Goal: Task Accomplishment & Management: Complete application form

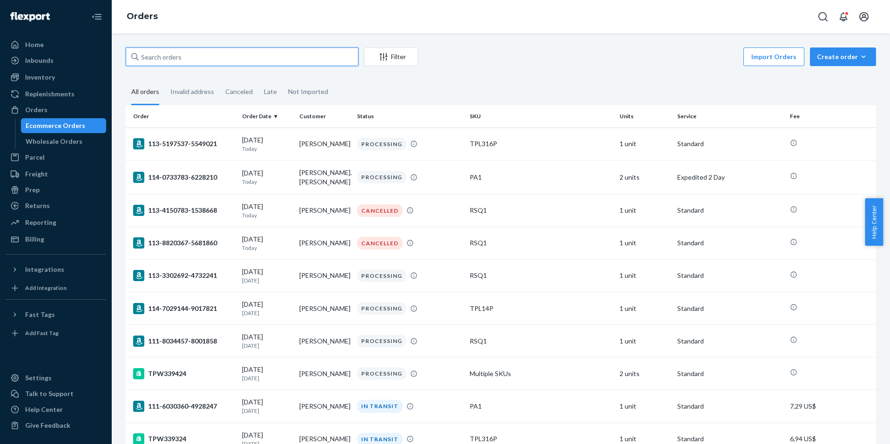
click at [241, 62] on input "text" at bounding box center [242, 56] width 233 height 19
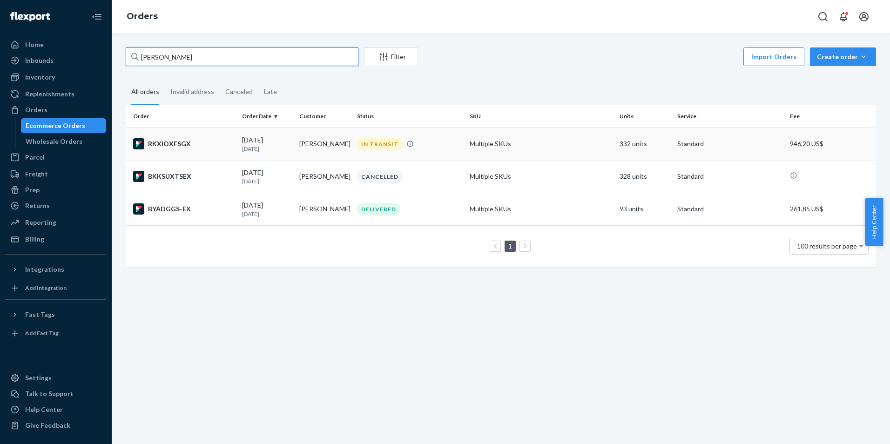
type input "[PERSON_NAME]"
click at [440, 142] on div "IN TRANSIT" at bounding box center [409, 144] width 109 height 13
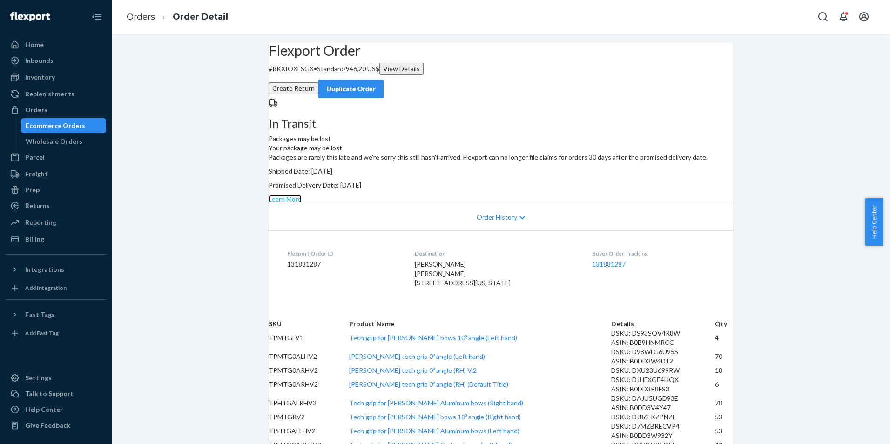
click at [302, 203] on link "Learn More" at bounding box center [285, 199] width 33 height 8
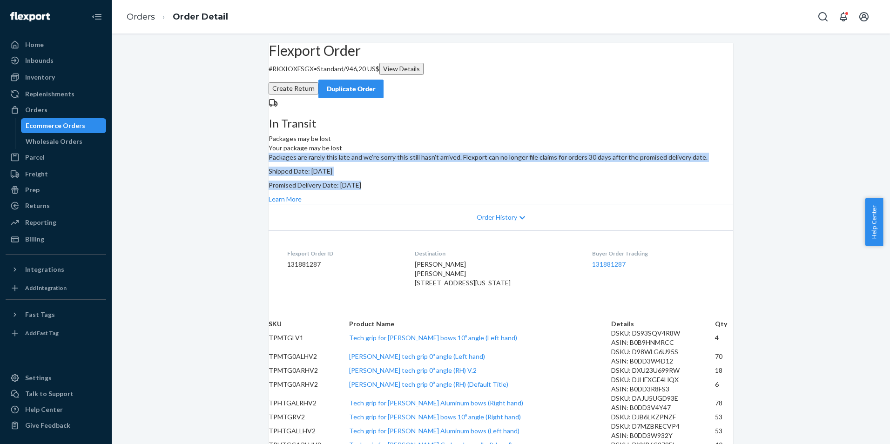
drag, startPoint x: 599, startPoint y: 211, endPoint x: 486, endPoint y: 164, distance: 122.9
click at [486, 164] on div "Packages are rarely this late and we're sorry this still hasn't arrived. Flexpo…" at bounding box center [501, 178] width 465 height 51
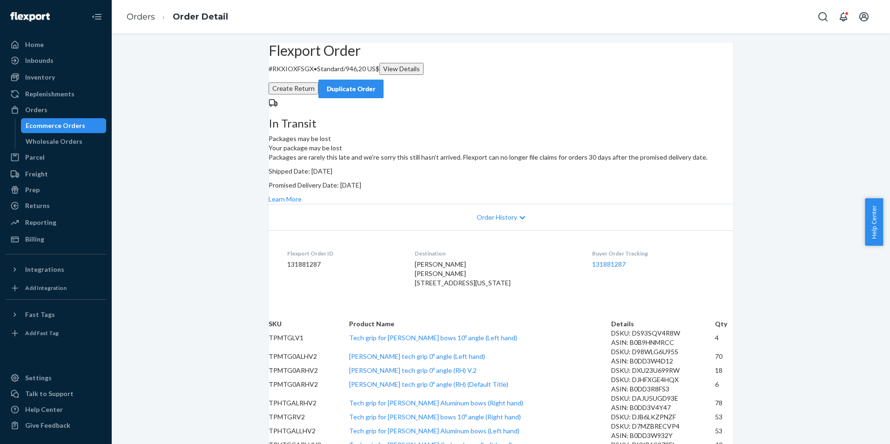
click at [694, 204] on div "Learn More" at bounding box center [501, 199] width 465 height 9
click at [302, 203] on link "Learn More" at bounding box center [285, 199] width 33 height 8
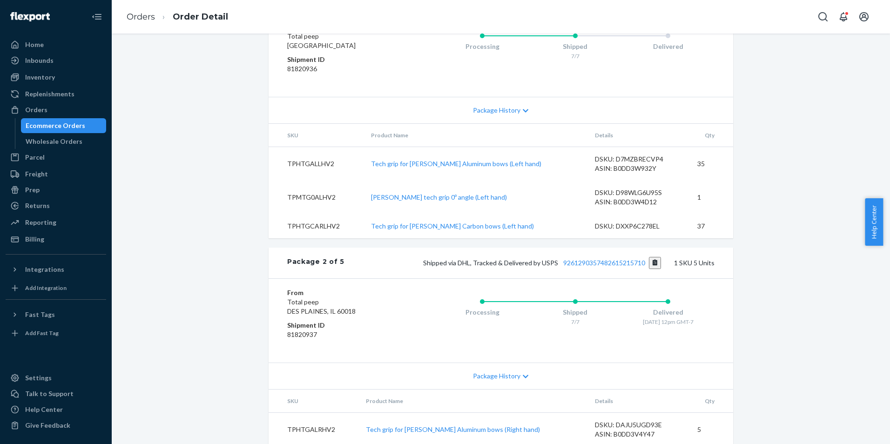
scroll to position [512, 0]
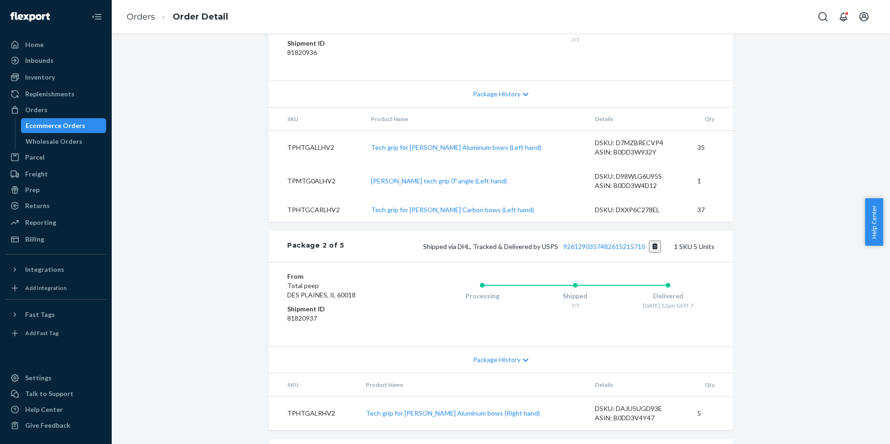
drag, startPoint x: 495, startPoint y: 191, endPoint x: 635, endPoint y: 195, distance: 140.2
copy span "Shipped via LaserShip 1LSCYM10057TYG0"
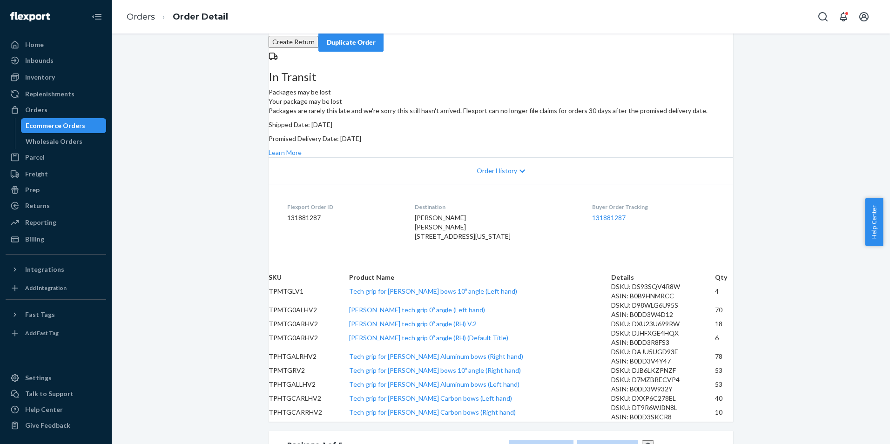
scroll to position [0, 0]
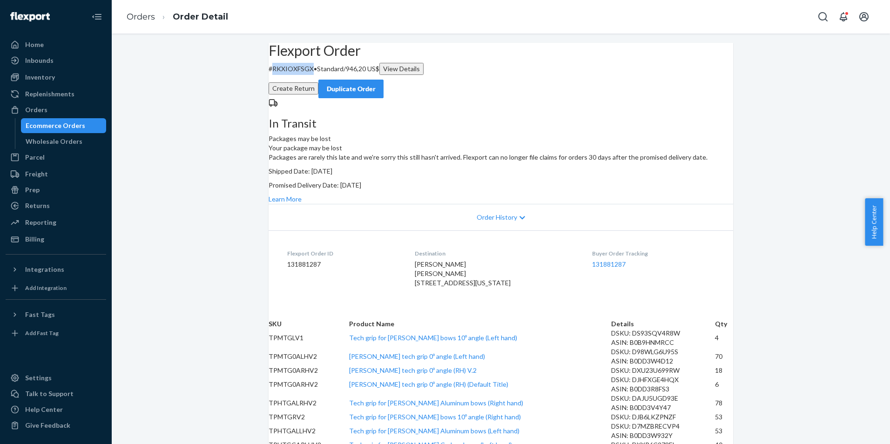
drag, startPoint x: 286, startPoint y: 93, endPoint x: 326, endPoint y: 92, distance: 40.0
click at [326, 75] on p "# RKXIOXFSGX • Standard / 946,20 US$ View Details" at bounding box center [501, 69] width 465 height 12
copy p "RKXIOXFSGX"
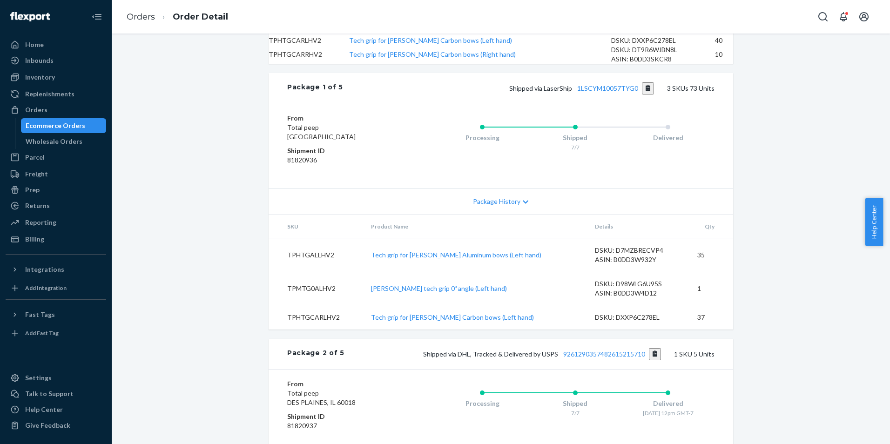
scroll to position [466, 0]
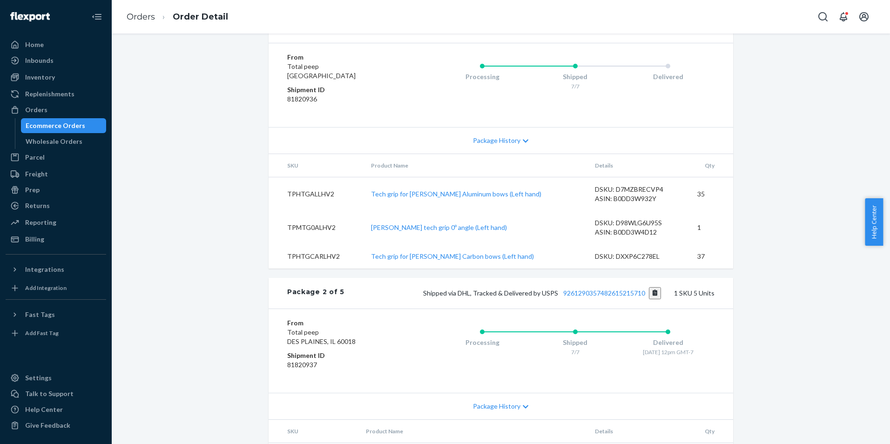
drag, startPoint x: 508, startPoint y: 236, endPoint x: 544, endPoint y: 238, distance: 36.4
click at [544, 34] on div "Shipped via LaserShip 1LSCYM10057TYG0 3 SKUs 73 Units" at bounding box center [528, 27] width 371 height 12
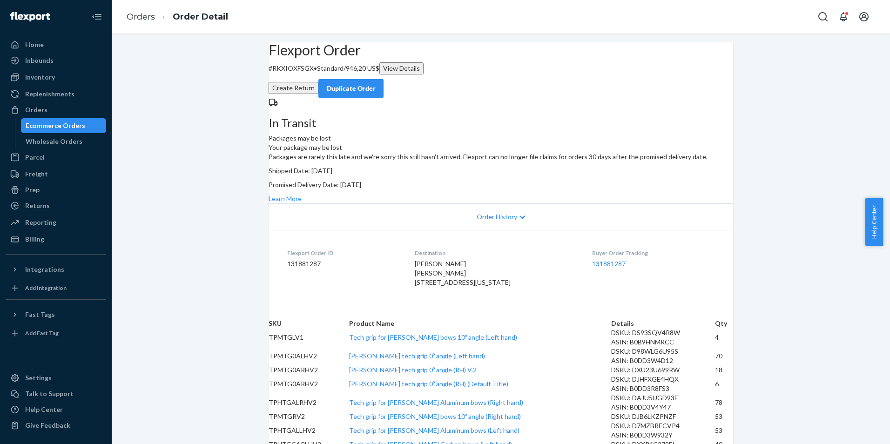
scroll to position [0, 0]
drag, startPoint x: 284, startPoint y: 69, endPoint x: 326, endPoint y: 93, distance: 48.2
click at [326, 75] on div "Flexport Order # RKXIOXFSGX • Standard / 946,20 US$ View Details" at bounding box center [501, 59] width 465 height 32
copy div "Flexport Order # RKXIOXFSGX"
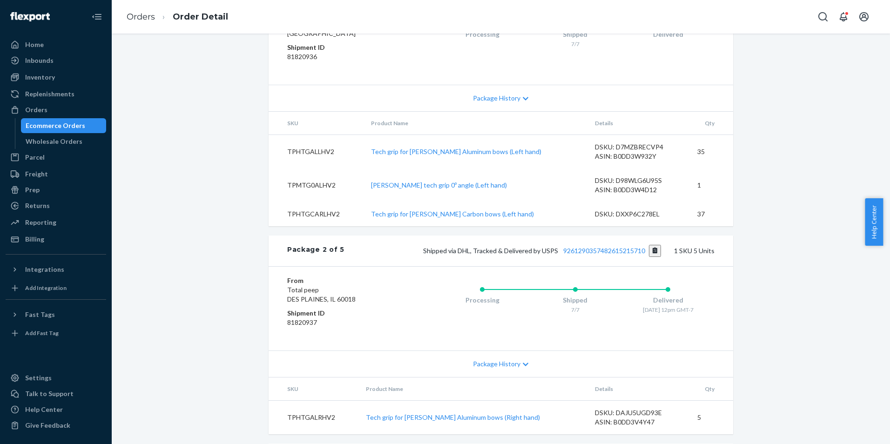
scroll to position [512, 0]
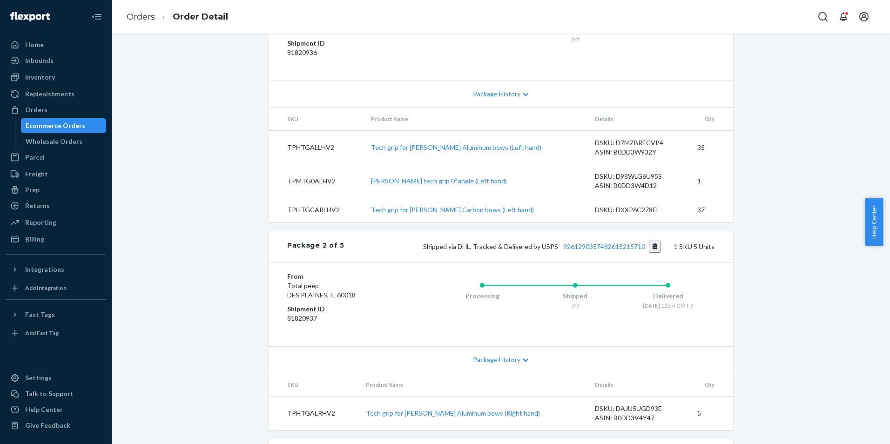
drag, startPoint x: 509, startPoint y: 193, endPoint x: 635, endPoint y: 197, distance: 126.2
copy span "Shipped via LaserShip 1LSCYM10057TYG0"
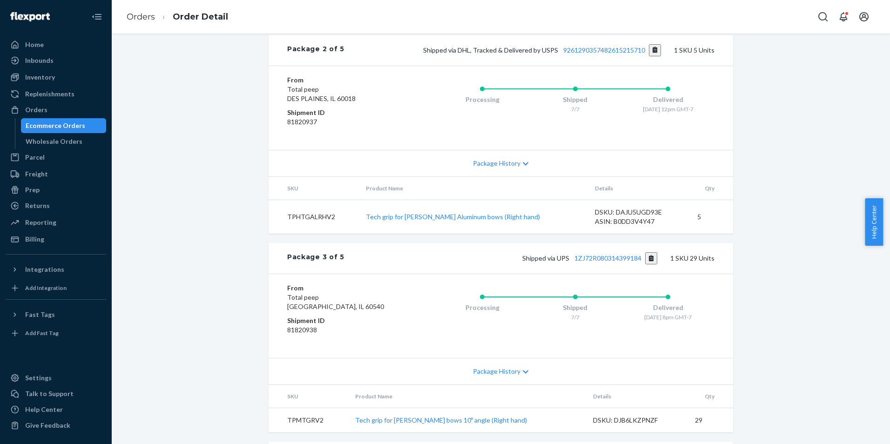
scroll to position [698, 0]
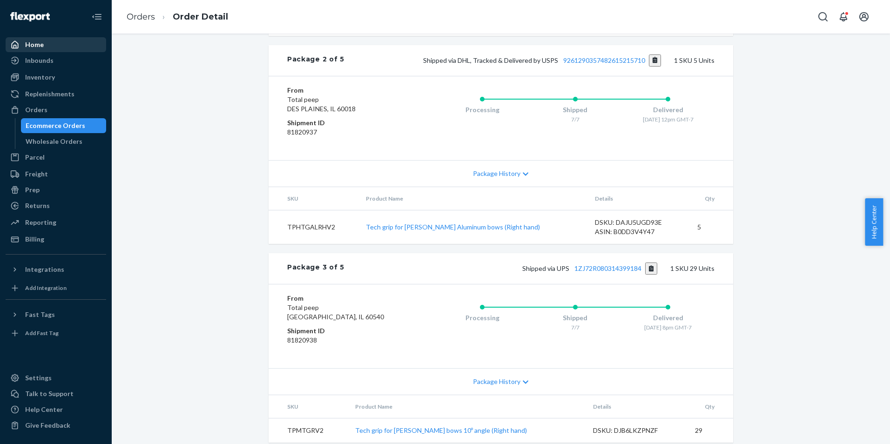
click at [57, 39] on div "Home" at bounding box center [56, 44] width 99 height 13
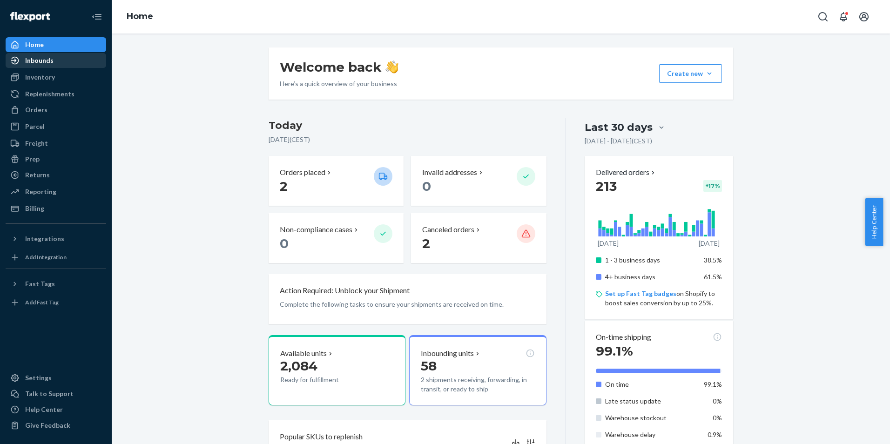
click at [54, 65] on div "Inbounds" at bounding box center [56, 60] width 99 height 13
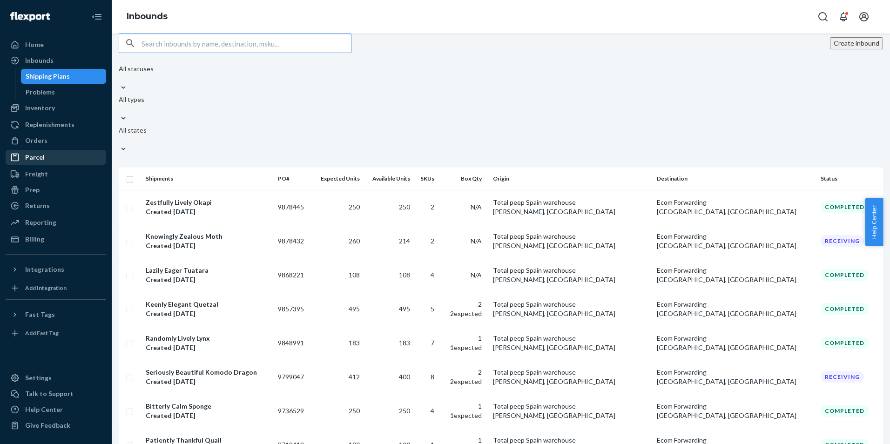
click at [43, 157] on div "Parcel" at bounding box center [35, 157] width 20 height 9
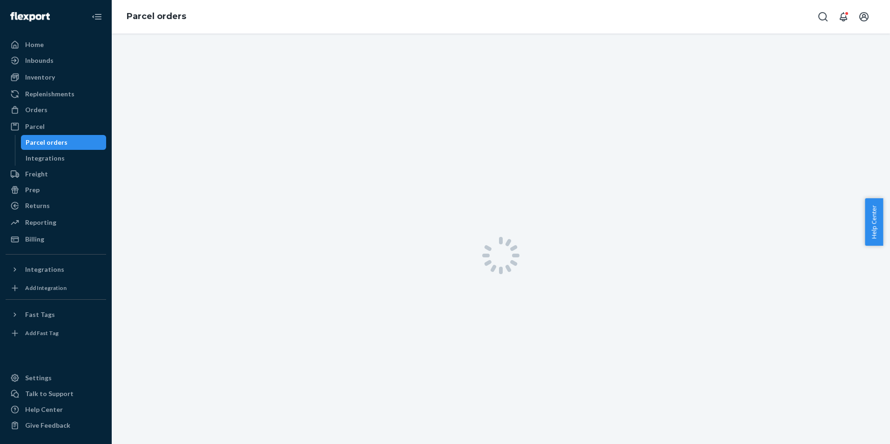
click at [50, 141] on div "Parcel orders" at bounding box center [47, 142] width 42 height 9
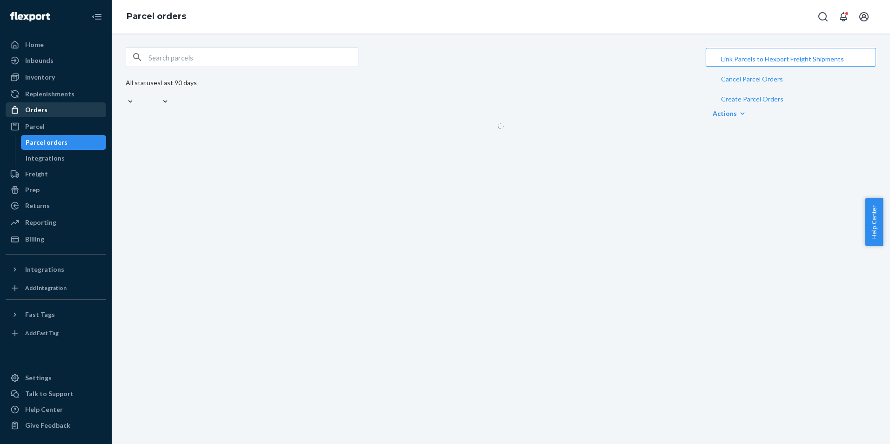
click at [50, 108] on div "Orders" at bounding box center [56, 109] width 99 height 13
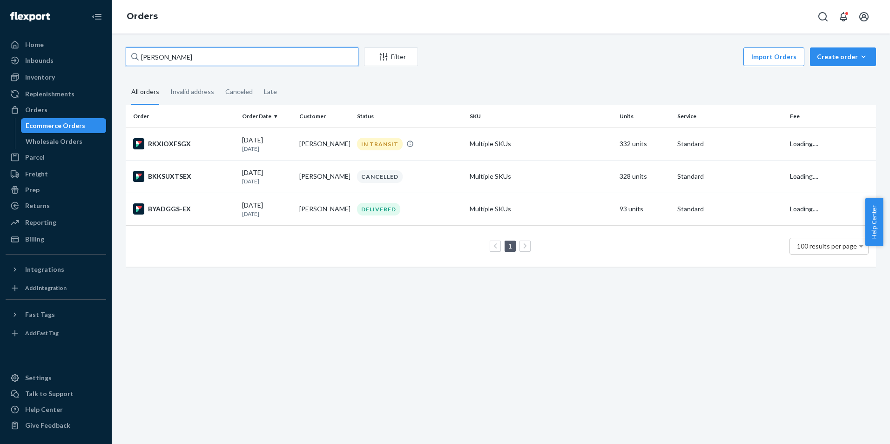
click at [199, 54] on input "[PERSON_NAME]" at bounding box center [242, 56] width 233 height 19
drag, startPoint x: 198, startPoint y: 55, endPoint x: 83, endPoint y: 74, distance: 115.9
click at [82, 73] on div "Home Inbounds Shipping Plans Problems Inventory Products Replenishments Orders …" at bounding box center [445, 222] width 890 height 444
click at [425, 202] on td "DELIVERED" at bounding box center [409, 209] width 113 height 33
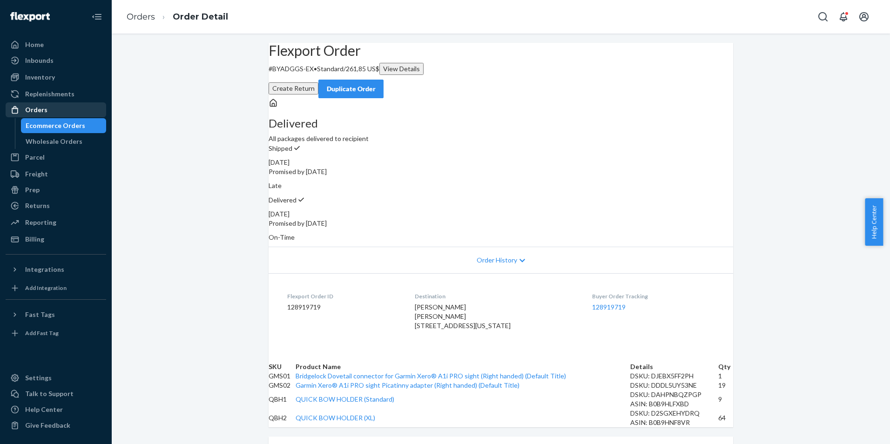
drag, startPoint x: 36, startPoint y: 107, endPoint x: 216, endPoint y: 134, distance: 181.8
click at [36, 107] on div "Orders" at bounding box center [36, 109] width 22 height 9
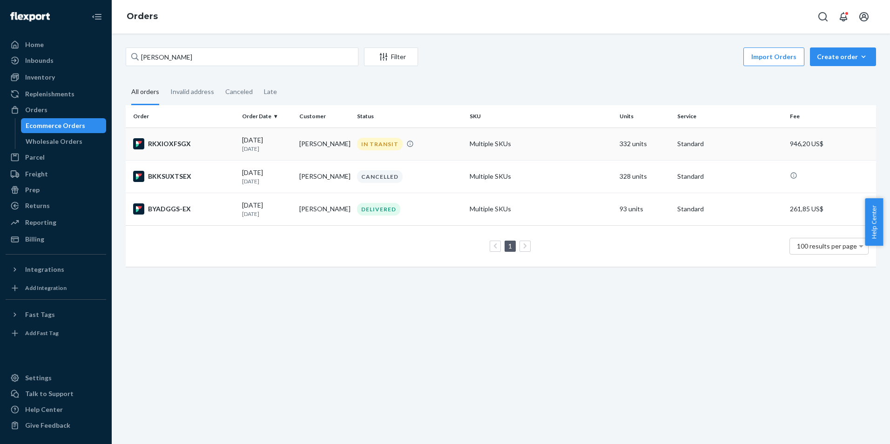
click at [194, 143] on div "RKXIOXFSGX" at bounding box center [183, 143] width 101 height 11
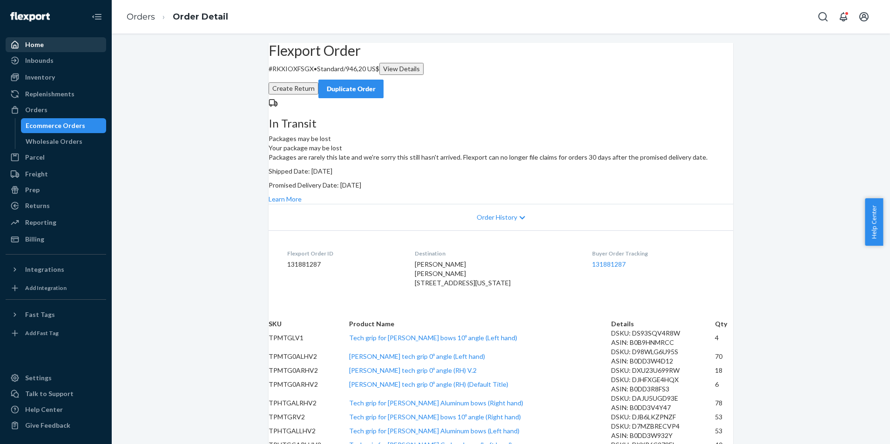
click at [28, 45] on div "Home" at bounding box center [34, 44] width 19 height 9
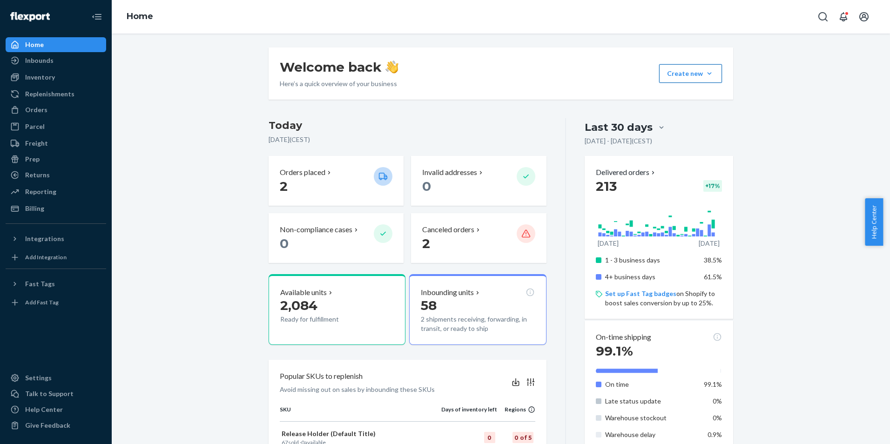
click at [697, 71] on button "Create new Create new inbound Create new order Create new product" at bounding box center [690, 73] width 63 height 19
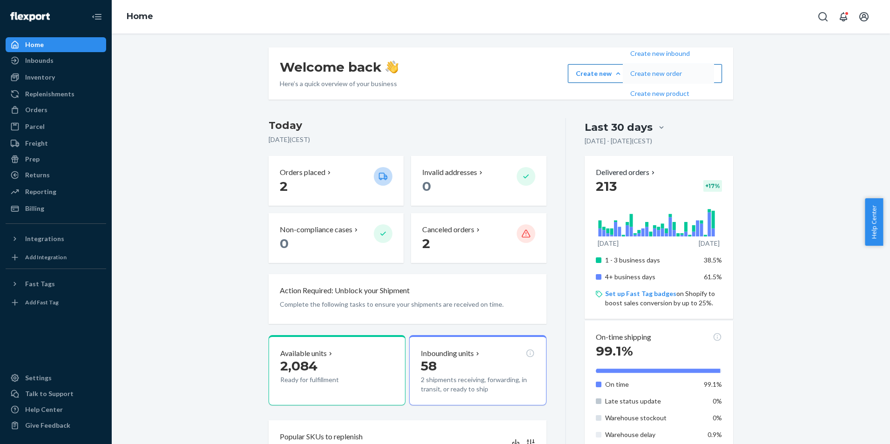
click at [690, 77] on span "Create new order" at bounding box center [660, 73] width 60 height 7
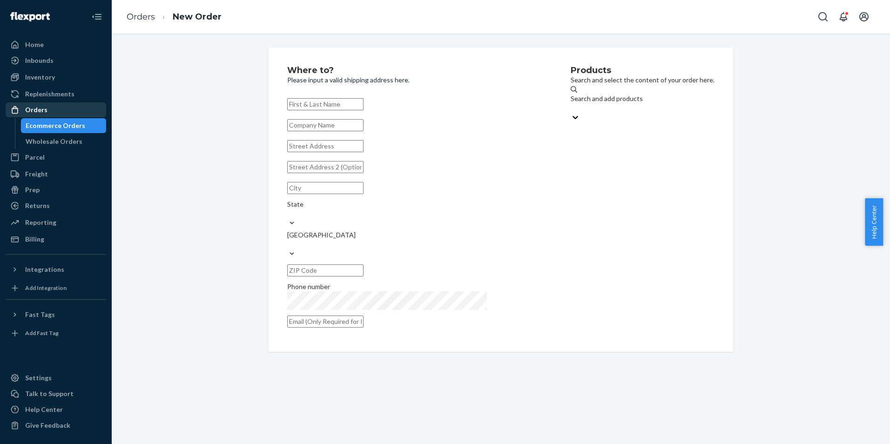
click at [50, 112] on div "Orders" at bounding box center [56, 109] width 99 height 13
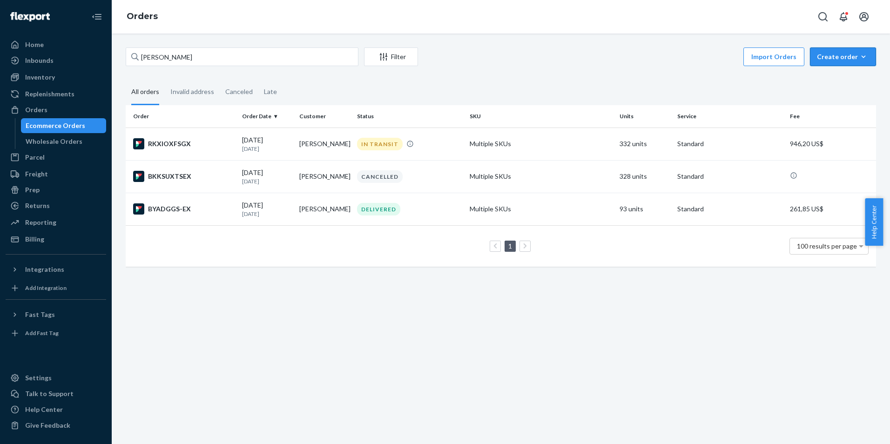
click at [838, 52] on button "Create order Ecommerce order Removal order" at bounding box center [843, 56] width 66 height 19
click at [836, 91] on span "Removal order" at bounding box center [818, 88] width 51 height 7
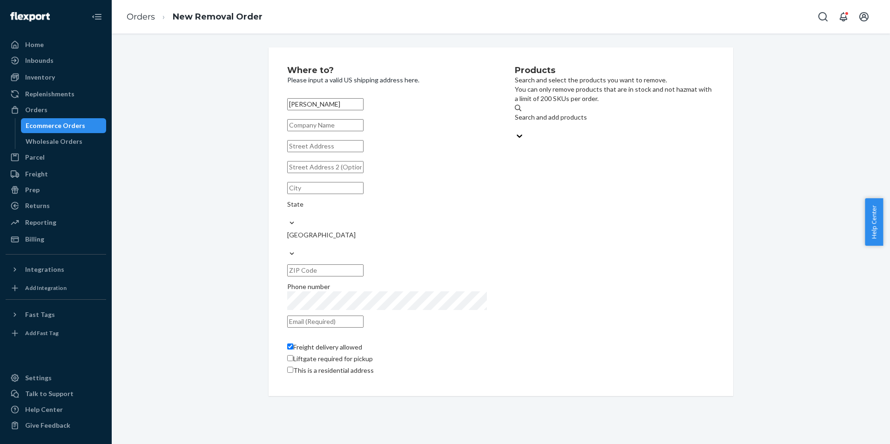
type input "[PERSON_NAME]"
click at [323, 152] on input "text" at bounding box center [325, 146] width 76 height 12
type input "[STREET_ADDRESS][US_STATE]"
type input "Torrance"
type input "90503"
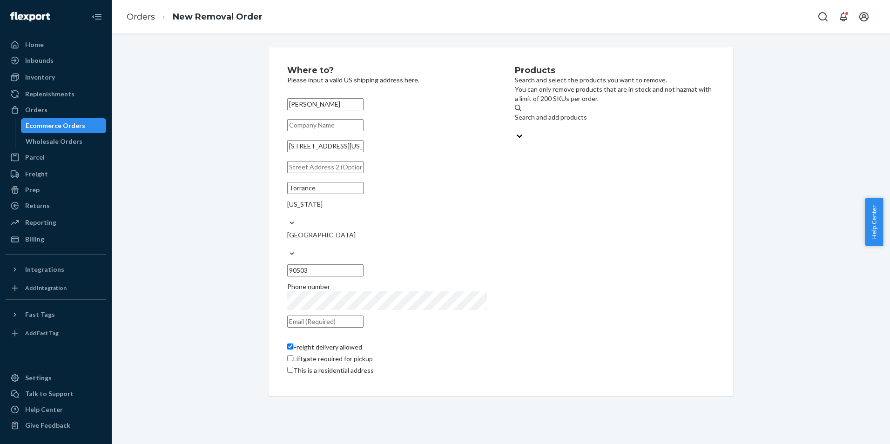
click at [340, 173] on input "text" at bounding box center [325, 167] width 76 height 12
type input "Ste BZV432"
click at [554, 119] on div "Search and add products" at bounding box center [615, 117] width 200 height 9
click at [516, 122] on input "Search and add products" at bounding box center [515, 126] width 1 height 9
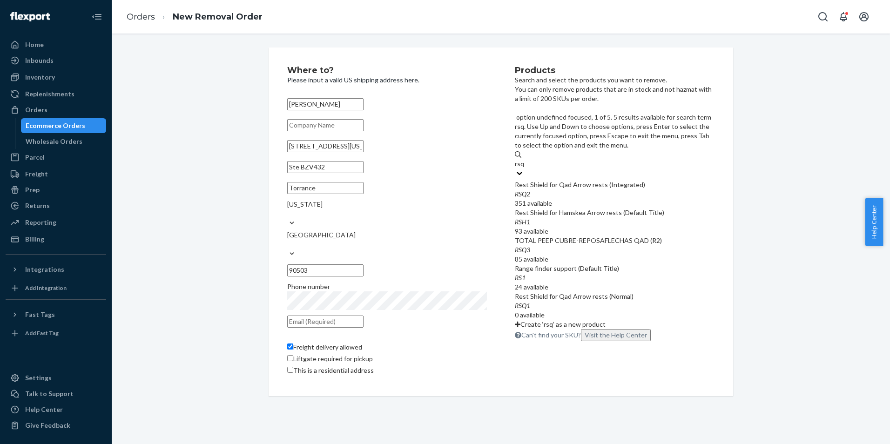
type input "rsq2"
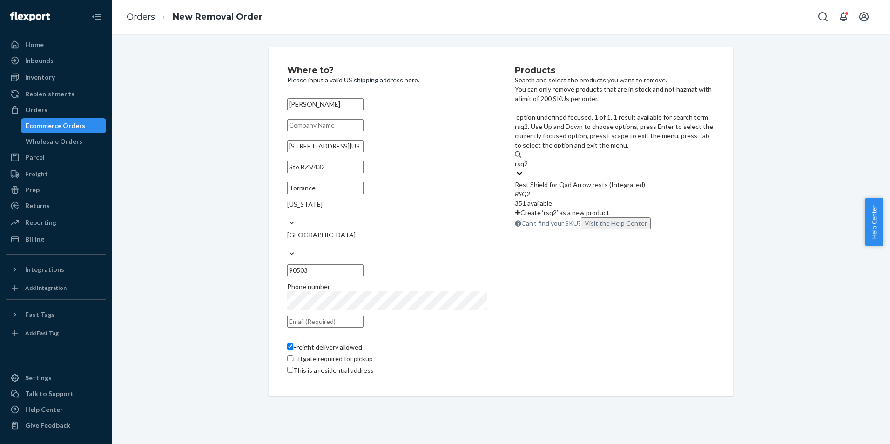
click at [584, 180] on div "Rest Shield for Qad Arrow rests (Integrated)" at bounding box center [615, 184] width 200 height 9
click at [529, 159] on input "rsq2" at bounding box center [522, 163] width 14 height 9
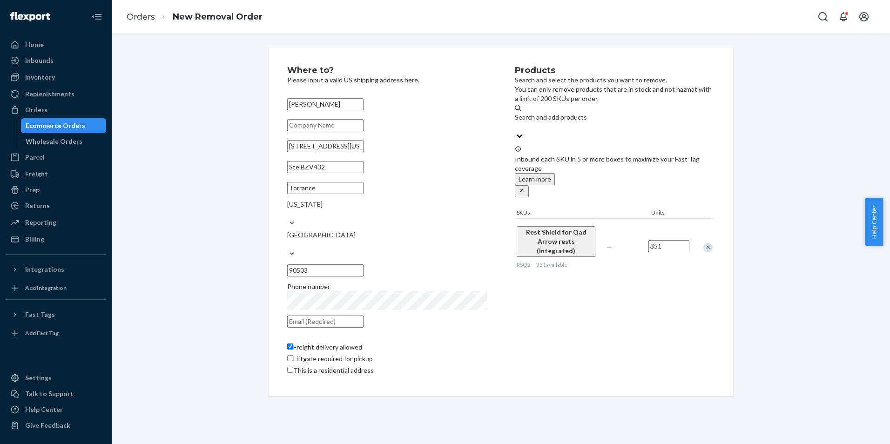
drag, startPoint x: 668, startPoint y: 216, endPoint x: 650, endPoint y: 218, distance: 18.7
click at [650, 240] on input "351" at bounding box center [668, 246] width 41 height 12
drag, startPoint x: 669, startPoint y: 217, endPoint x: 645, endPoint y: 216, distance: 24.7
click at [649, 240] on input "351" at bounding box center [668, 246] width 41 height 12
type input "173"
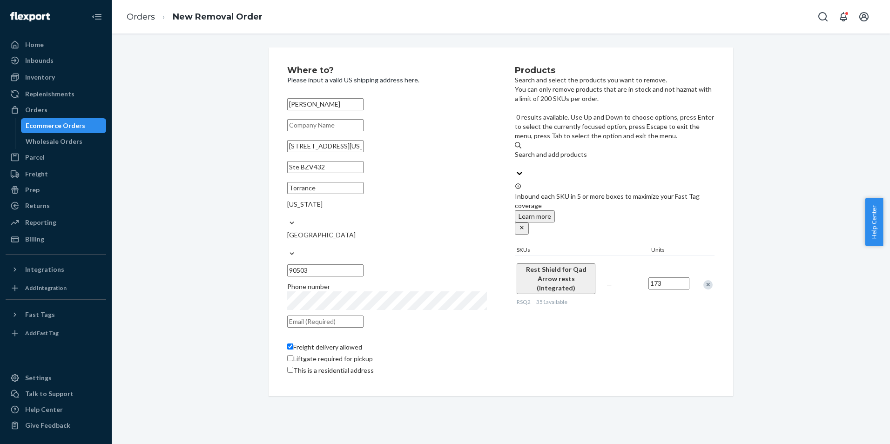
click at [574, 150] on div "Search and add products" at bounding box center [615, 154] width 200 height 9
click at [516, 159] on input "0 results available. Use Up and Down to choose options, press Enter to select t…" at bounding box center [515, 163] width 1 height 9
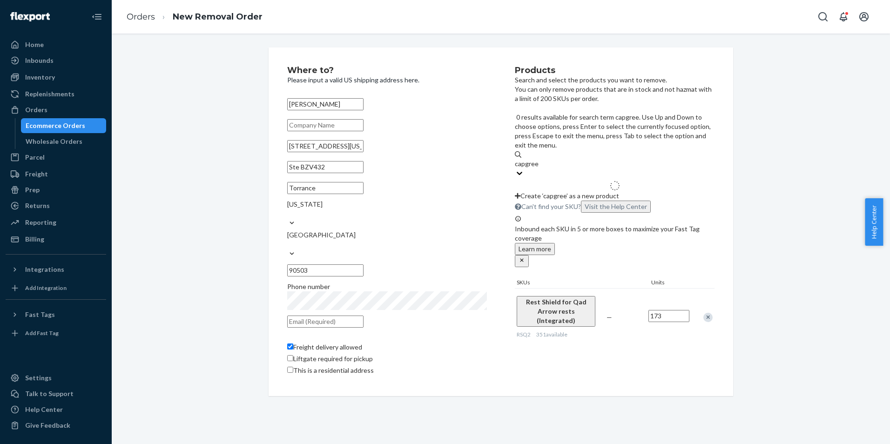
type input "capgreen"
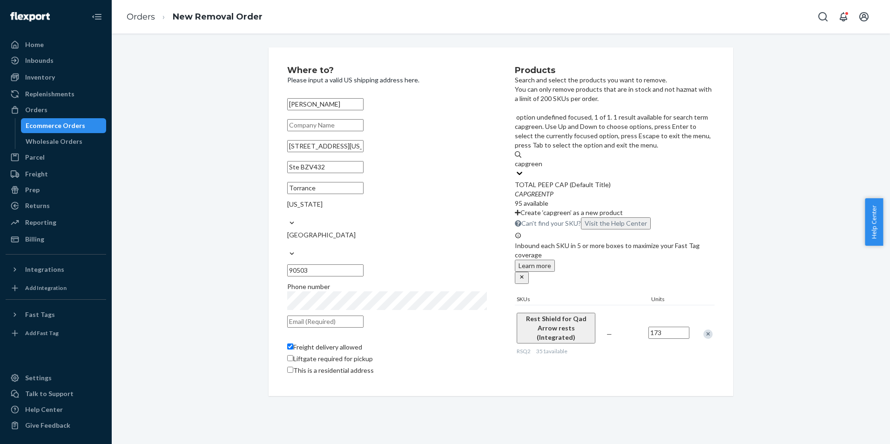
click at [587, 180] on div "TOTAL PEEP CAP (Default Title)" at bounding box center [615, 184] width 200 height 9
click at [542, 159] on input "capgreen" at bounding box center [528, 163] width 27 height 9
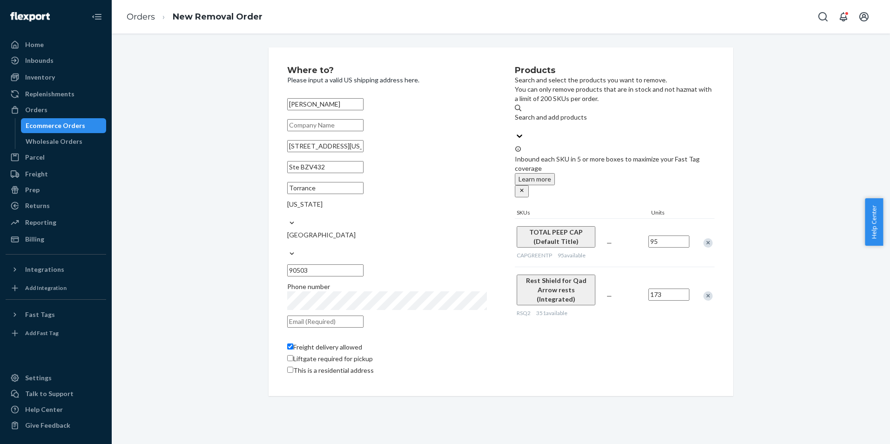
click at [331, 316] on input "text" at bounding box center [325, 322] width 76 height 12
type input "[EMAIL_ADDRESS][DOMAIN_NAME]"
click at [773, 254] on div "Where to? Please input a valid US shipping address here. [PERSON_NAME][GEOGRAPH…" at bounding box center [501, 221] width 764 height 349
click at [674, 236] on input "95" at bounding box center [668, 242] width 41 height 12
type input "48"
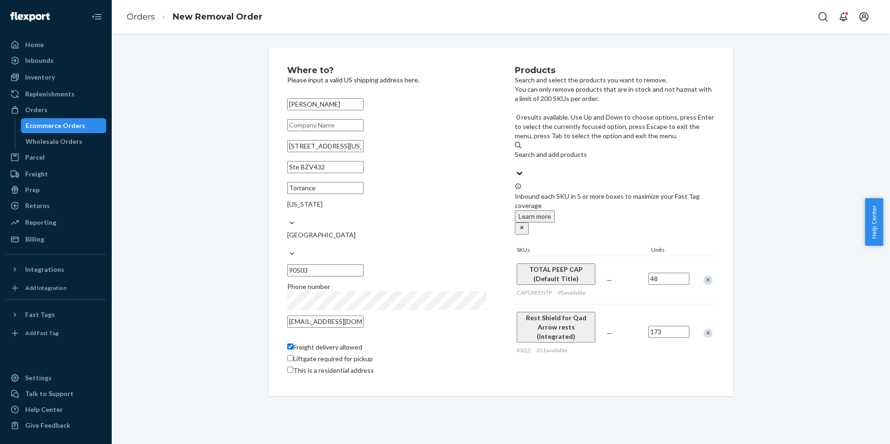
click at [568, 150] on div "Search and add products" at bounding box center [615, 154] width 200 height 9
click at [516, 159] on input "0 results available. Use Up and Down to choose options, press Enter to select t…" at bounding box center [515, 163] width 1 height 9
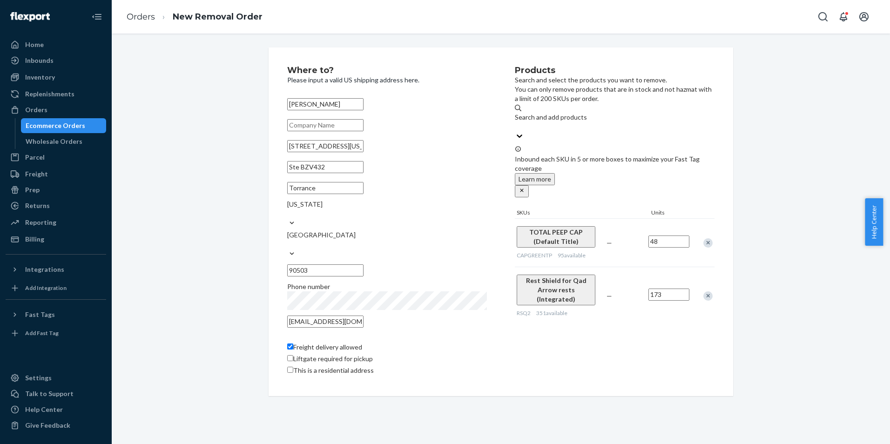
click at [290, 344] on input "Freight delivery allowed" at bounding box center [290, 347] width 6 height 6
click at [289, 344] on input "Freight delivery allowed" at bounding box center [290, 347] width 6 height 6
checkbox input "true"
click at [287, 355] on input "Liftgate required for pickup" at bounding box center [290, 358] width 6 height 6
checkbox input "true"
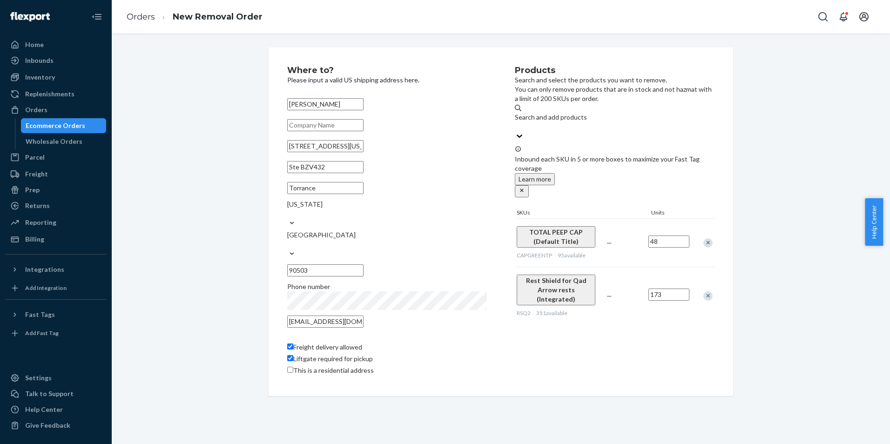
click at [287, 367] on input "This is a residential address" at bounding box center [290, 370] width 6 height 6
checkbox input "true"
click at [287, 368] on div "Where to? Please input a valid US shipping address here. [PERSON_NAME] [STREET_…" at bounding box center [401, 221] width 228 height 311
click at [287, 355] on input "Liftgate required for pickup" at bounding box center [290, 358] width 6 height 6
checkbox input "false"
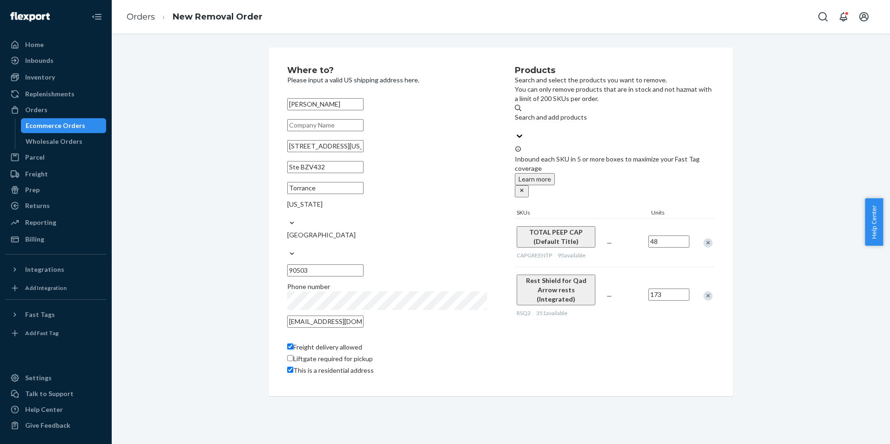
drag, startPoint x: 286, startPoint y: 367, endPoint x: 293, endPoint y: 358, distance: 11.3
click at [287, 367] on input "This is a residential address" at bounding box center [290, 370] width 6 height 6
checkbox input "false"
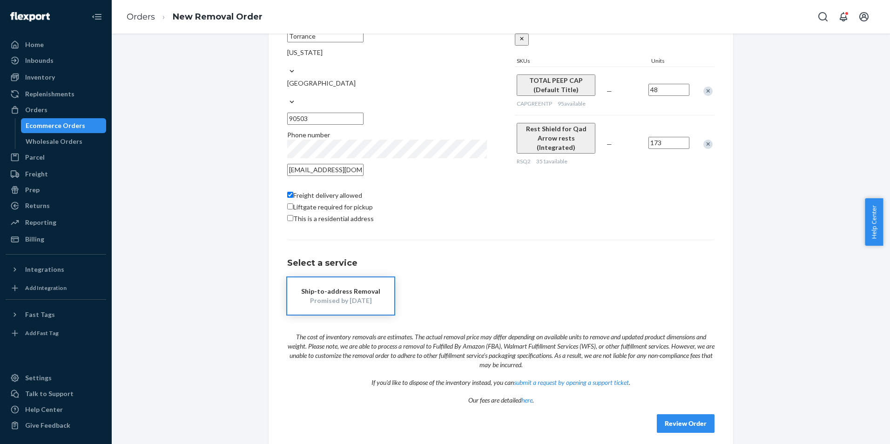
scroll to position [162, 0]
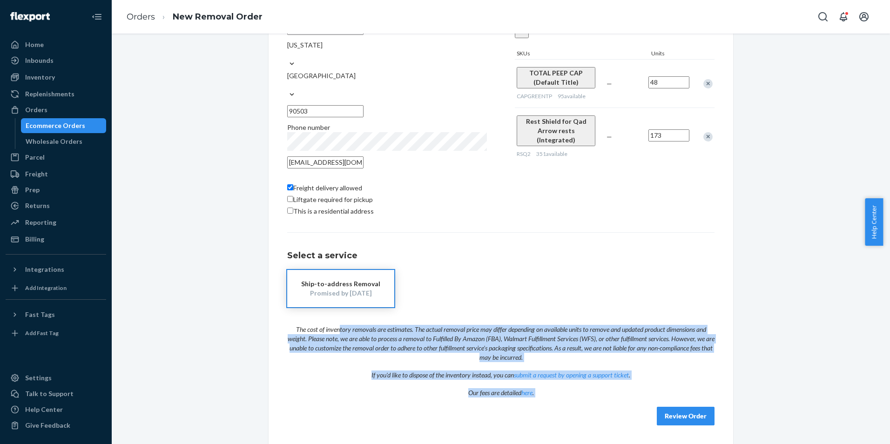
drag, startPoint x: 287, startPoint y: 329, endPoint x: 551, endPoint y: 403, distance: 274.1
click at [551, 403] on div "Select a service Ship-to-address Removal Promised by [DATE] The cost of invento…" at bounding box center [500, 328] width 427 height 193
copy body "The cost of inventory removals are estimates. The actual removal price may diff…"
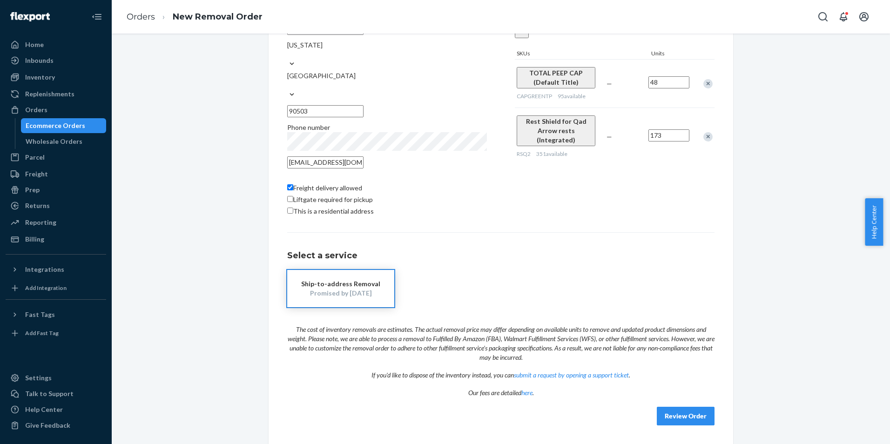
click at [516, 271] on div "Ship-to-address Removal Promised by [DATE]" at bounding box center [500, 288] width 427 height 37
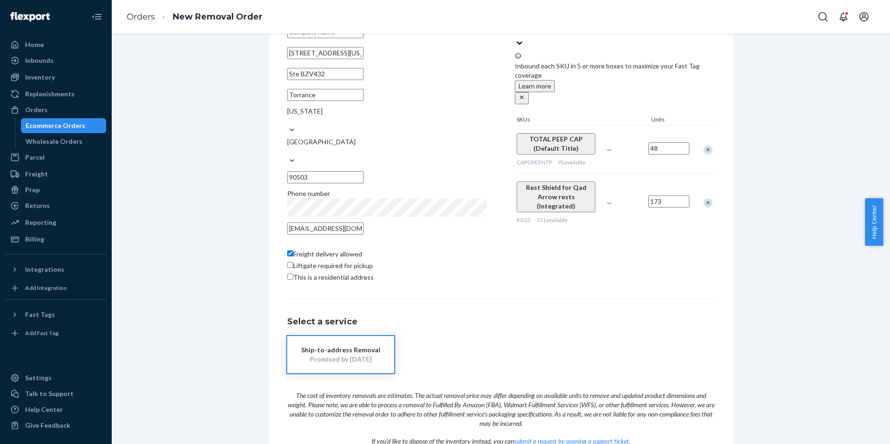
scroll to position [0, 0]
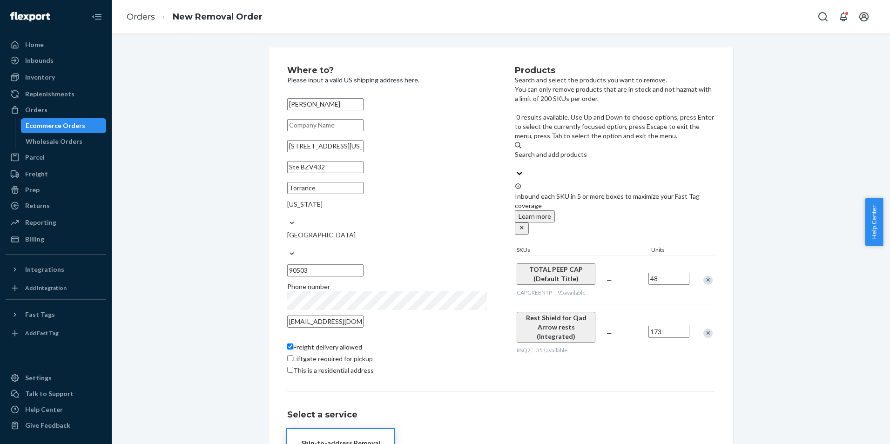
click at [566, 150] on div "Search and add products" at bounding box center [615, 159] width 200 height 19
click at [516, 159] on input "0 results available. Use Up and Down to choose options, press Enter to select t…" at bounding box center [515, 163] width 1 height 9
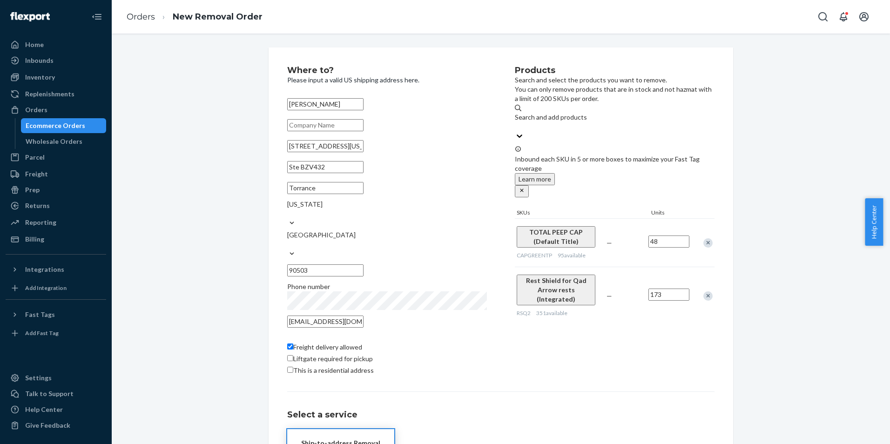
click at [572, 117] on div "Search and add products" at bounding box center [615, 117] width 200 height 9
click at [516, 122] on input "Search and add products" at bounding box center [515, 126] width 1 height 9
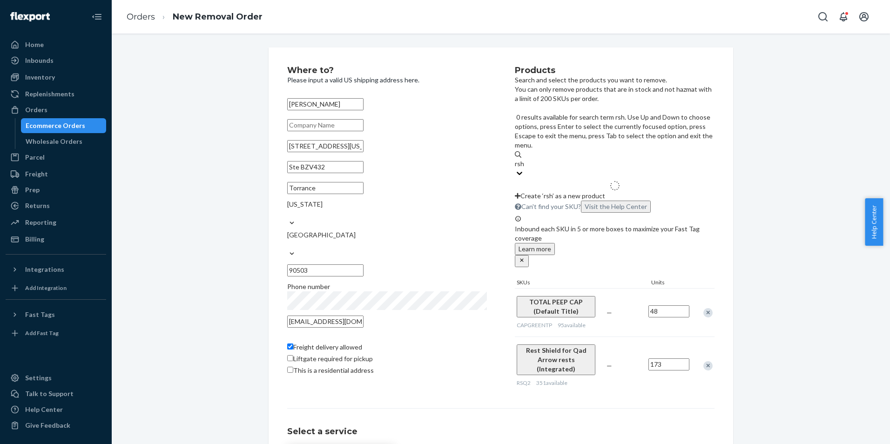
type input "rsh1"
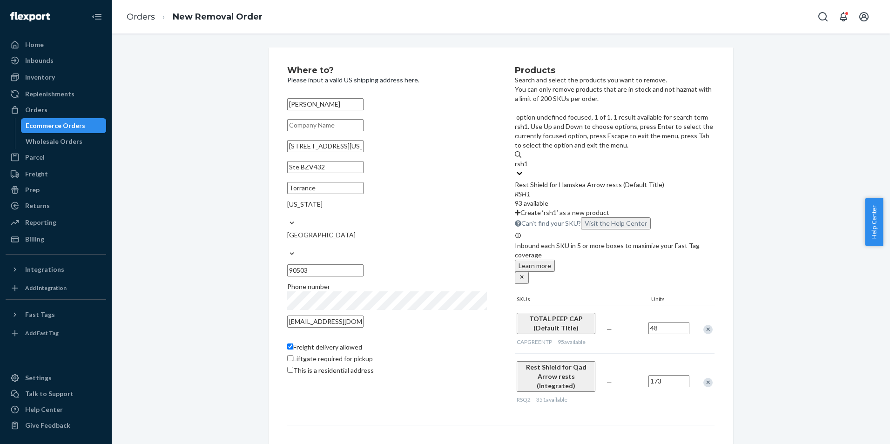
click at [557, 189] on div "RSH1" at bounding box center [615, 193] width 200 height 9
click at [529, 159] on input "rsh1" at bounding box center [522, 163] width 14 height 9
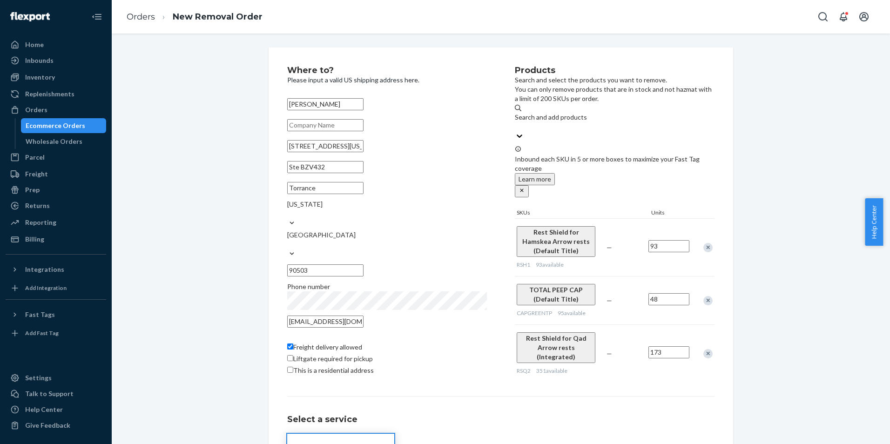
click at [671, 240] on input "93" at bounding box center [668, 246] width 41 height 12
type input "47"
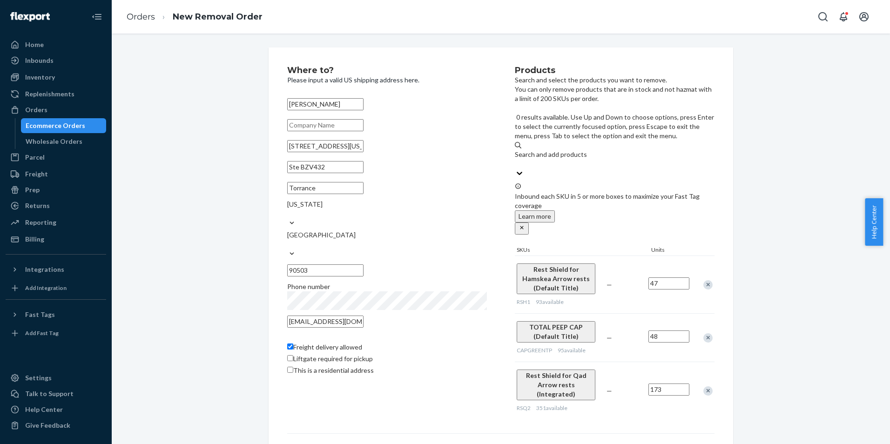
click at [542, 150] on div "Search and add products" at bounding box center [615, 154] width 200 height 9
click at [516, 159] on input "0 results available. Use Up and Down to choose options, press Enter to select t…" at bounding box center [515, 163] width 1 height 9
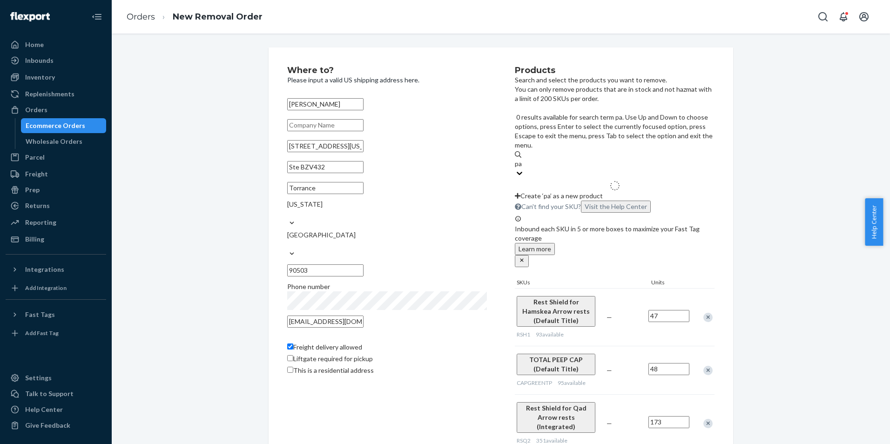
type input "pa1"
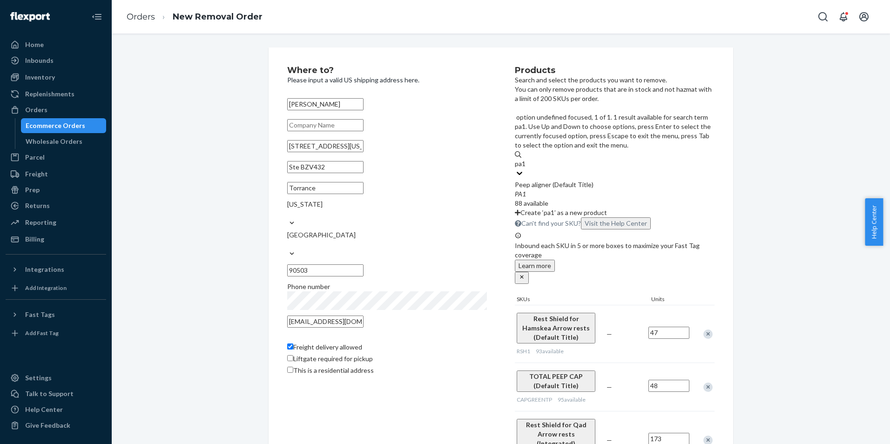
click at [560, 180] on div "Peep aligner (Default Title)" at bounding box center [615, 184] width 200 height 9
click at [526, 159] on input "pa1" at bounding box center [521, 163] width 12 height 9
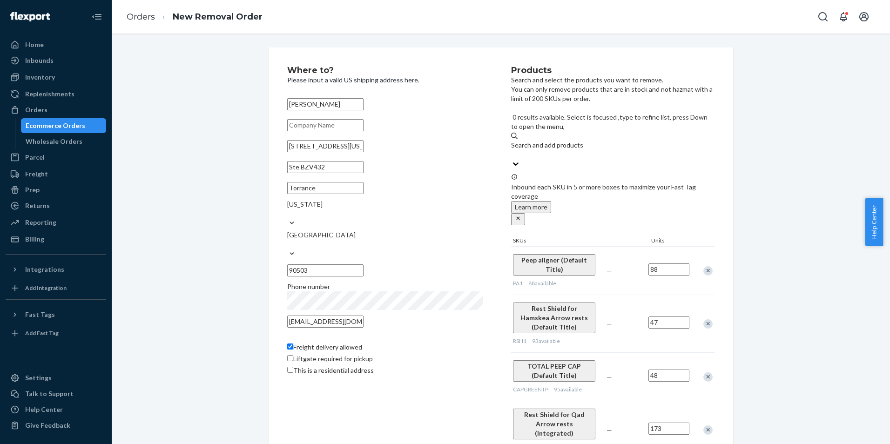
click at [660, 263] on input "88" at bounding box center [668, 269] width 41 height 12
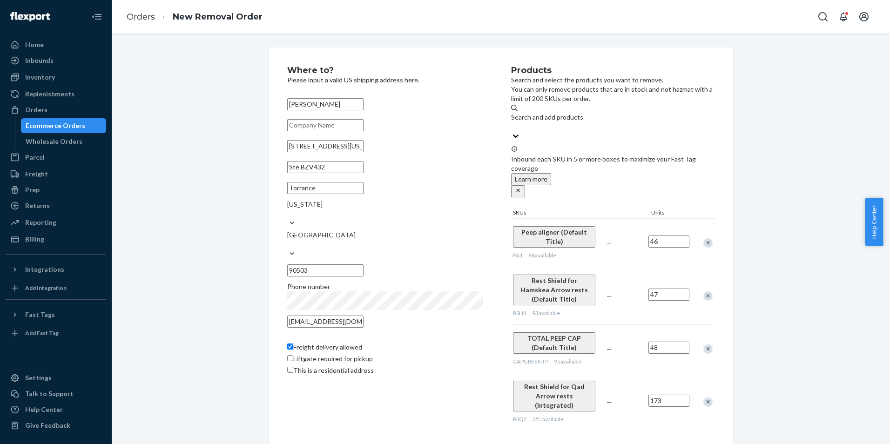
type input "46"
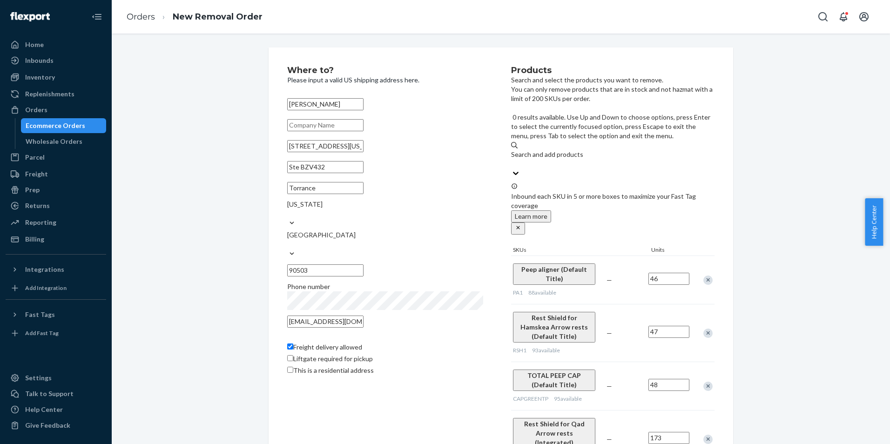
click at [573, 150] on div "Search and add products" at bounding box center [612, 154] width 203 height 9
click at [512, 159] on input "0 results available. Use Up and Down to choose options, press Enter to select t…" at bounding box center [511, 163] width 1 height 9
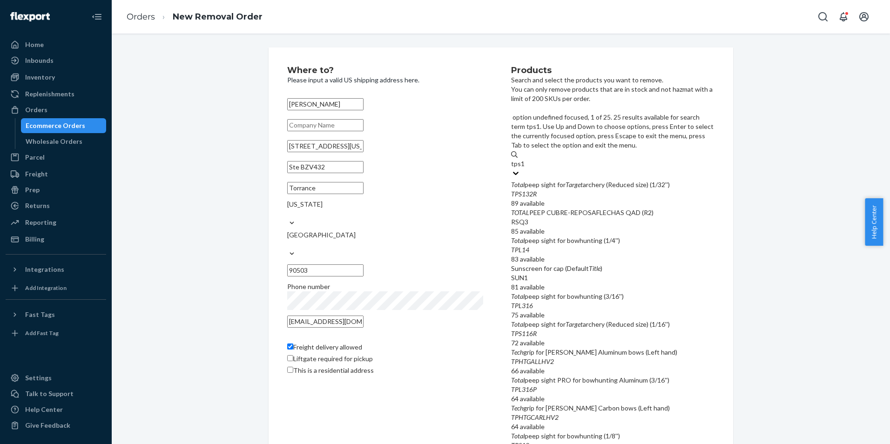
type input "tps132"
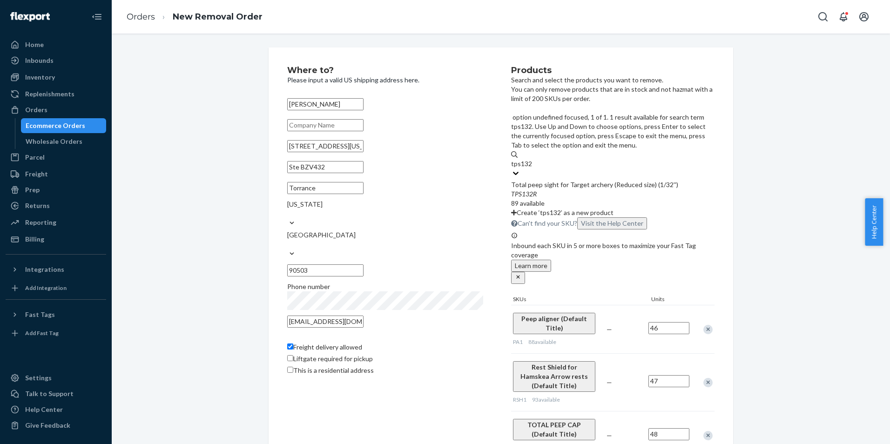
click at [587, 189] on div "TPS132R" at bounding box center [612, 193] width 203 height 9
click at [532, 159] on input "tps132" at bounding box center [521, 163] width 21 height 9
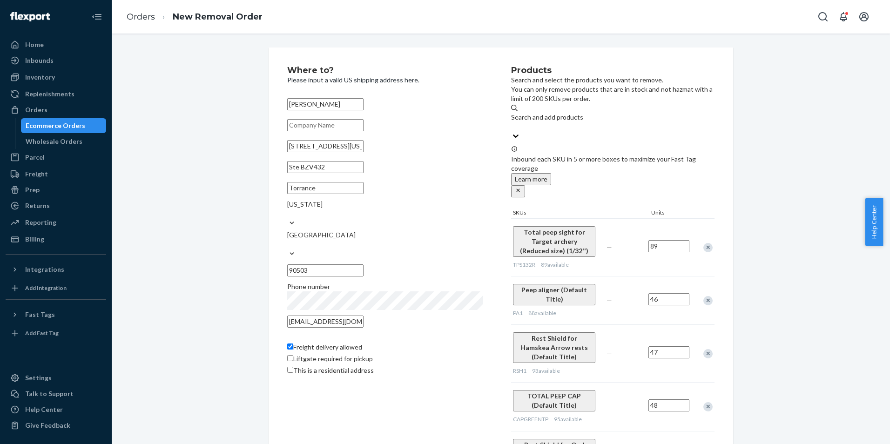
click at [662, 240] on input "89" at bounding box center [668, 246] width 41 height 12
type input "45"
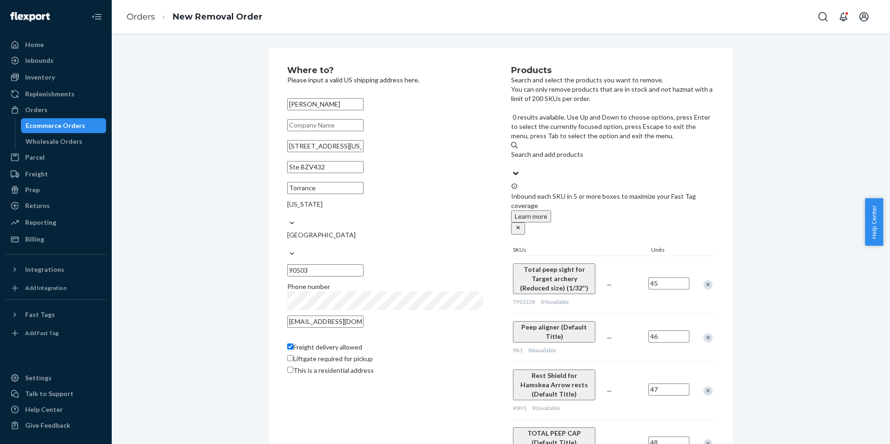
click at [563, 150] on div "Search and add products" at bounding box center [612, 154] width 203 height 9
click at [512, 159] on input "0 results available. Use Up and Down to choose options, press Enter to select t…" at bounding box center [511, 163] width 1 height 9
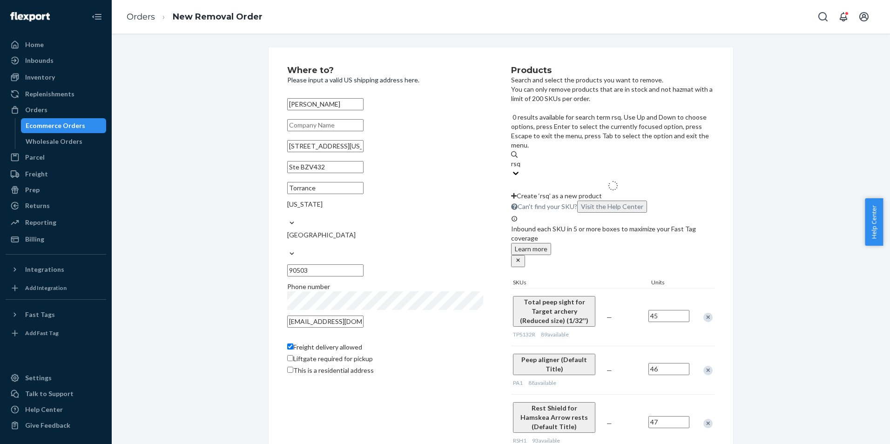
type input "rsq3"
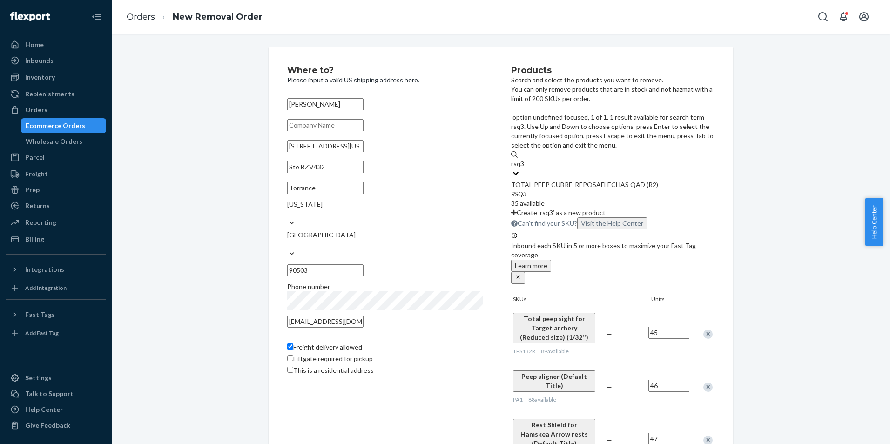
click at [576, 180] on div "TOTAL PEEP CUBRE-REPOSAFLECHAS QAD (R2)" at bounding box center [612, 184] width 203 height 9
click at [525, 159] on input "rsq3" at bounding box center [518, 163] width 14 height 9
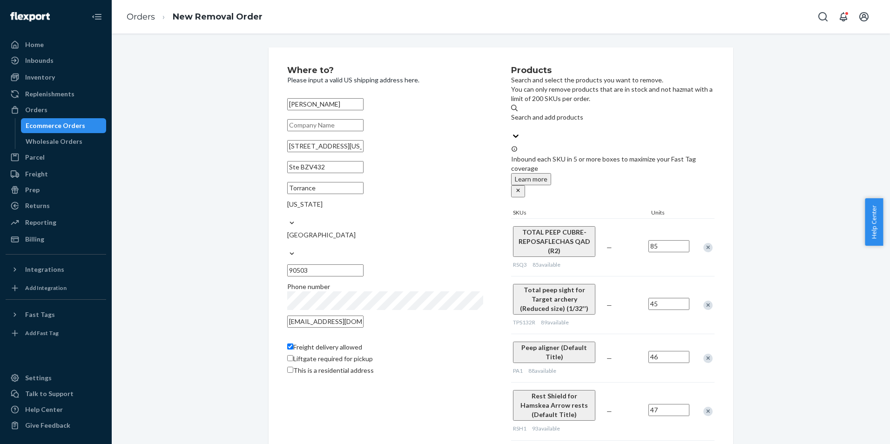
click at [670, 240] on input "85" at bounding box center [668, 246] width 41 height 12
type input "43"
click at [580, 122] on div "Search and add products" at bounding box center [612, 117] width 203 height 9
click at [512, 122] on input "Search and add products" at bounding box center [511, 126] width 1 height 9
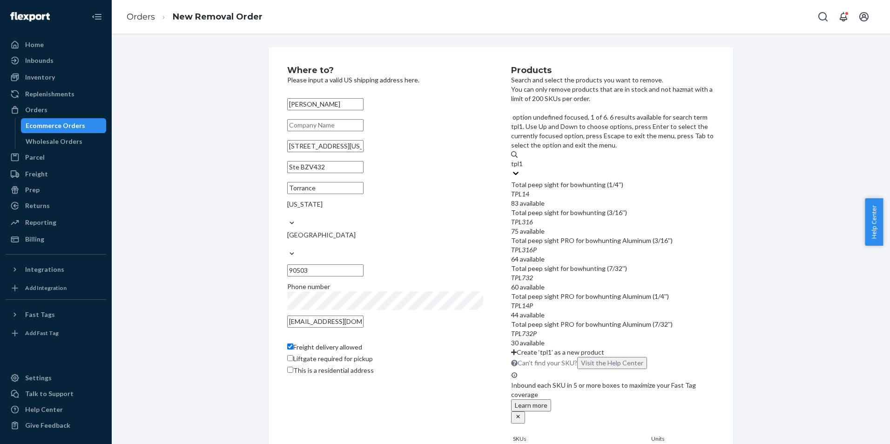
type input "tpl14"
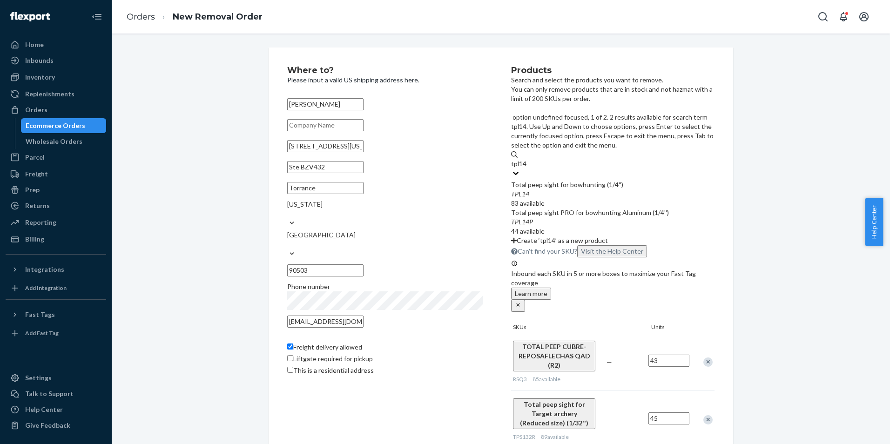
click at [614, 180] on div "Total peep sight for bowhunting (1/4'')" at bounding box center [612, 184] width 203 height 9
click at [527, 159] on input "tpl14" at bounding box center [519, 163] width 16 height 9
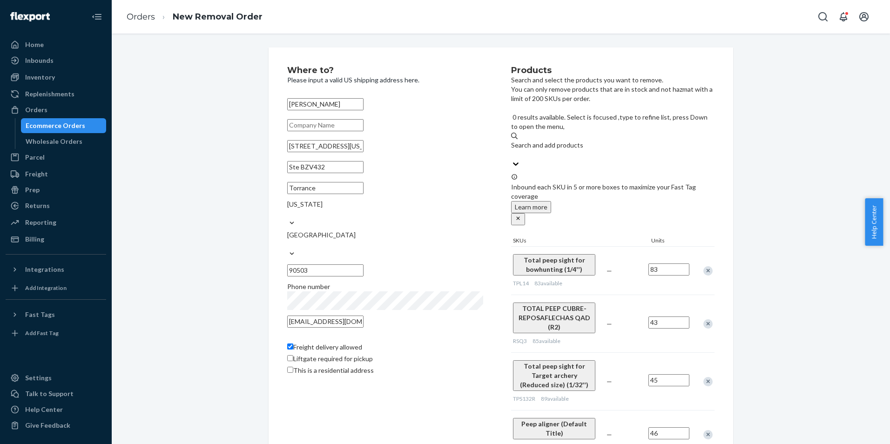
click at [673, 263] on input "83" at bounding box center [668, 269] width 41 height 12
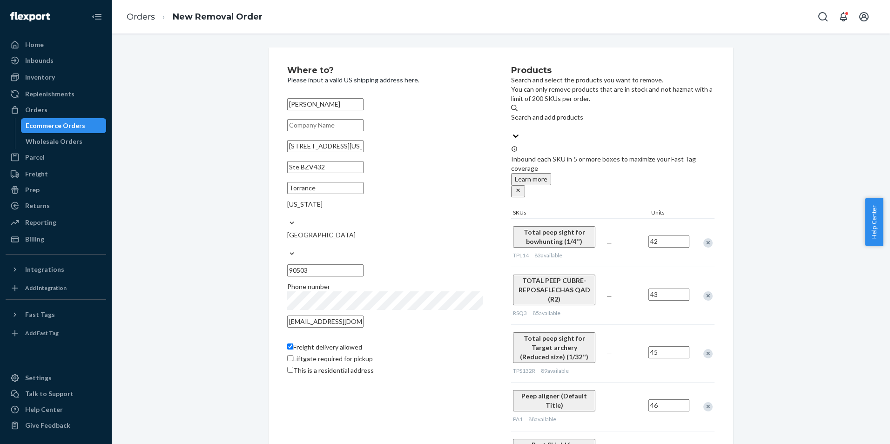
type input "42"
click at [557, 121] on div "Search and add products" at bounding box center [612, 117] width 203 height 9
click at [512, 122] on input "Search and add products" at bounding box center [511, 126] width 1 height 9
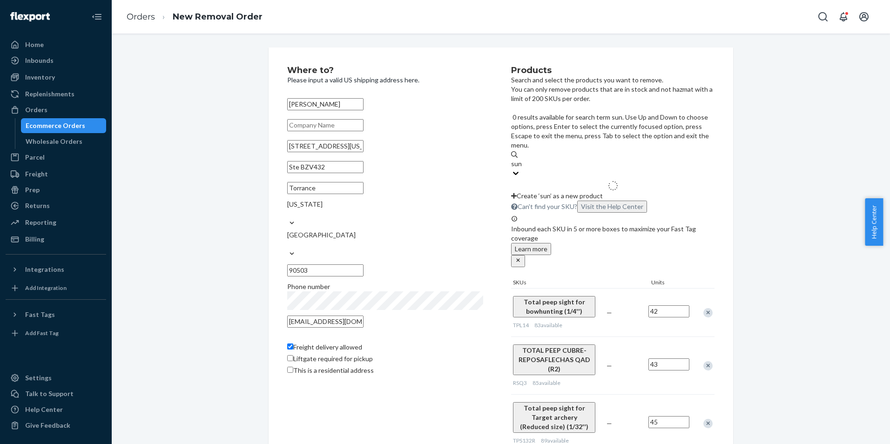
type input "sun1"
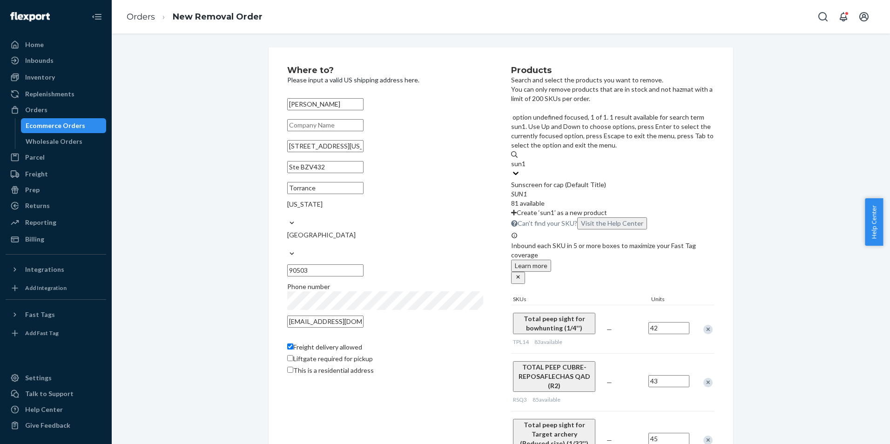
click at [569, 189] on div "SUN1" at bounding box center [612, 193] width 203 height 9
click at [526, 159] on input "sun1" at bounding box center [518, 163] width 15 height 9
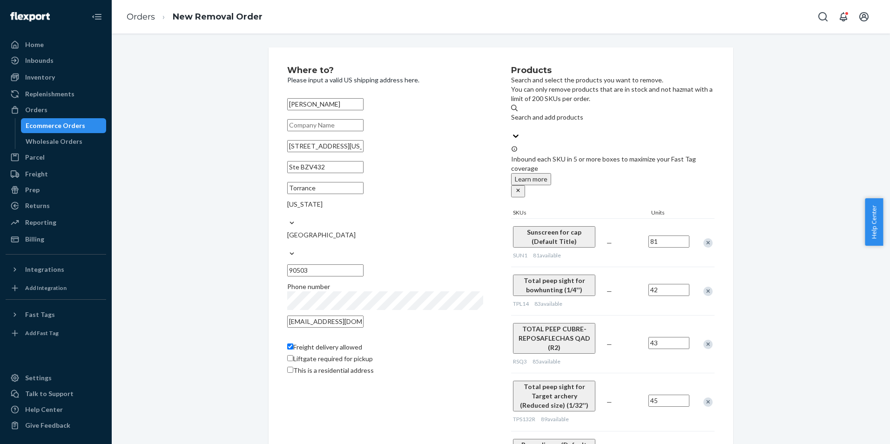
click at [664, 236] on input "81" at bounding box center [668, 242] width 41 height 12
type input "41"
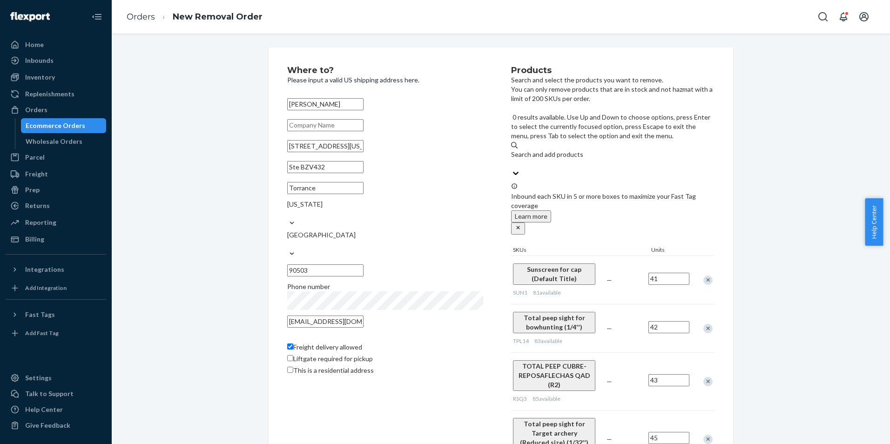
click at [580, 150] on div "Search and add products" at bounding box center [612, 154] width 203 height 9
click at [512, 159] on input "0 results available. Use Up and Down to choose options, press Enter to select t…" at bounding box center [511, 163] width 1 height 9
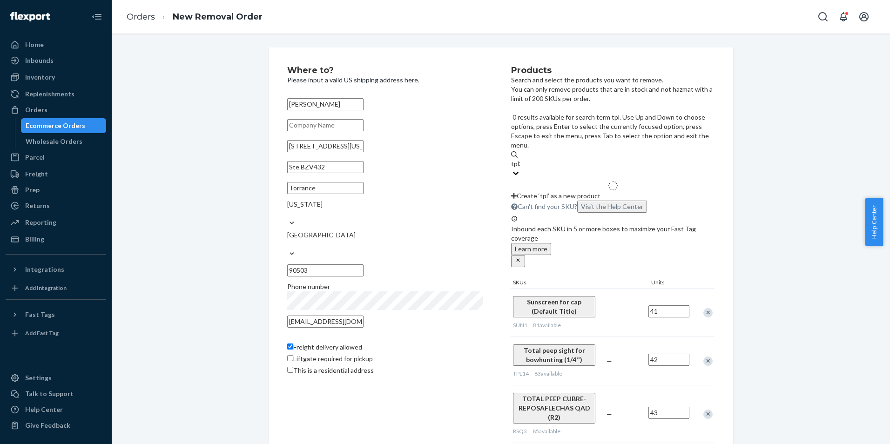
type input "tpl316"
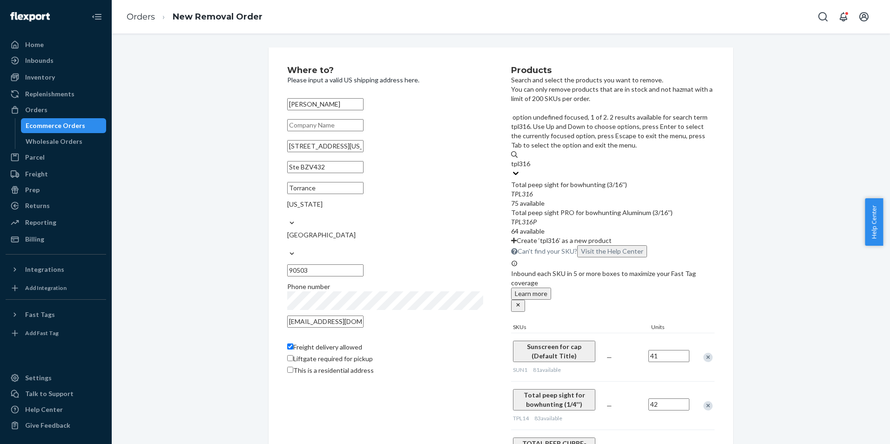
click at [585, 180] on div "Total peep sight for bowhunting (3/16'')" at bounding box center [612, 184] width 203 height 9
click at [531, 159] on input "tpl316" at bounding box center [521, 163] width 20 height 9
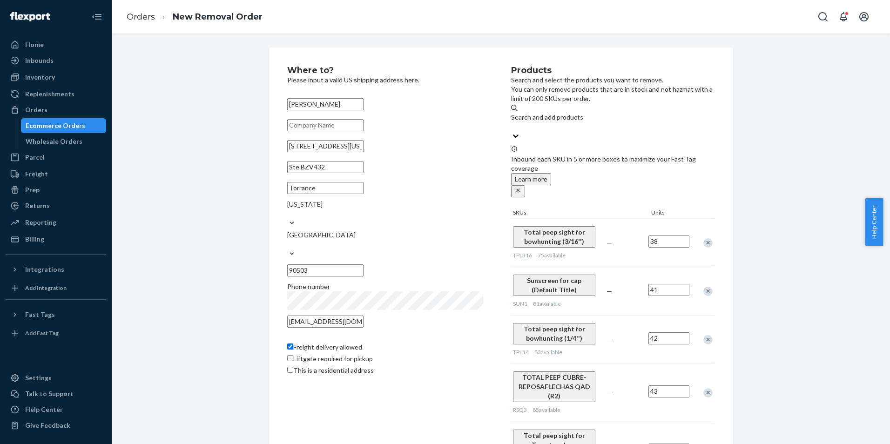
type input "38"
click at [570, 121] on div "Search and add products" at bounding box center [612, 117] width 203 height 9
click at [512, 122] on input "Search and add products" at bounding box center [511, 126] width 1 height 9
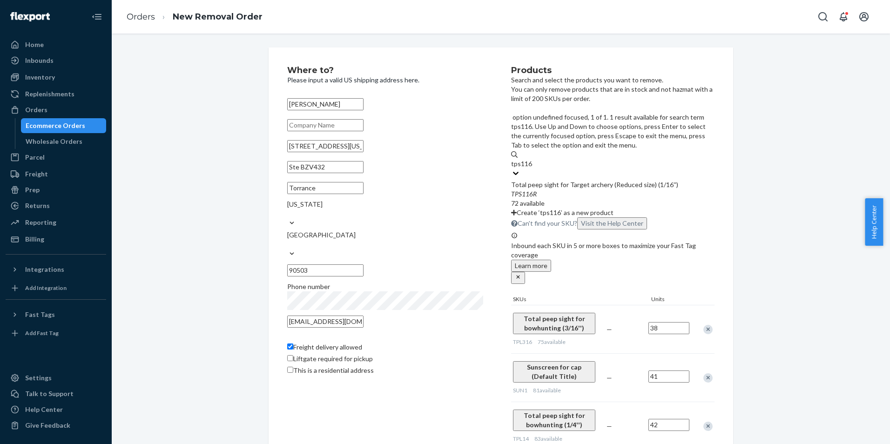
type input "tps116r"
click at [551, 180] on div "Total peep sight for Target archery (Reduced size) (1/16'')" at bounding box center [612, 184] width 203 height 9
click at [535, 159] on input "tps116r" at bounding box center [523, 163] width 24 height 9
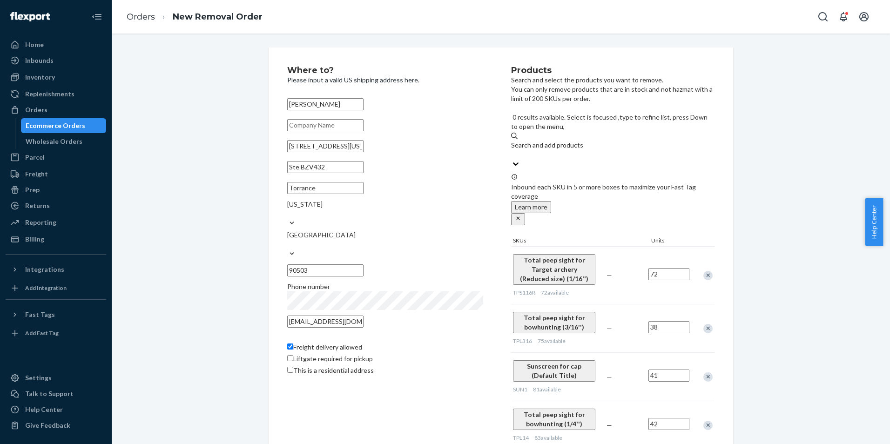
click at [663, 268] on input "72" at bounding box center [668, 274] width 41 height 12
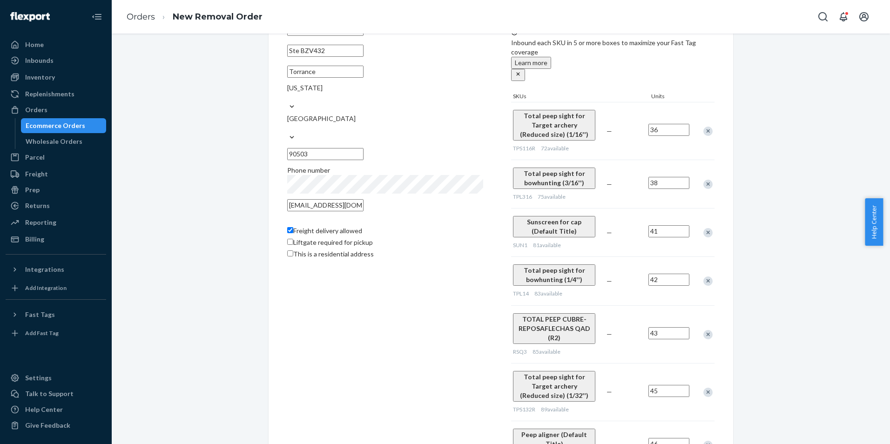
scroll to position [68, 0]
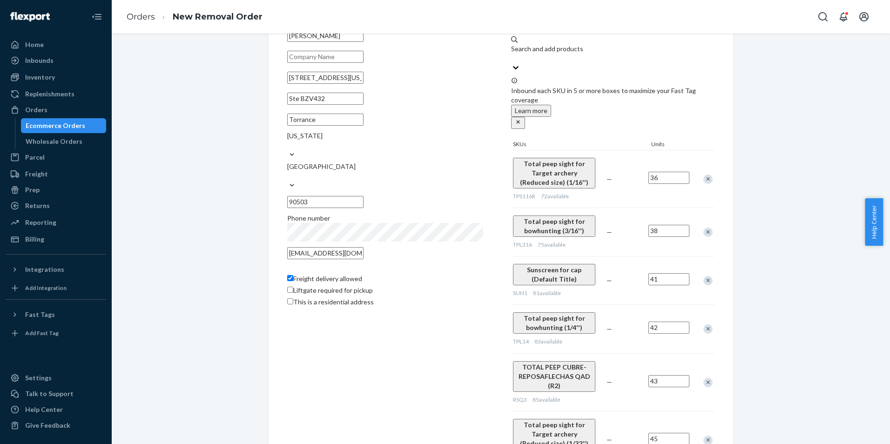
type input "36"
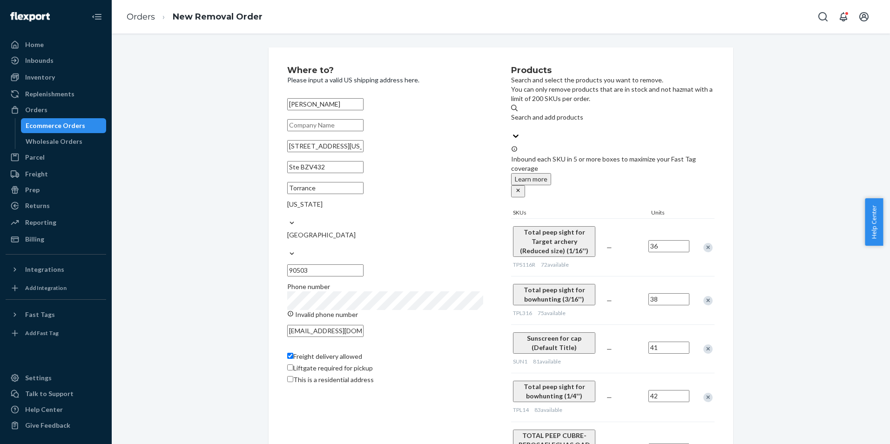
click at [270, 278] on div "Where to? Please input a valid US shipping address here. [PERSON_NAME] [STREET_…" at bounding box center [501, 407] width 465 height 721
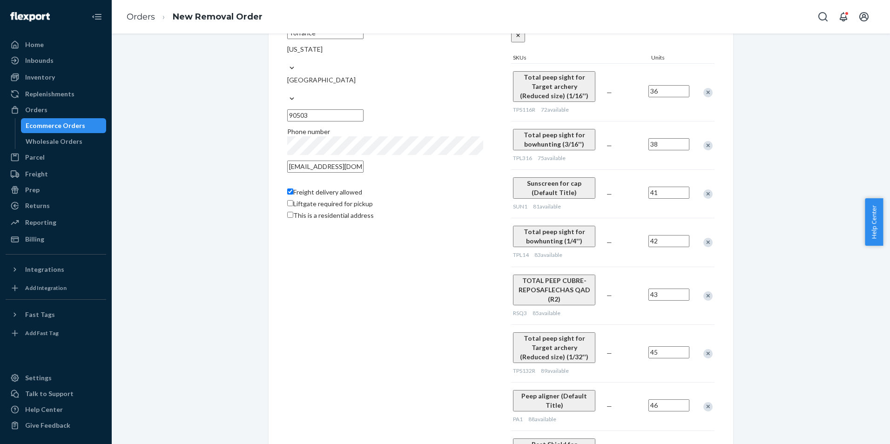
scroll to position [162, 0]
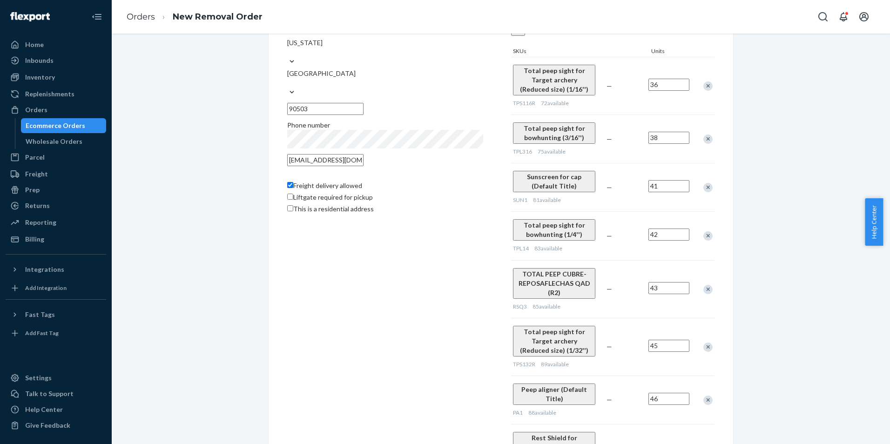
click at [290, 182] on input "Freight delivery allowed" at bounding box center [290, 185] width 6 height 6
checkbox input "false"
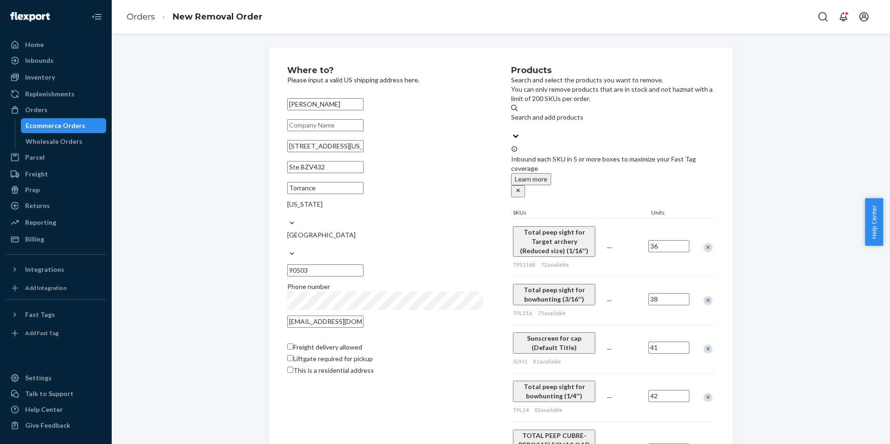
scroll to position [0, 0]
click at [548, 121] on div "Search and add products" at bounding box center [612, 117] width 203 height 9
click at [512, 122] on input "Search and add products" at bounding box center [511, 126] width 1 height 9
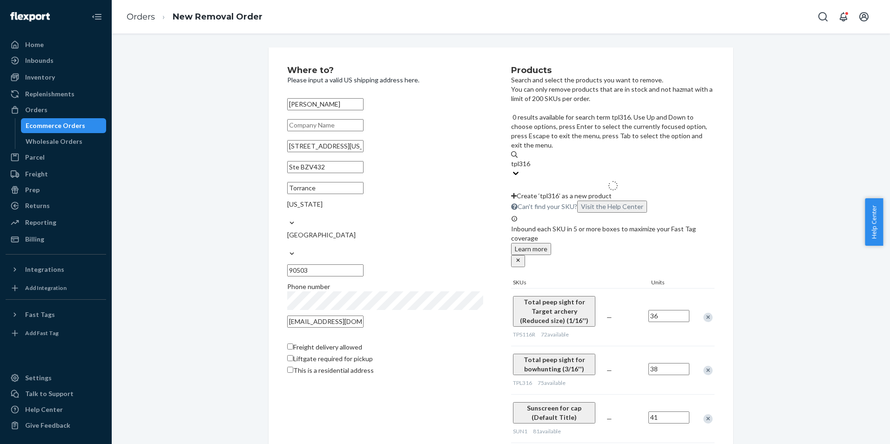
type input "tpl316p"
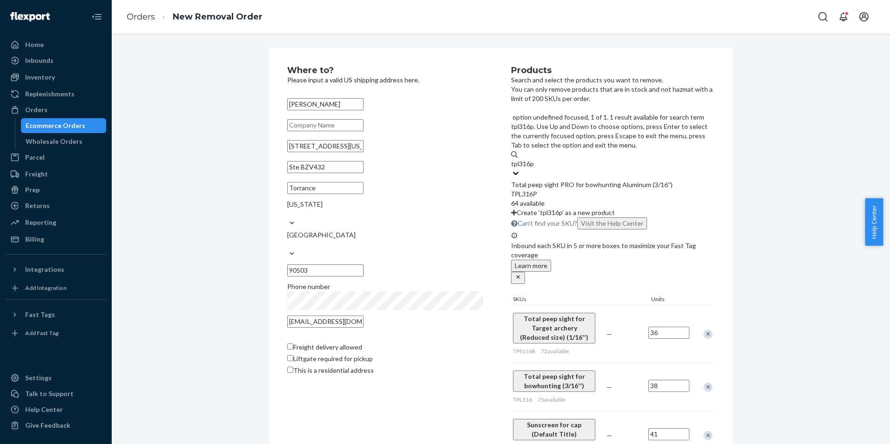
click at [574, 180] on div "Total peep sight PRO for bowhunting Aluminum (3/16'')" at bounding box center [612, 184] width 203 height 9
click at [535, 159] on input "tpl316p" at bounding box center [523, 163] width 24 height 9
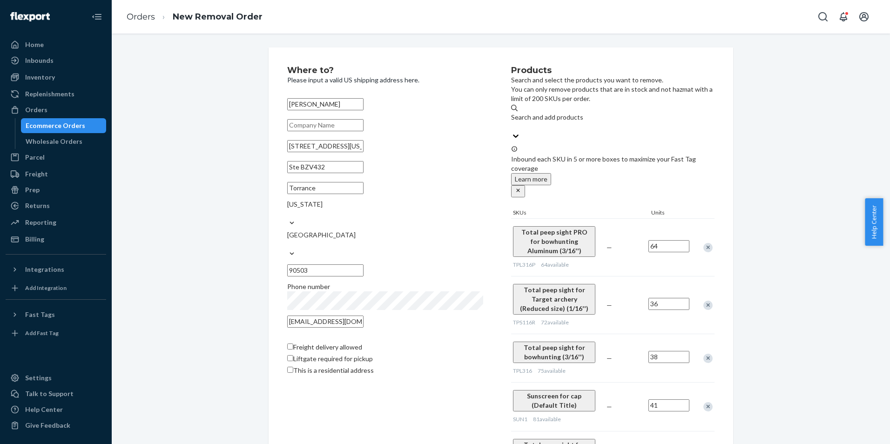
click at [661, 240] on input "64" at bounding box center [668, 246] width 41 height 12
type input "33"
click at [572, 121] on div "Search and add products" at bounding box center [612, 117] width 203 height 9
click at [512, 122] on input "Search and add products" at bounding box center [511, 126] width 1 height 9
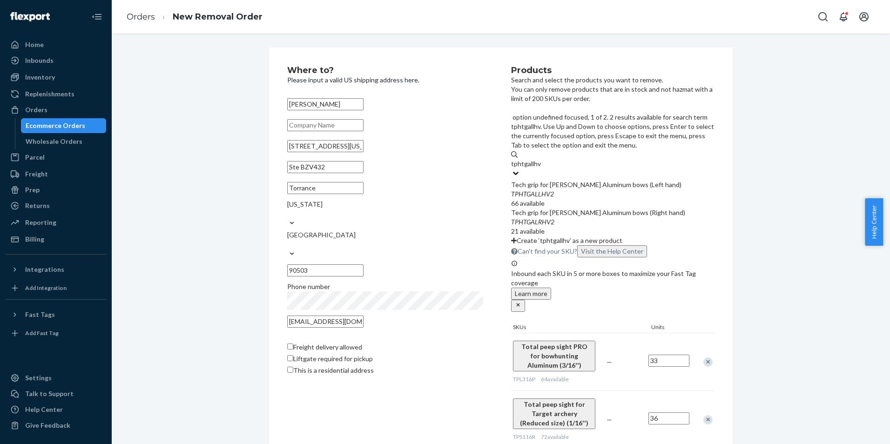
type input "tphtgallhv2"
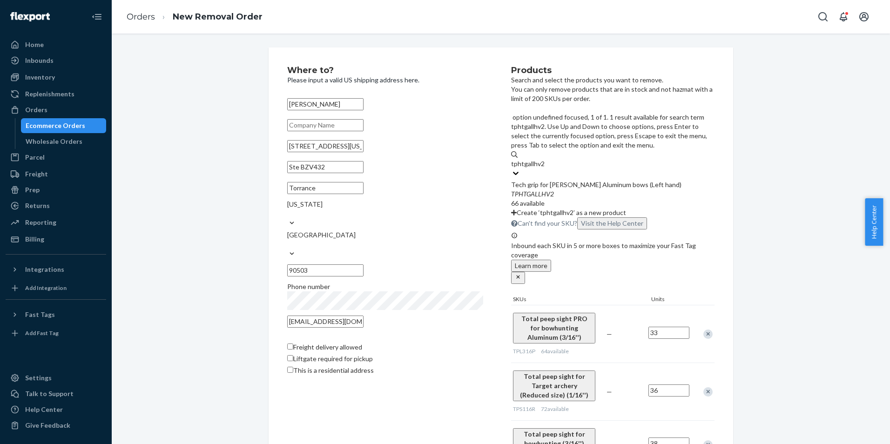
click at [584, 180] on div "Tech grip for [PERSON_NAME] Aluminum bows (Left hand)" at bounding box center [612, 184] width 203 height 9
click at [545, 159] on input "tphtgallhv2" at bounding box center [528, 163] width 34 height 9
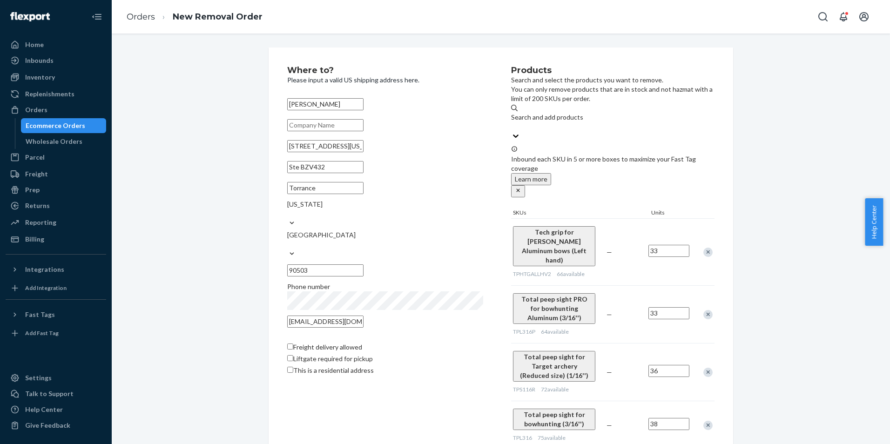
type input "33"
click at [581, 126] on div "Search and add products" at bounding box center [612, 122] width 203 height 19
click at [512, 126] on input "Search and add products" at bounding box center [511, 126] width 1 height 9
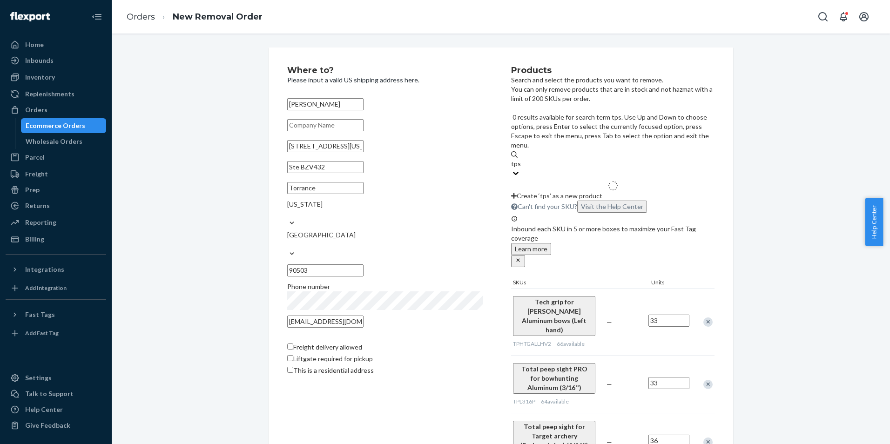
type input "tps18"
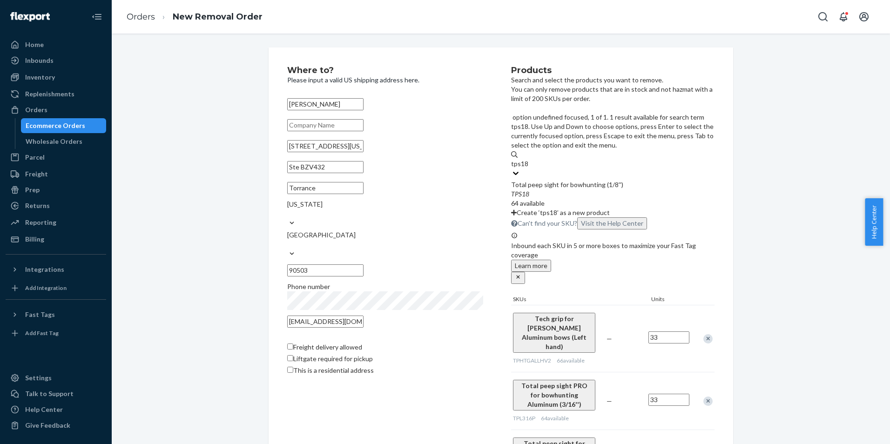
click at [586, 189] on div "TPS18" at bounding box center [612, 193] width 203 height 9
click at [528, 159] on input "tps18" at bounding box center [519, 163] width 17 height 9
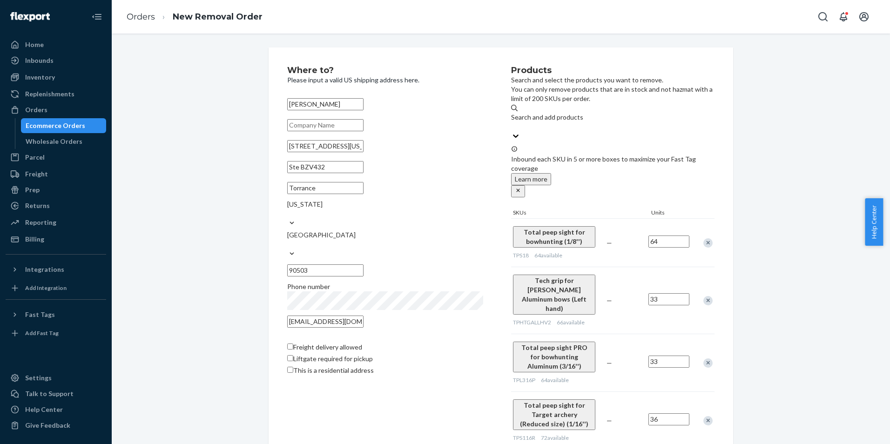
click at [672, 236] on input "64" at bounding box center [668, 242] width 41 height 12
type input "32"
click at [571, 121] on div "Search and add products" at bounding box center [612, 117] width 203 height 9
click at [512, 122] on input "Search and add products" at bounding box center [511, 126] width 1 height 9
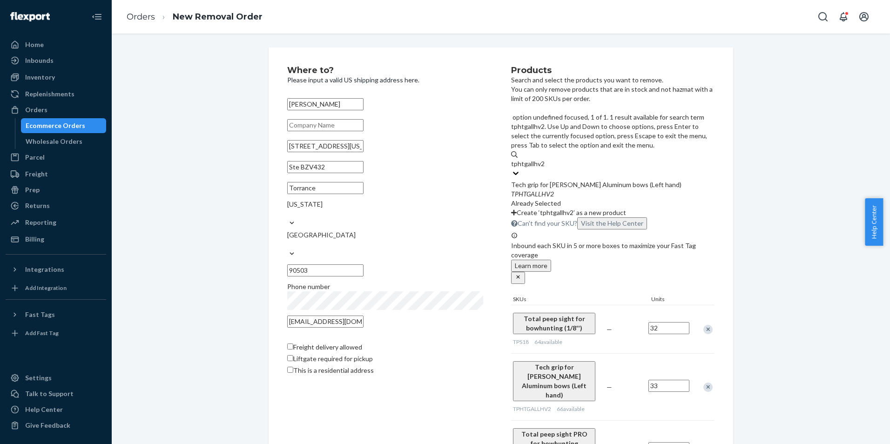
click at [577, 180] on div "Tech grip for [PERSON_NAME] Aluminum bows (Left hand)" at bounding box center [612, 184] width 203 height 9
click at [545, 159] on input "tphtgallhv2" at bounding box center [528, 163] width 34 height 9
type input "tphtgcarlhv"
click at [601, 189] on div "TPHTGCARLHV2" at bounding box center [612, 193] width 203 height 9
click at [545, 159] on input "tphtgcarlhv" at bounding box center [528, 163] width 34 height 9
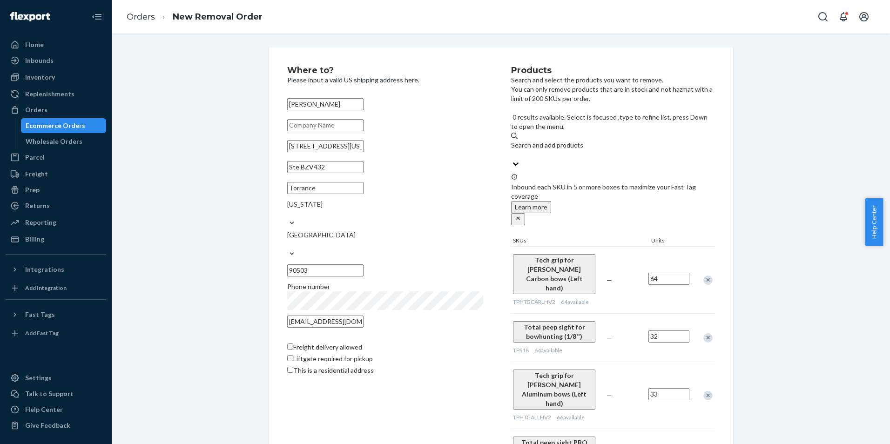
click at [659, 273] on input "64" at bounding box center [668, 279] width 41 height 12
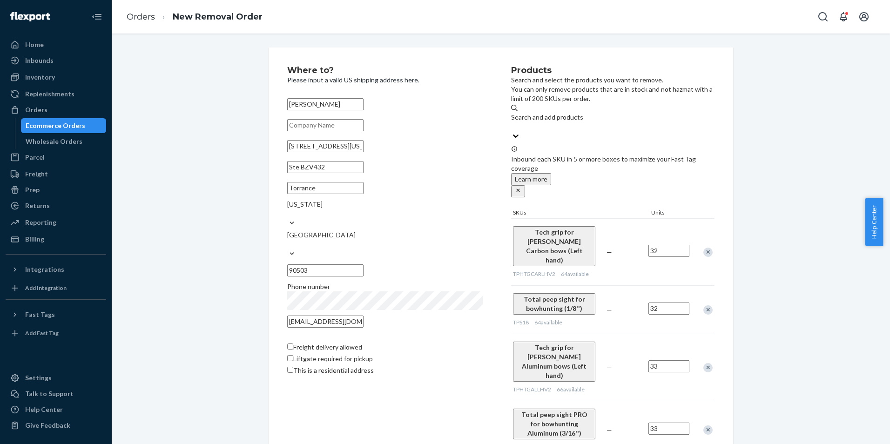
type input "32"
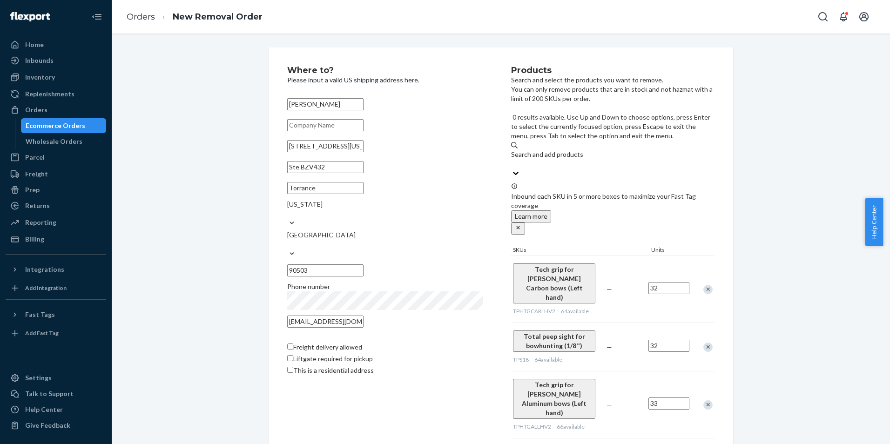
click at [569, 150] on div "Search and add products" at bounding box center [612, 154] width 203 height 9
click at [512, 159] on input "0 results available. Use Up and Down to choose options, press Enter to select t…" at bounding box center [511, 163] width 1 height 9
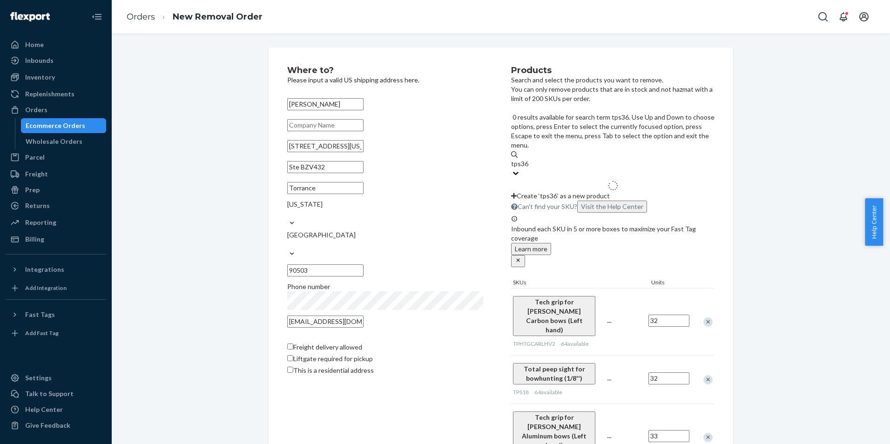
type input "tps364"
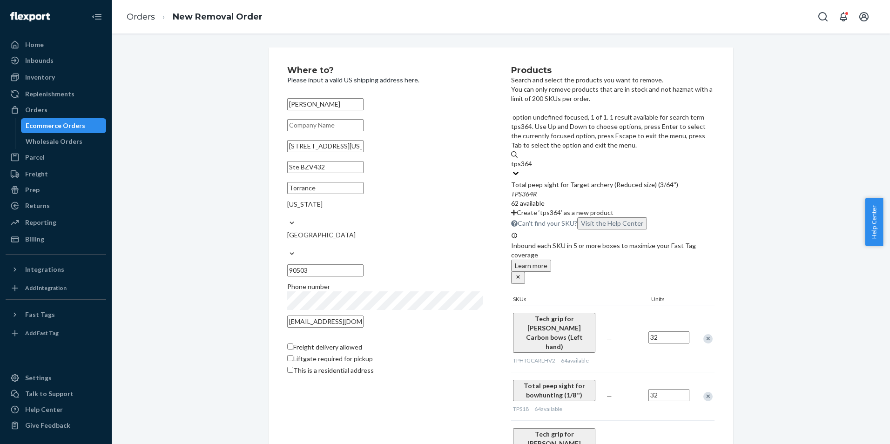
drag, startPoint x: 571, startPoint y: 143, endPoint x: 581, endPoint y: 148, distance: 11.2
click at [571, 180] on div "Total peep sight for Target archery (Reduced size) (3/64'')" at bounding box center [612, 184] width 203 height 9
click at [532, 159] on input "tps364" at bounding box center [521, 163] width 21 height 9
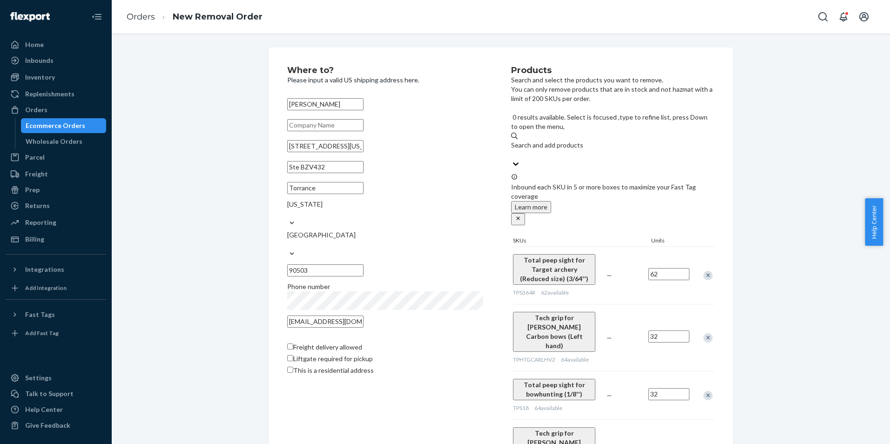
click at [661, 268] on input "62" at bounding box center [668, 274] width 41 height 12
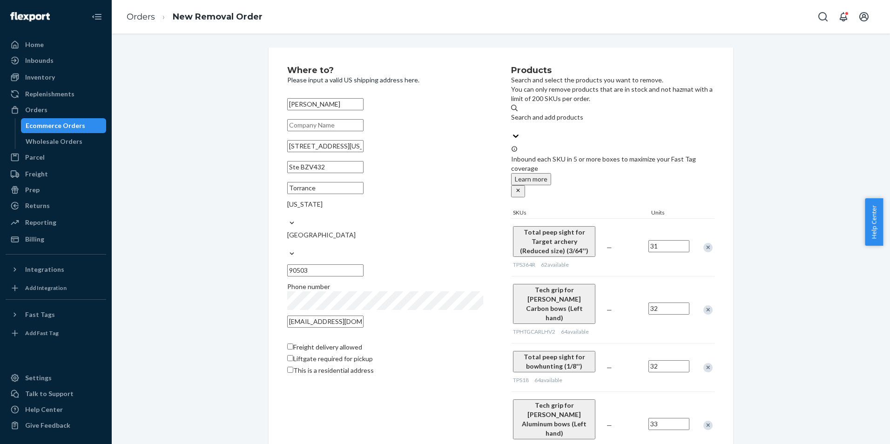
type input "31"
click at [567, 115] on div "Search and add products" at bounding box center [612, 117] width 203 height 9
click at [512, 122] on input "Search and add products" at bounding box center [511, 126] width 1 height 9
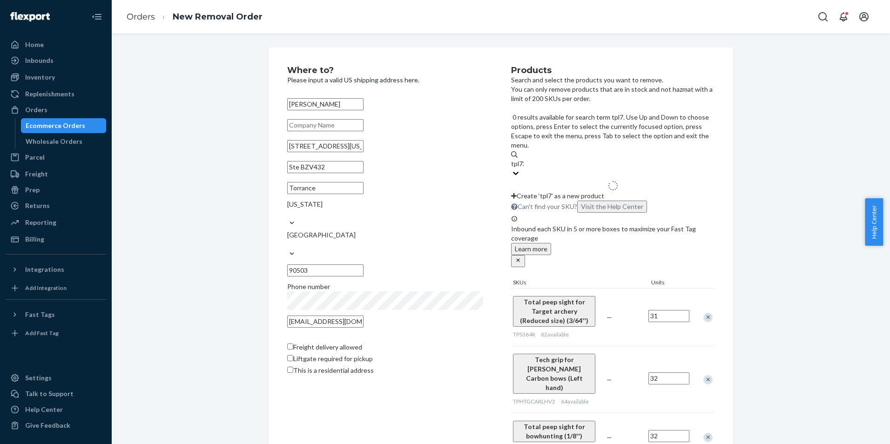
type input "tpl732"
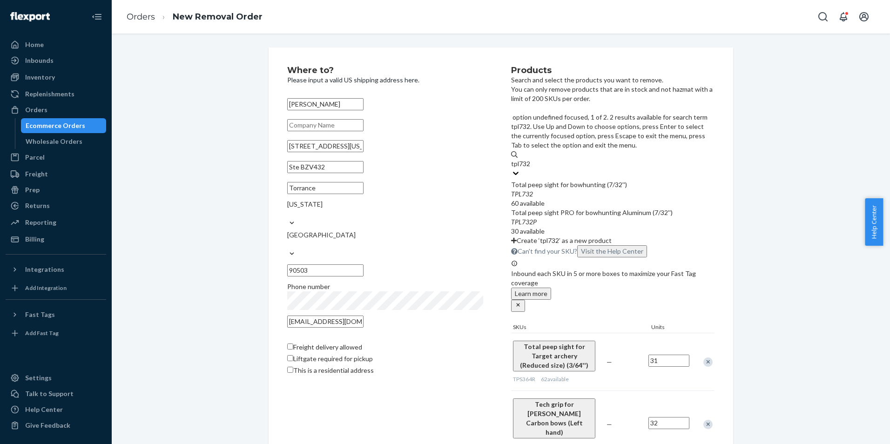
click at [587, 180] on div "Total peep sight for bowhunting (7/32'')" at bounding box center [612, 184] width 203 height 9
click at [531, 159] on input "tpl732" at bounding box center [521, 163] width 20 height 9
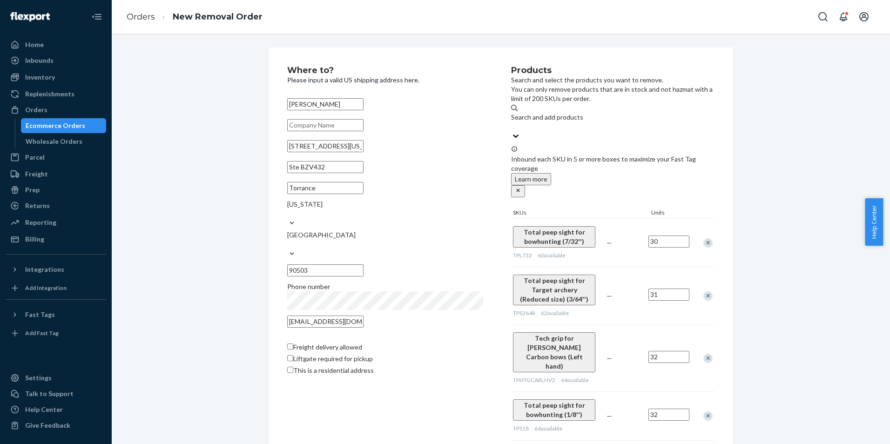
type input "30"
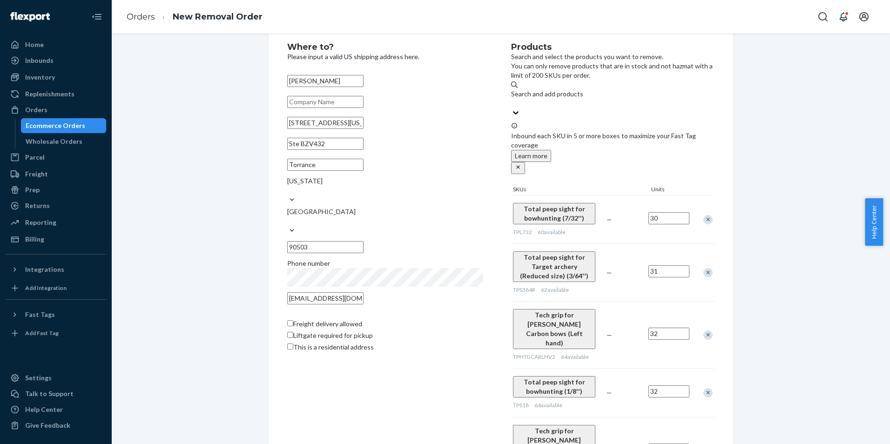
scroll to position [22, 0]
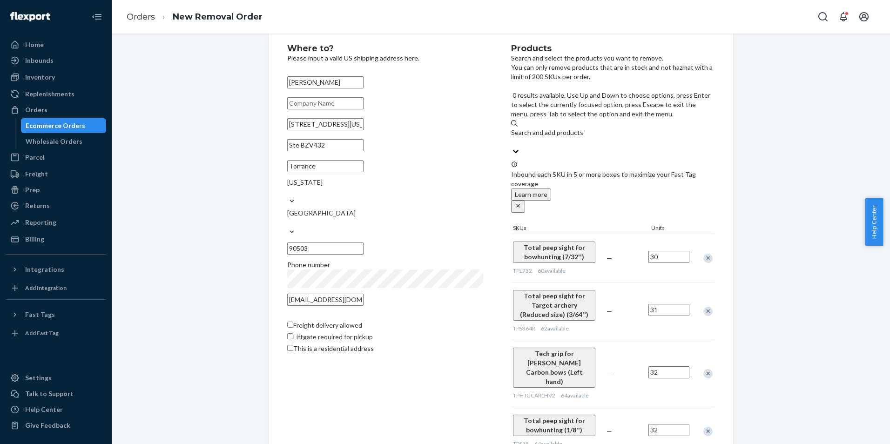
click at [601, 128] on div "Search and add products" at bounding box center [612, 137] width 203 height 19
click at [512, 137] on input "0 results available. Use Up and Down to choose options, press Enter to select t…" at bounding box center [511, 141] width 1 height 9
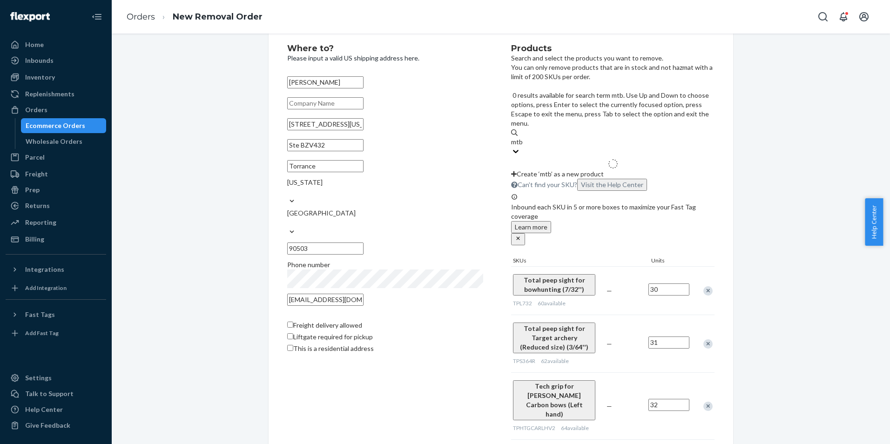
type input "mtb1"
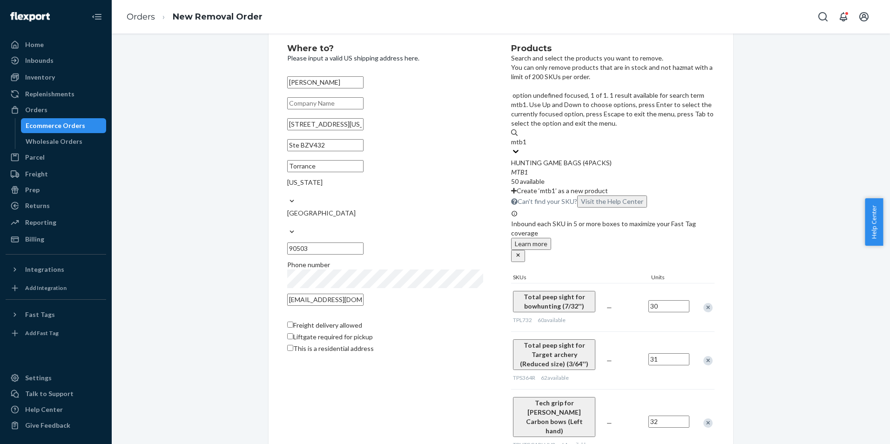
click at [574, 158] on div "HUNTING GAME BAGS (4PACKS)" at bounding box center [612, 162] width 203 height 9
click at [527, 137] on input "mtb1" at bounding box center [519, 141] width 16 height 9
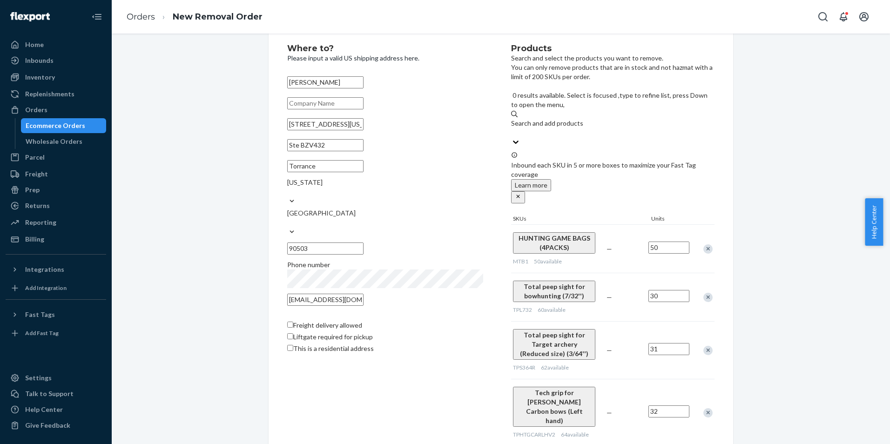
click at [667, 242] on input "50" at bounding box center [668, 248] width 41 height 12
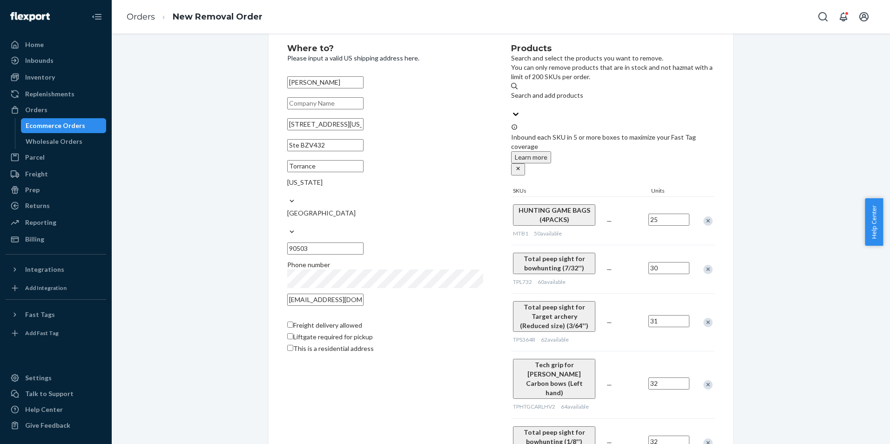
type input "25"
click at [592, 102] on div "Search and add products" at bounding box center [612, 100] width 203 height 19
click at [512, 102] on input "Search and add products" at bounding box center [511, 104] width 1 height 9
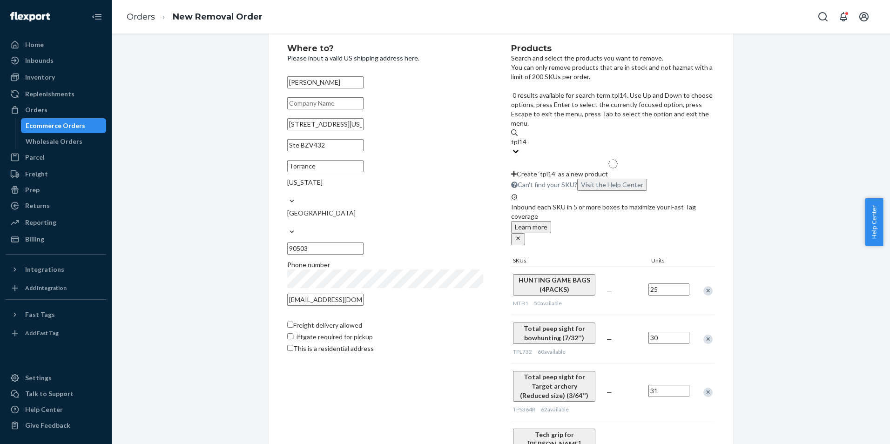
type input "tpl14p"
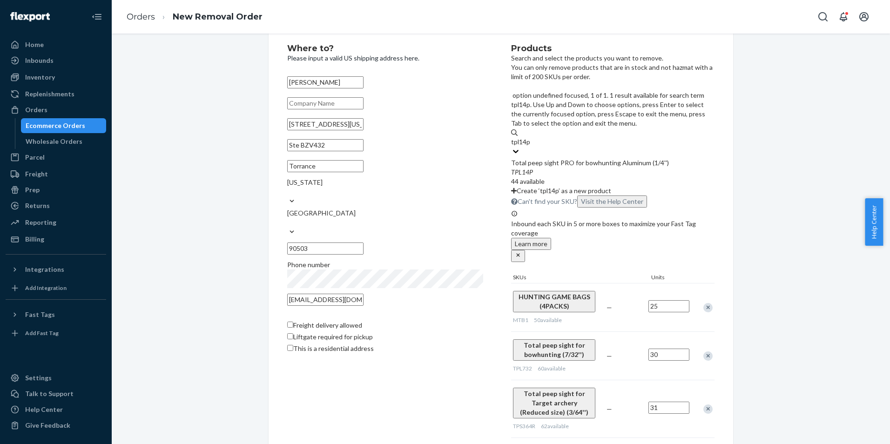
click at [570, 158] on div "Total peep sight PRO for bowhunting Aluminum (1/4'')" at bounding box center [612, 162] width 203 height 9
click at [531, 137] on input "tpl14p" at bounding box center [521, 141] width 20 height 9
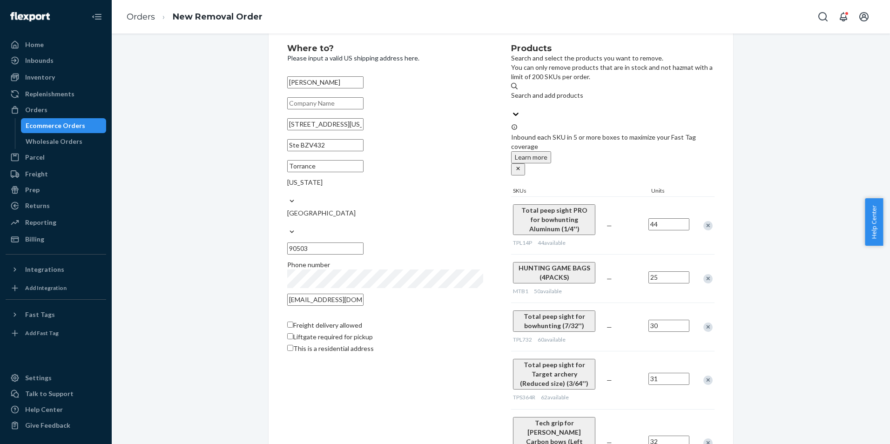
click at [664, 218] on input "44" at bounding box center [668, 224] width 41 height 12
type input "22"
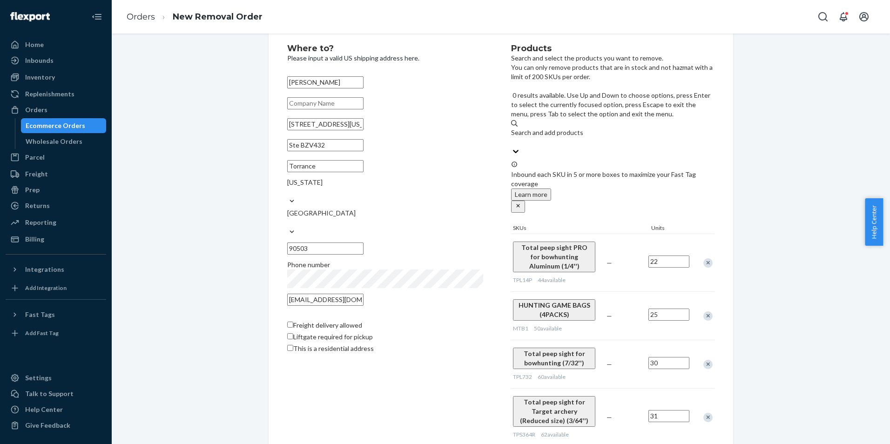
click at [561, 128] on div "Search and add products" at bounding box center [612, 132] width 203 height 9
click at [512, 137] on input "0 results available. Use Up and Down to choose options, press Enter to select t…" at bounding box center [511, 141] width 1 height 9
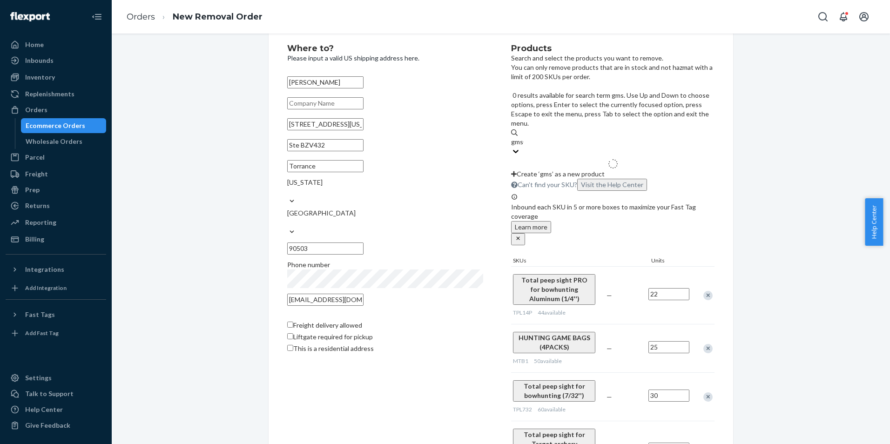
type input "gms04"
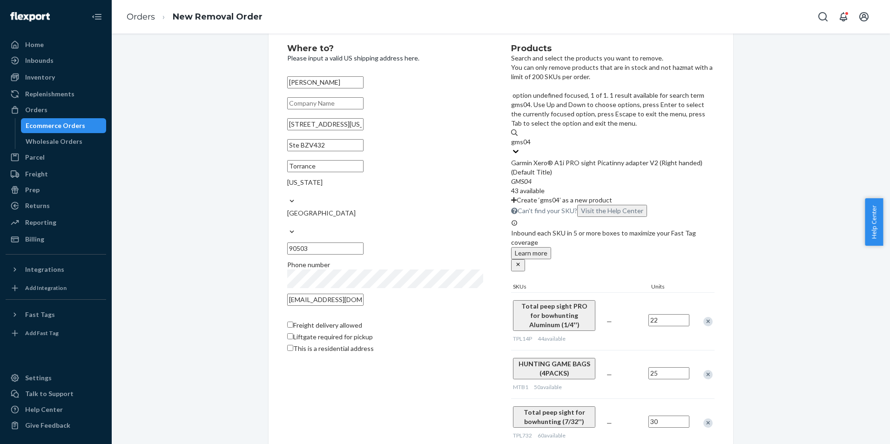
click at [574, 158] on div "Garmin Xero® A1i PRO sight Picatinny adapter V2 (Right handed) (Default Title)" at bounding box center [612, 167] width 203 height 19
click at [531, 137] on input "gms04" at bounding box center [521, 141] width 20 height 9
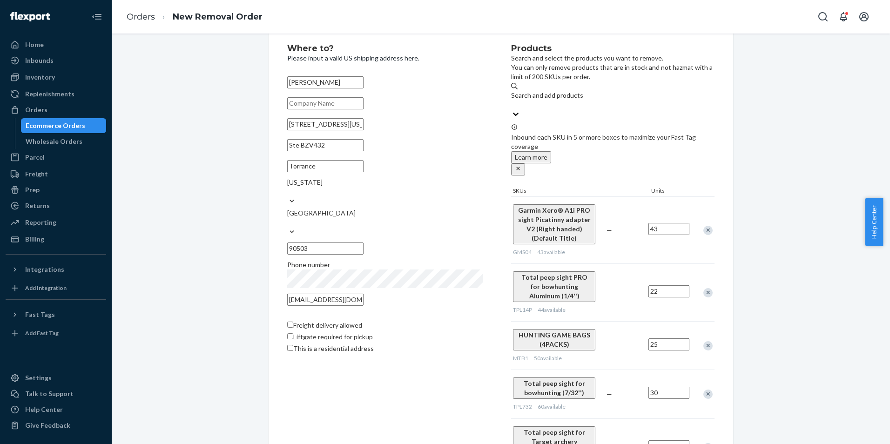
click at [667, 223] on input "43" at bounding box center [668, 229] width 41 height 12
type input "22"
click at [574, 96] on div "Search and add products" at bounding box center [612, 95] width 203 height 9
click at [512, 100] on input "Search and add products" at bounding box center [511, 104] width 1 height 9
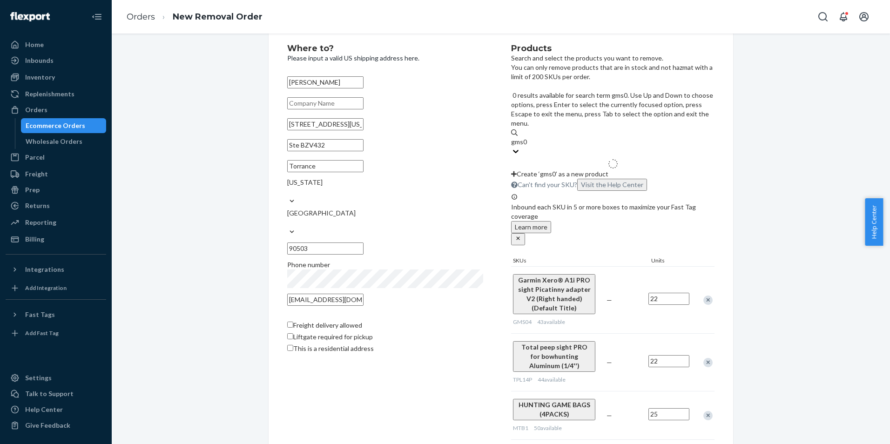
type input "gms03"
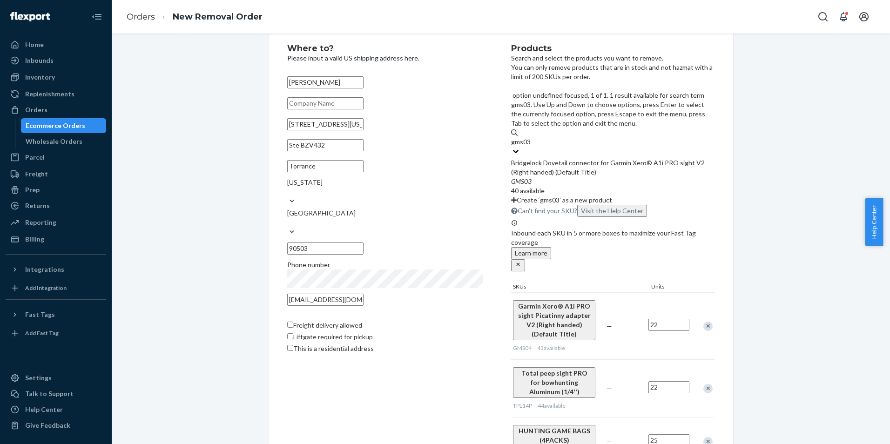
click at [584, 158] on div "Bridgelock Dovetail connector for Garmin Xero® A1i PRO sight V2 (Right handed) …" at bounding box center [612, 167] width 203 height 19
click at [531, 137] on input "gms03" at bounding box center [521, 141] width 20 height 9
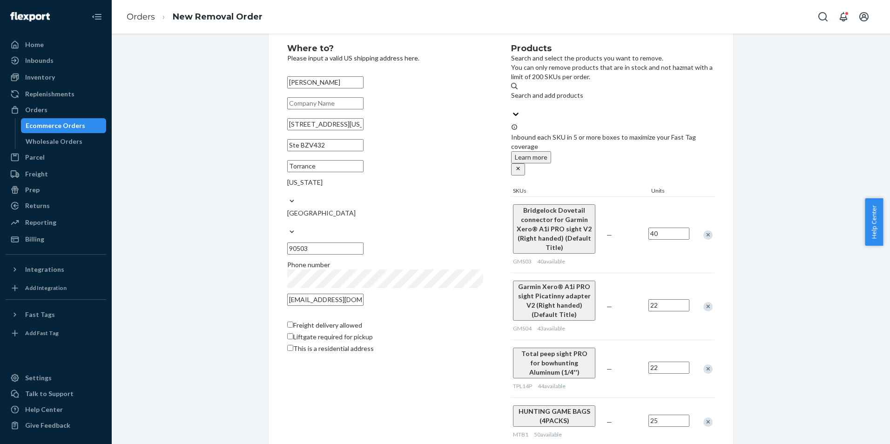
click at [669, 228] on input "40" at bounding box center [668, 234] width 41 height 12
type input "20"
click at [554, 100] on div "Search and add products" at bounding box center [612, 95] width 203 height 9
click at [512, 100] on input "Search and add products" at bounding box center [511, 104] width 1 height 9
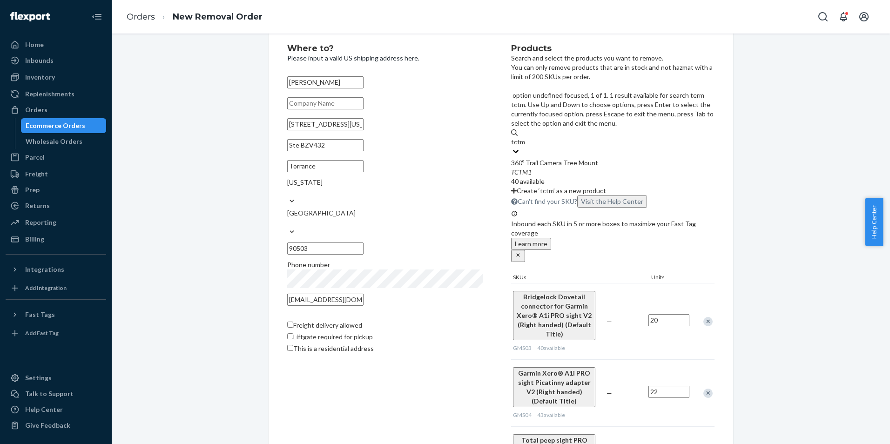
type input "tctm1"
click at [605, 168] on div "TCTM1" at bounding box center [612, 172] width 203 height 9
click at [529, 137] on input "tctm1" at bounding box center [520, 141] width 18 height 9
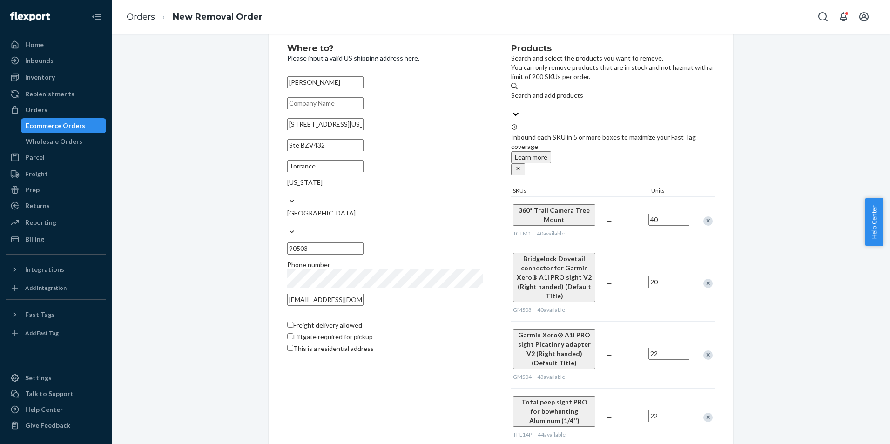
click at [672, 214] on input "40" at bounding box center [668, 220] width 41 height 12
type input "20"
click at [547, 100] on div "Search and add products" at bounding box center [612, 95] width 203 height 9
click at [512, 102] on input "Search and add products" at bounding box center [511, 104] width 1 height 9
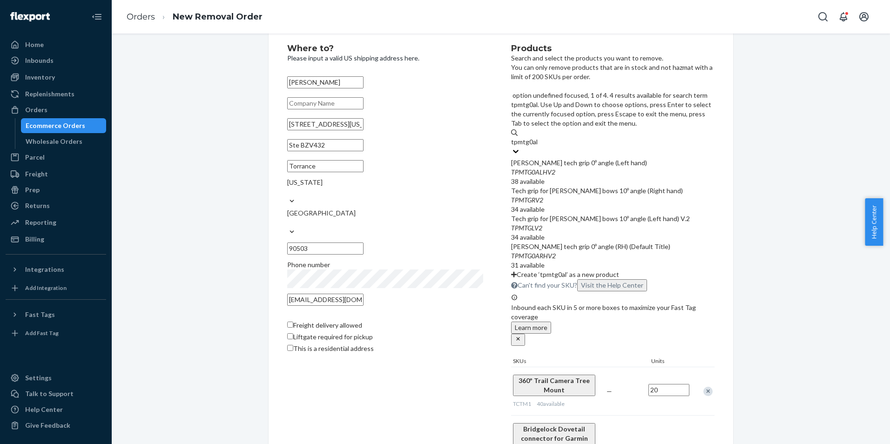
type input "tpmtg0alh"
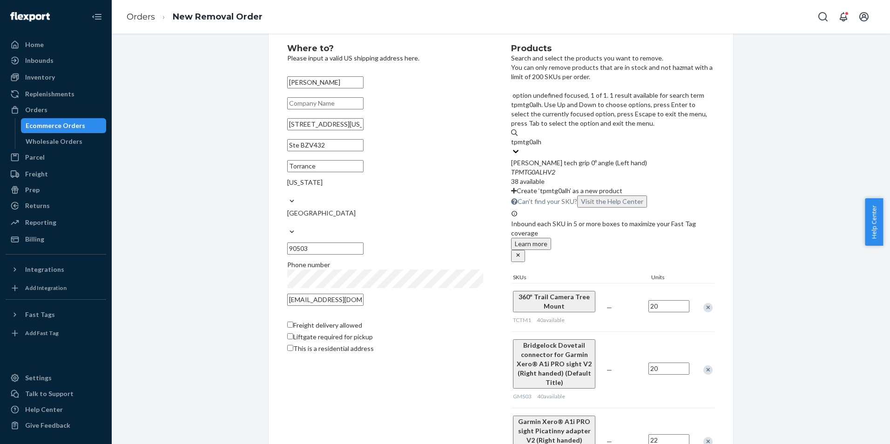
click at [586, 168] on div "TPMTG0ALHV2" at bounding box center [612, 172] width 203 height 9
click at [541, 137] on input "tpmtg0alh" at bounding box center [526, 141] width 30 height 9
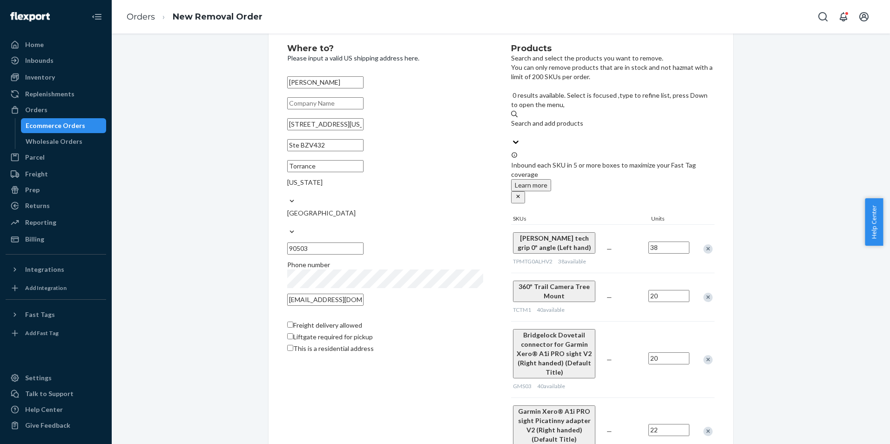
click at [663, 242] on input "38" at bounding box center [668, 248] width 41 height 12
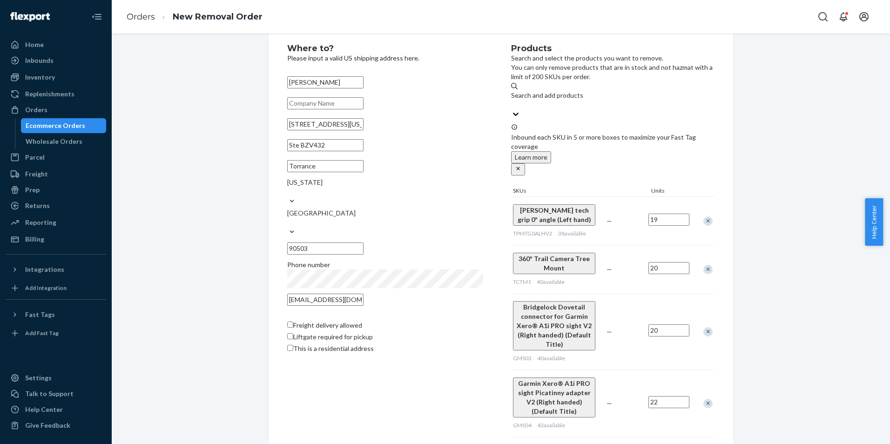
type input "19"
click at [567, 94] on div "Search and add products" at bounding box center [612, 95] width 203 height 9
click at [512, 100] on input "Search and add products" at bounding box center [511, 104] width 1 height 9
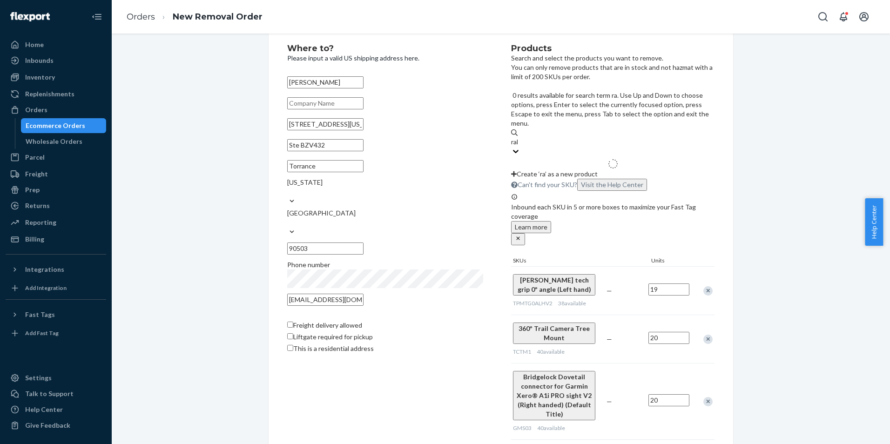
type input "rah1"
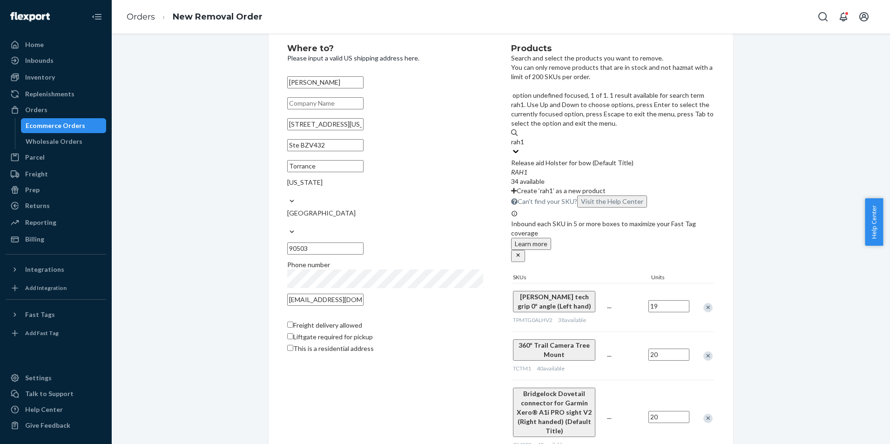
click at [580, 158] on div "Release aid Holster for bow (Default Title)" at bounding box center [612, 162] width 203 height 9
click at [525, 137] on input "rah1" at bounding box center [518, 141] width 14 height 9
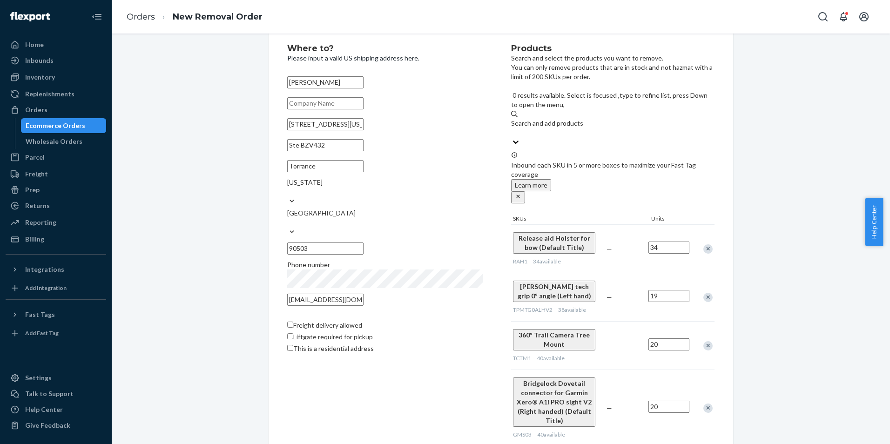
click at [670, 242] on input "34" at bounding box center [668, 248] width 41 height 12
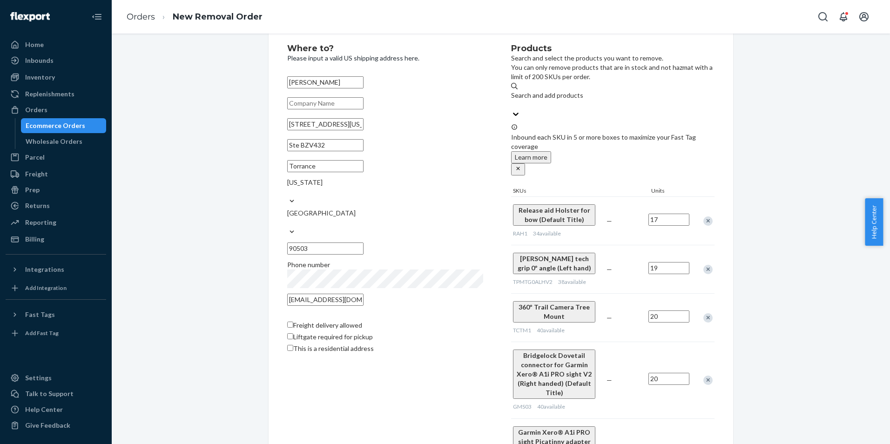
type input "17"
click at [565, 103] on div "Search and add products" at bounding box center [612, 100] width 203 height 19
click at [512, 103] on input "Search and add products" at bounding box center [511, 104] width 1 height 9
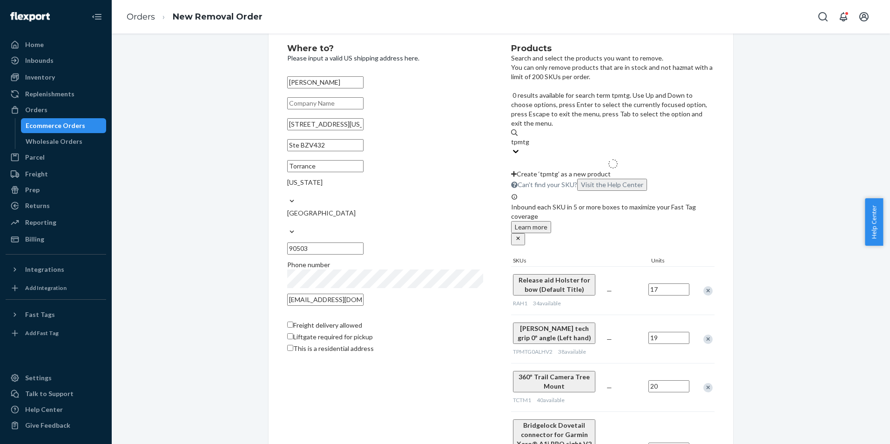
type input "tpmtgr"
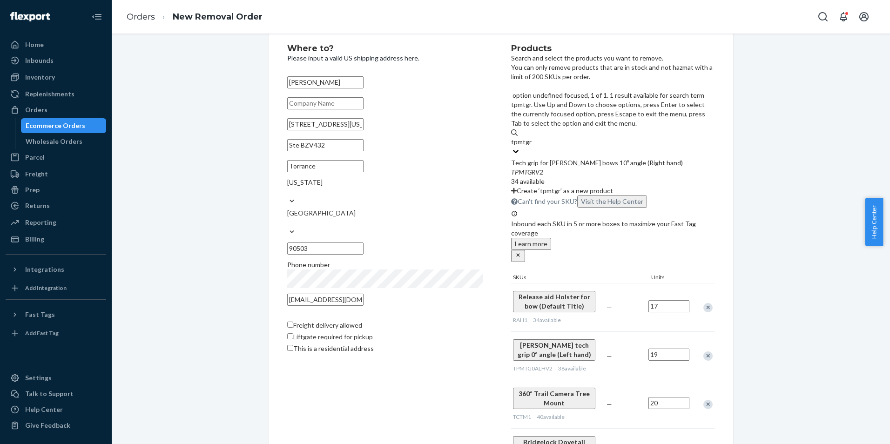
click at [571, 168] on div "TPMTGRV2" at bounding box center [612, 172] width 203 height 9
click at [532, 137] on input "tpmtgr" at bounding box center [521, 141] width 20 height 9
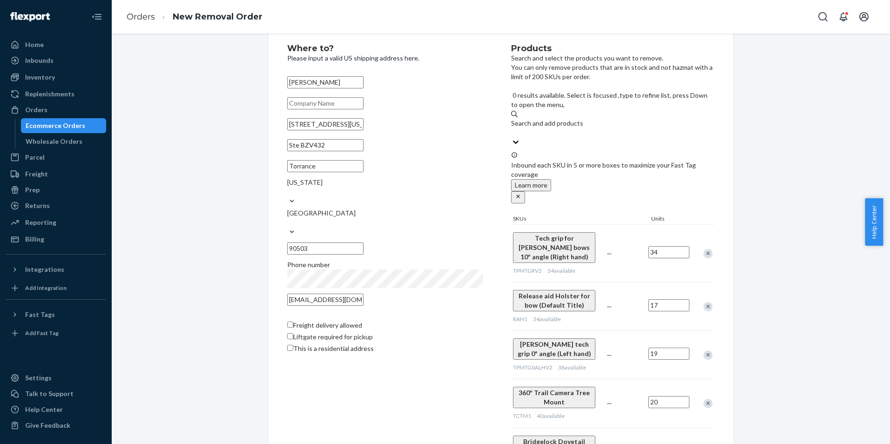
click at [668, 246] on input "34" at bounding box center [668, 252] width 41 height 12
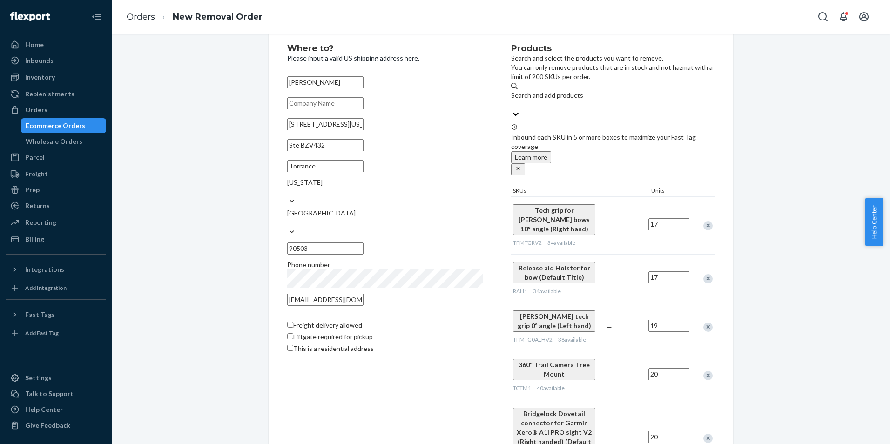
type input "17"
click at [598, 102] on div "Search and add products" at bounding box center [612, 100] width 203 height 19
click at [512, 102] on input "Search and add products" at bounding box center [511, 104] width 1 height 9
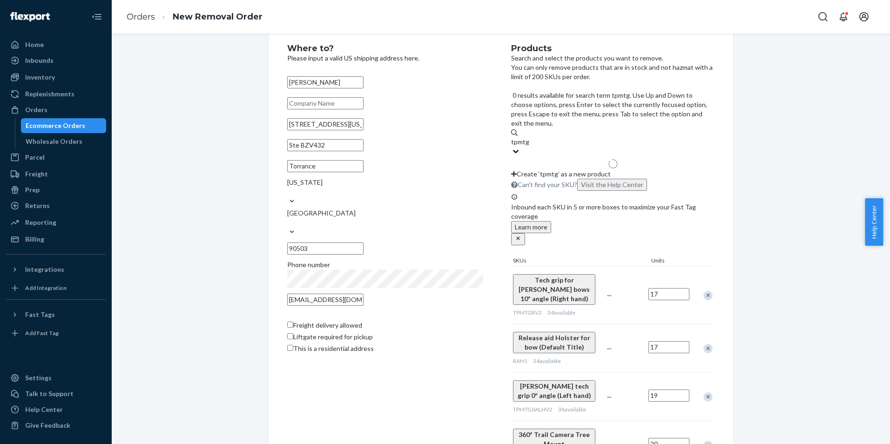
type input "tpmtgl"
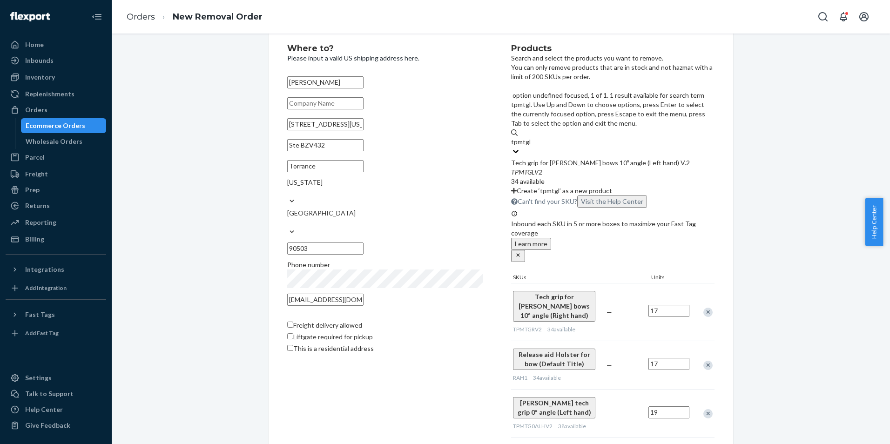
click at [596, 168] on div "TPMTGLV2" at bounding box center [612, 172] width 203 height 9
click at [531, 137] on input "tpmtgl" at bounding box center [521, 141] width 20 height 9
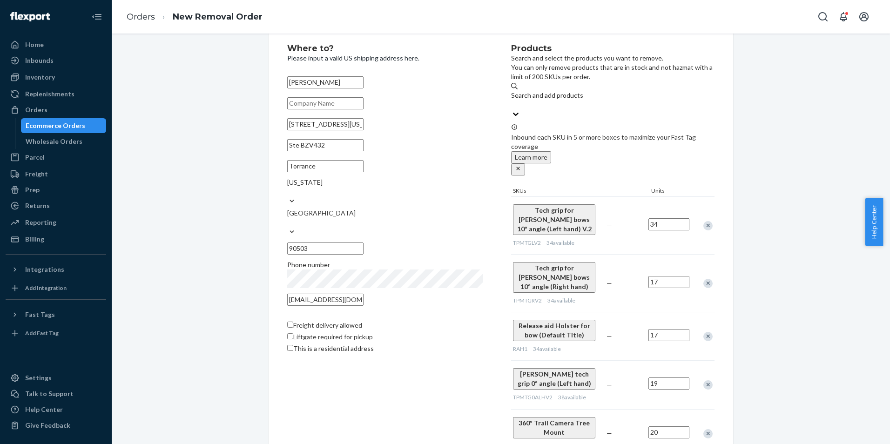
click at [677, 218] on input "34" at bounding box center [668, 224] width 41 height 12
type input "17"
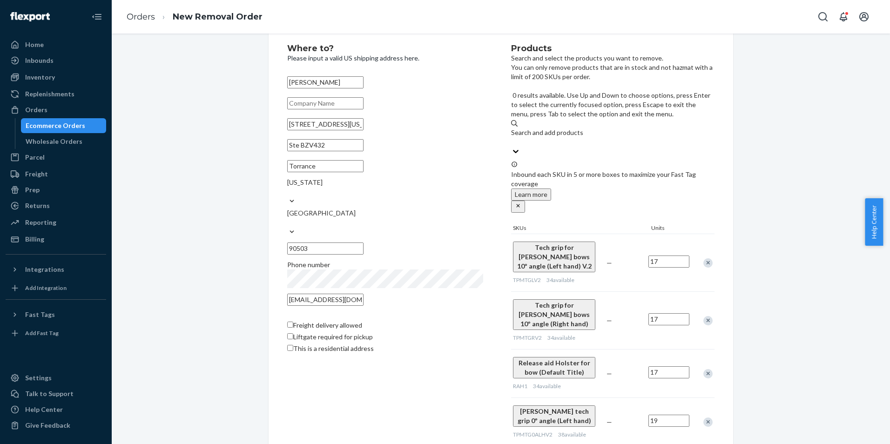
click at [576, 128] on div "Search and add products" at bounding box center [612, 132] width 203 height 9
click at [512, 137] on input "0 results available. Use Up and Down to choose options, press Enter to select t…" at bounding box center [511, 141] width 1 height 9
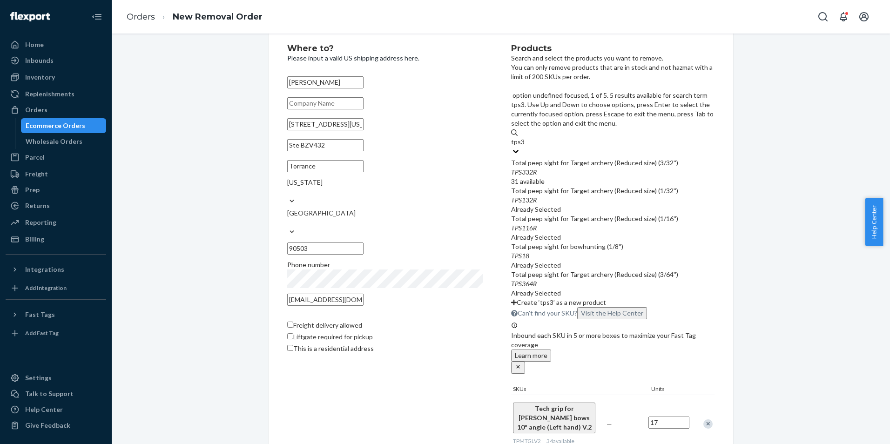
type input "tps33"
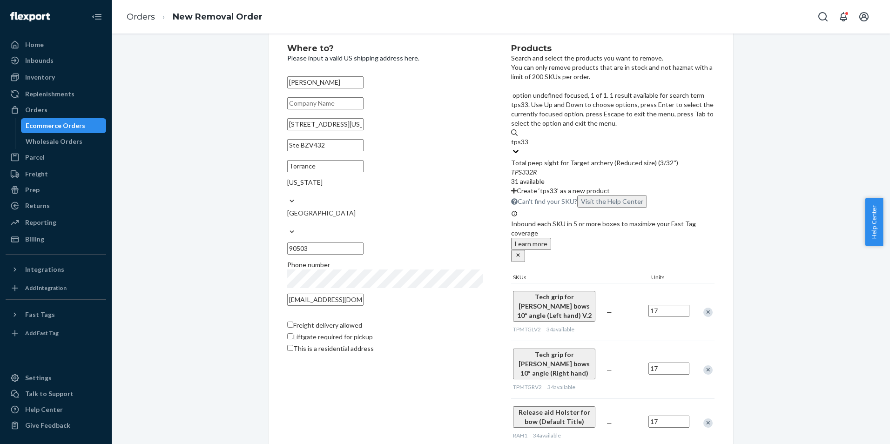
click at [592, 158] on div "Total peep sight for Target archery (Reduced size) (3/32'')" at bounding box center [612, 162] width 203 height 9
click at [528, 137] on input "tps33" at bounding box center [519, 141] width 17 height 9
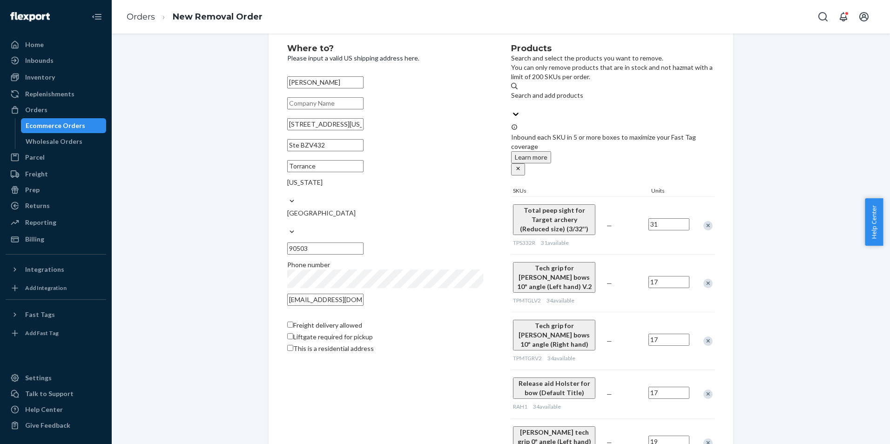
click at [666, 218] on input "31" at bounding box center [668, 224] width 41 height 12
type input "16"
click at [588, 98] on div "Search and add products" at bounding box center [612, 95] width 203 height 9
click at [512, 100] on input "Search and add products" at bounding box center [511, 104] width 1 height 9
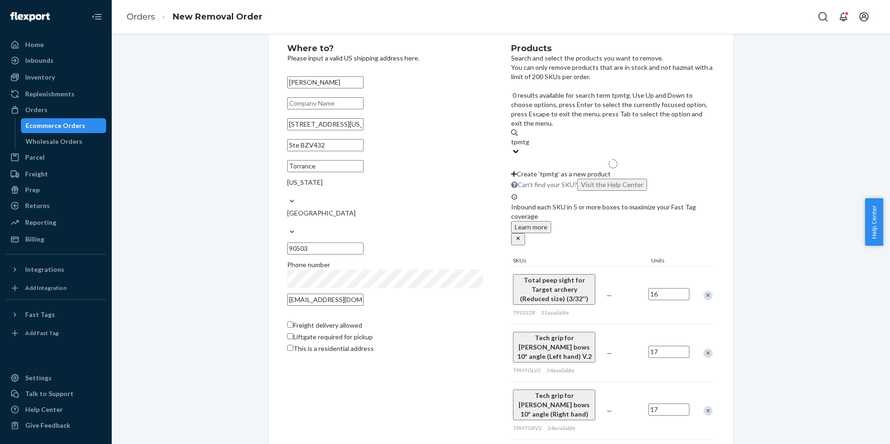
type input "tpmtg0"
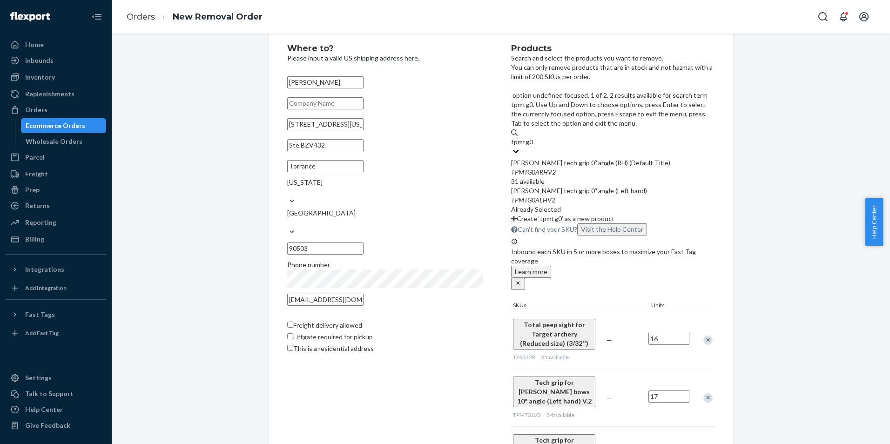
click at [596, 168] on div "TPMTG0ARHV2" at bounding box center [612, 172] width 203 height 9
click at [533, 137] on input "tpmtg0" at bounding box center [522, 141] width 22 height 9
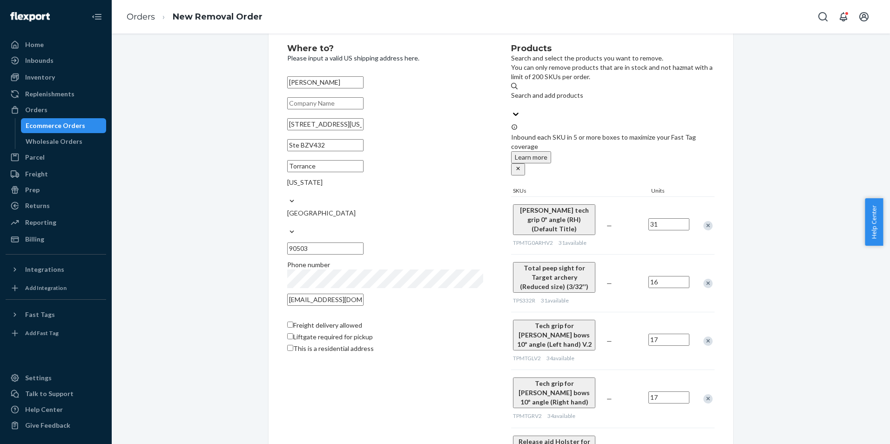
click at [673, 218] on input "31" at bounding box center [668, 224] width 41 height 12
type input "16"
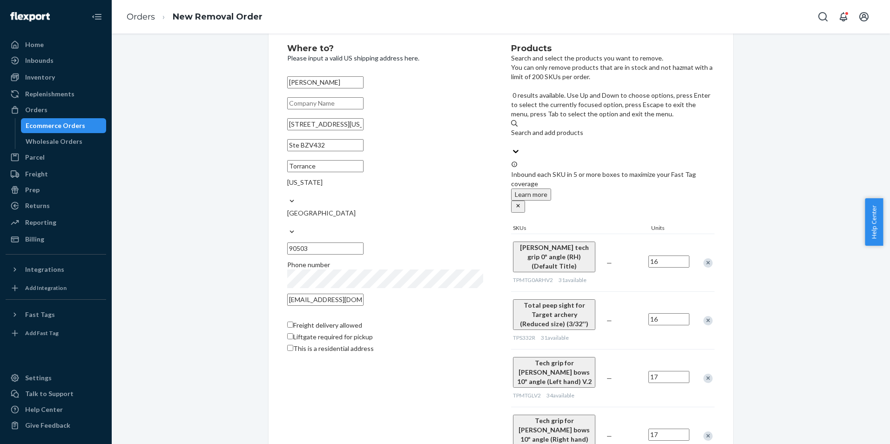
click at [594, 128] on div "Search and add products" at bounding box center [612, 132] width 203 height 9
click at [512, 137] on input "0 results available. Use Up and Down to choose options, press Enter to select t…" at bounding box center [511, 141] width 1 height 9
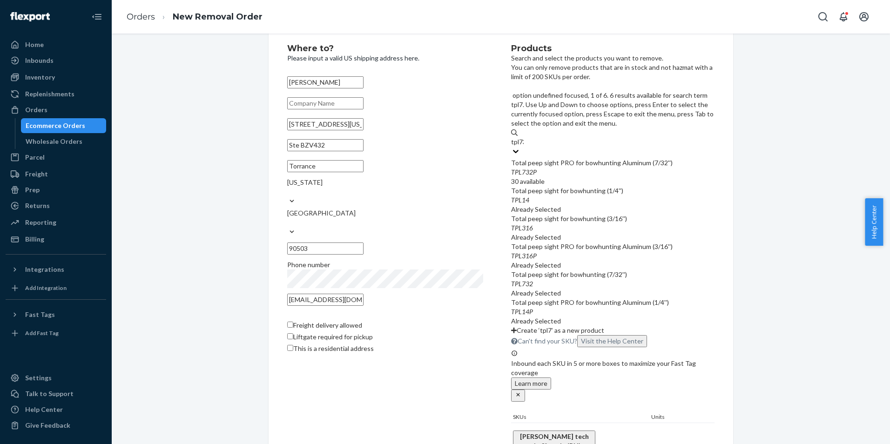
type input "tpl732"
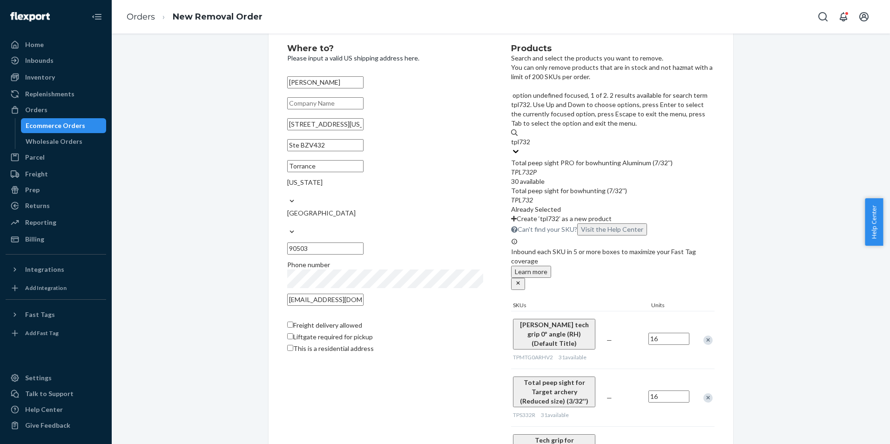
click at [598, 158] on div "Total peep sight PRO for bowhunting Aluminum (7/32'')" at bounding box center [612, 162] width 203 height 9
click at [531, 137] on input "tpl732" at bounding box center [521, 141] width 20 height 9
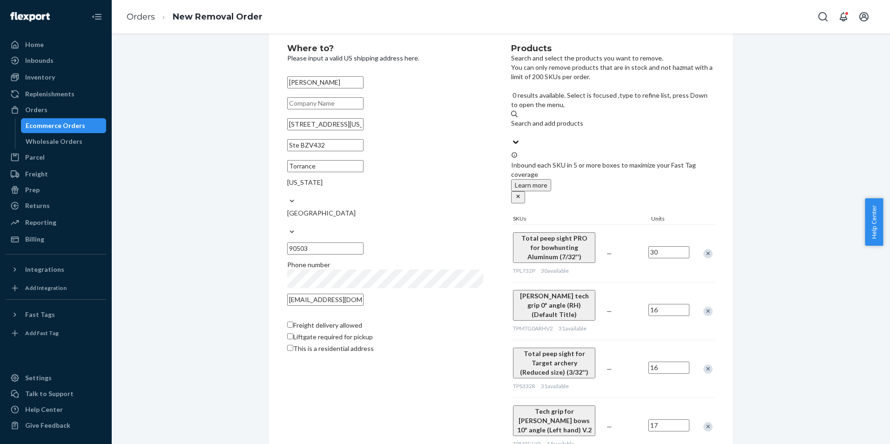
click at [671, 246] on input "30" at bounding box center [668, 252] width 41 height 12
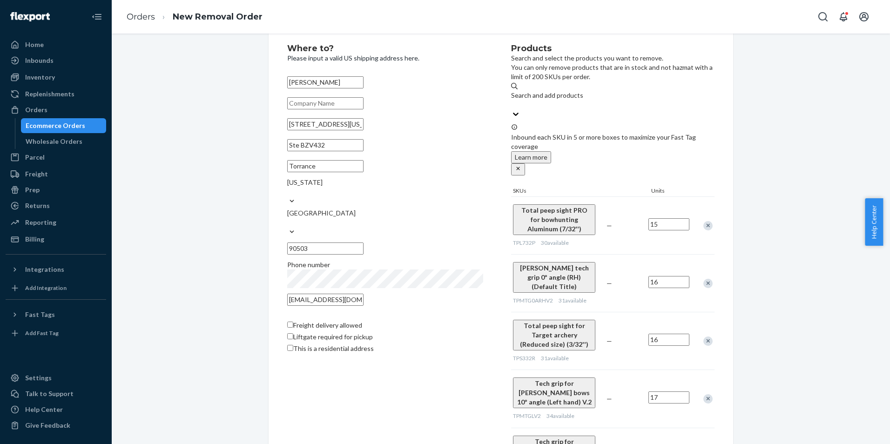
type input "15"
click at [587, 104] on div "Search and add products" at bounding box center [612, 100] width 203 height 19
click at [512, 104] on input "Search and add products" at bounding box center [511, 104] width 1 height 9
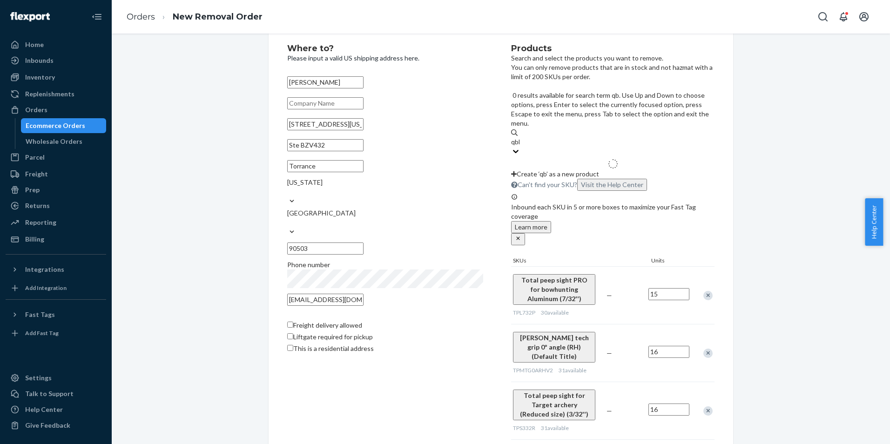
type input "qbh2"
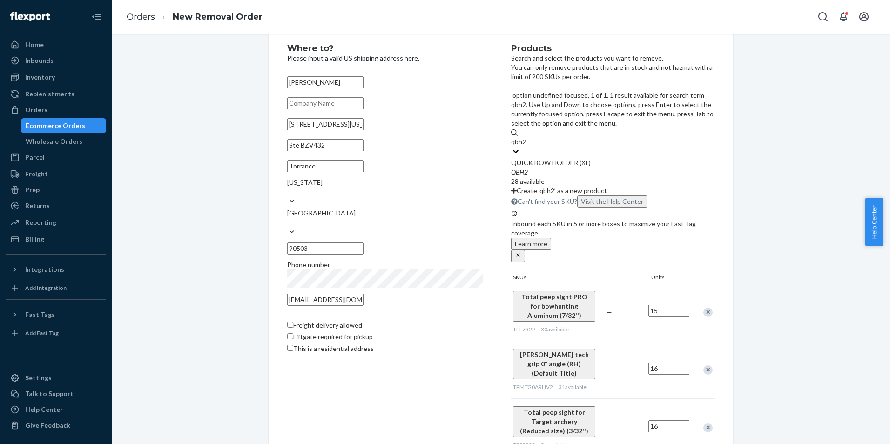
click at [583, 158] on div "QUICK BOW HOLDER (XL)" at bounding box center [612, 162] width 203 height 9
click at [527, 137] on input "qbh2" at bounding box center [519, 141] width 16 height 9
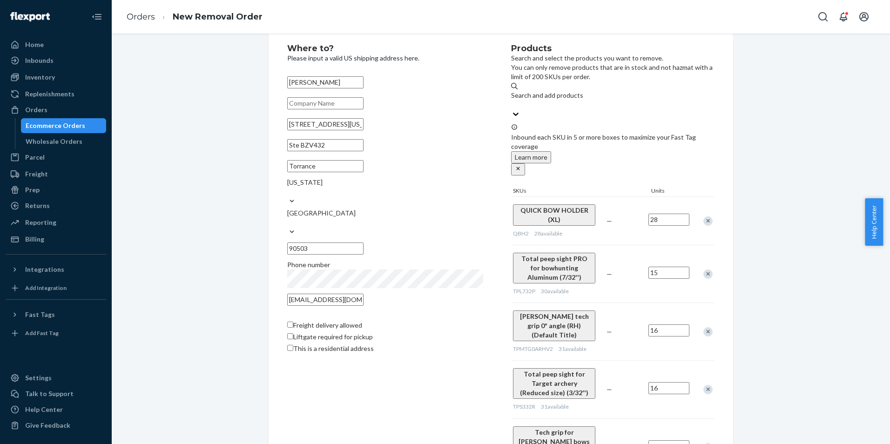
click at [671, 214] on input "28" at bounding box center [668, 220] width 41 height 12
type input "14"
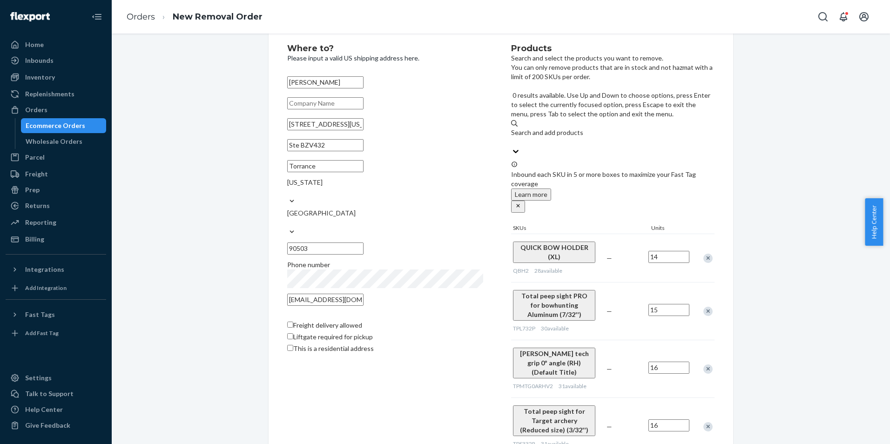
click at [610, 128] on div "Search and add products" at bounding box center [612, 137] width 203 height 19
click at [512, 137] on input "0 results available. Use Up and Down to choose options, press Enter to select t…" at bounding box center [511, 141] width 1 height 9
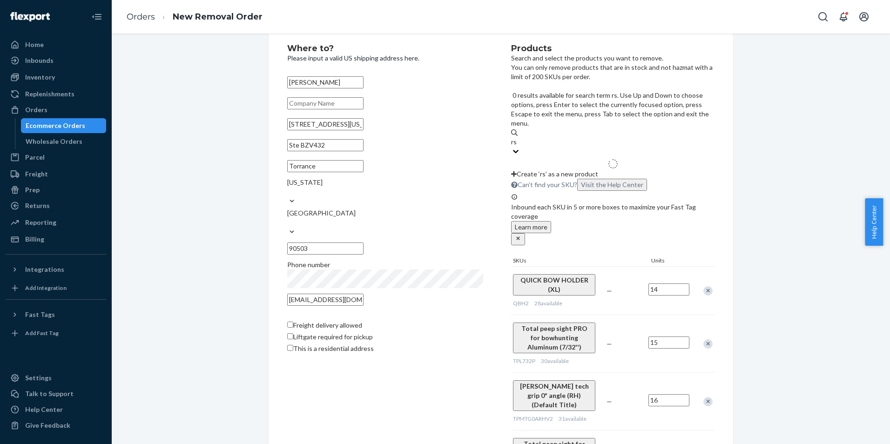
type input "rs1"
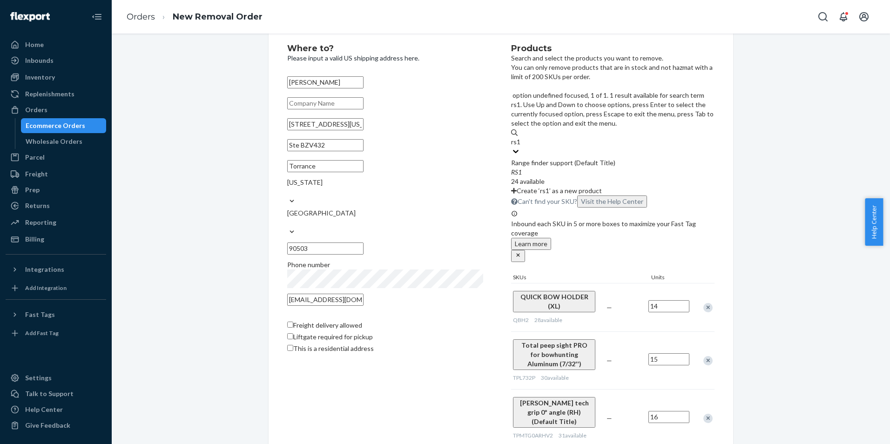
click at [612, 158] on div "Range finder support (Default Title)" at bounding box center [612, 162] width 203 height 9
click at [521, 137] on input "rs1" at bounding box center [516, 141] width 10 height 9
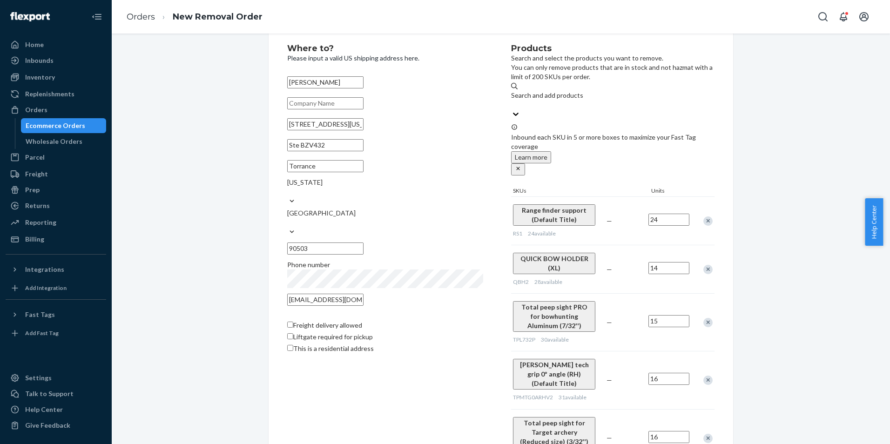
click at [660, 214] on input "24" at bounding box center [668, 220] width 41 height 12
type input "12"
click at [585, 97] on div "Search and add products" at bounding box center [612, 95] width 203 height 9
click at [512, 100] on input "Search and add products" at bounding box center [511, 104] width 1 height 9
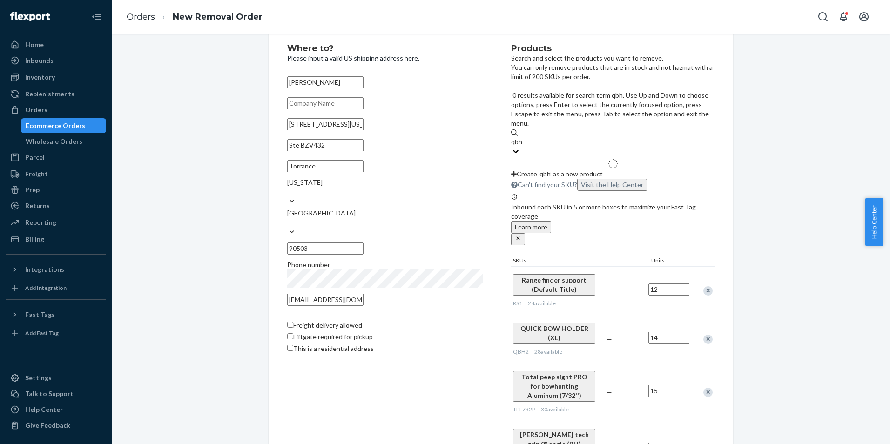
type input "qbh3"
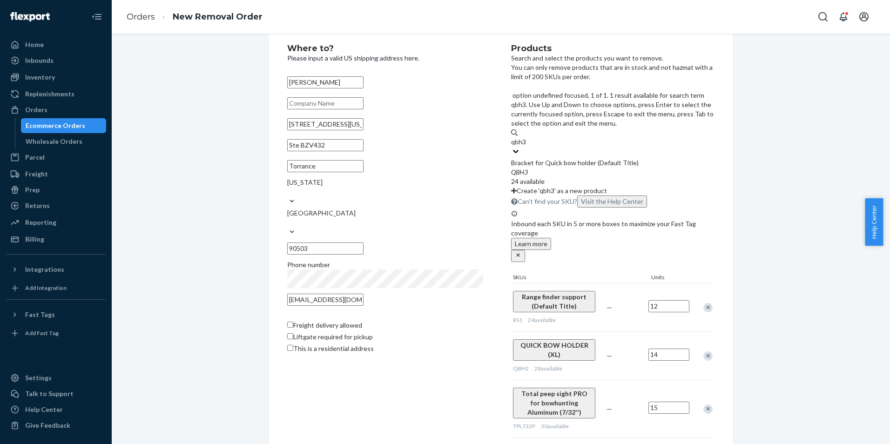
click at [587, 158] on div "Bracket for Quick bow holder (Default Title)" at bounding box center [612, 162] width 203 height 9
click at [527, 137] on input "qbh3" at bounding box center [519, 141] width 16 height 9
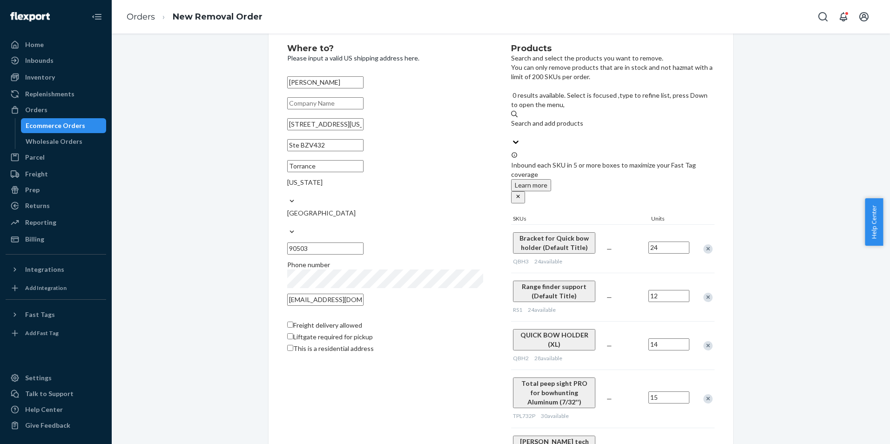
click at [661, 242] on input "24" at bounding box center [668, 248] width 41 height 12
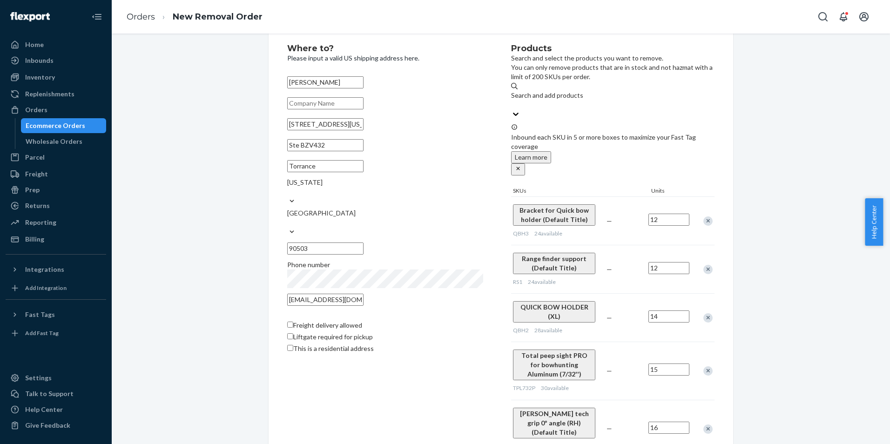
type input "12"
click at [590, 99] on div "Search and add products" at bounding box center [612, 95] width 203 height 9
click at [512, 100] on input "Search and add products" at bounding box center [511, 104] width 1 height 9
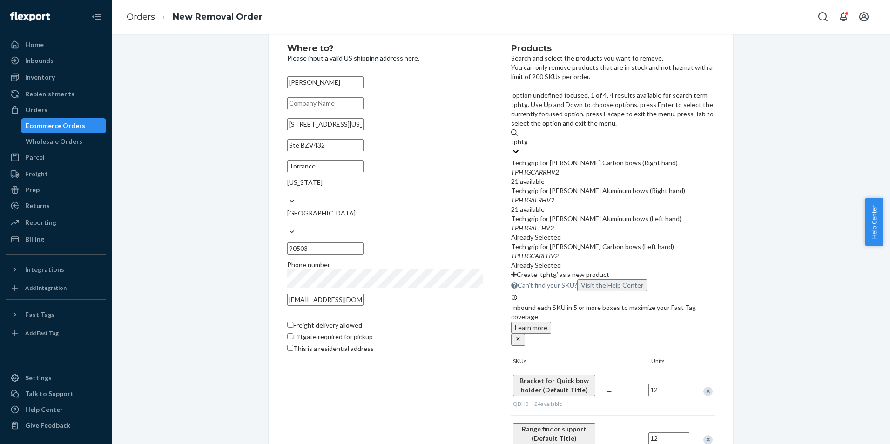
type input "tphtga"
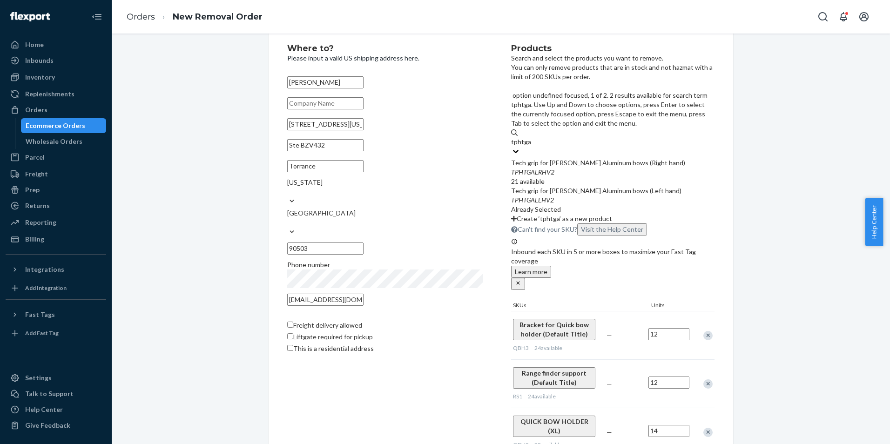
click at [607, 158] on div "Tech grip for [PERSON_NAME] Aluminum bows (Right hand)" at bounding box center [612, 162] width 203 height 9
click at [531, 137] on input "tphtga" at bounding box center [521, 141] width 20 height 9
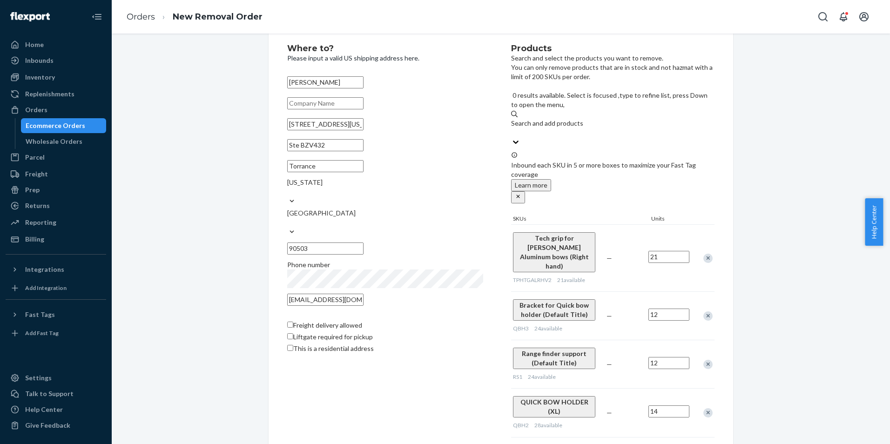
click at [675, 251] on input "21" at bounding box center [668, 257] width 41 height 12
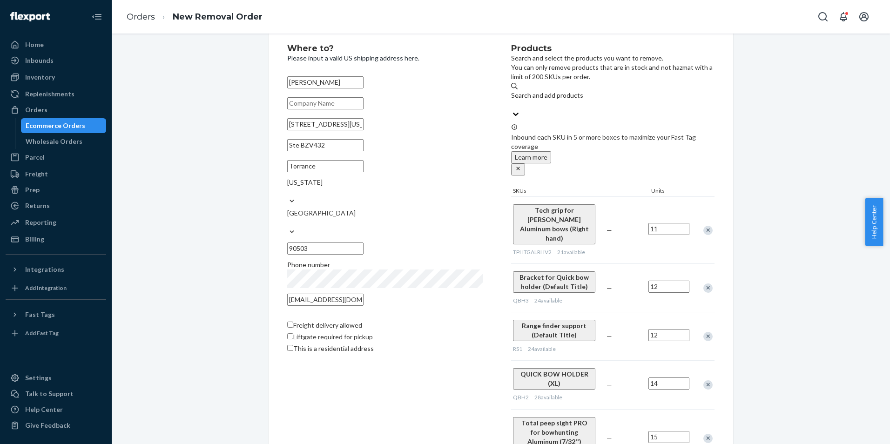
type input "11"
click at [593, 99] on div "Search and add products" at bounding box center [612, 95] width 203 height 9
click at [512, 100] on input "Search and add products" at bounding box center [511, 104] width 1 height 9
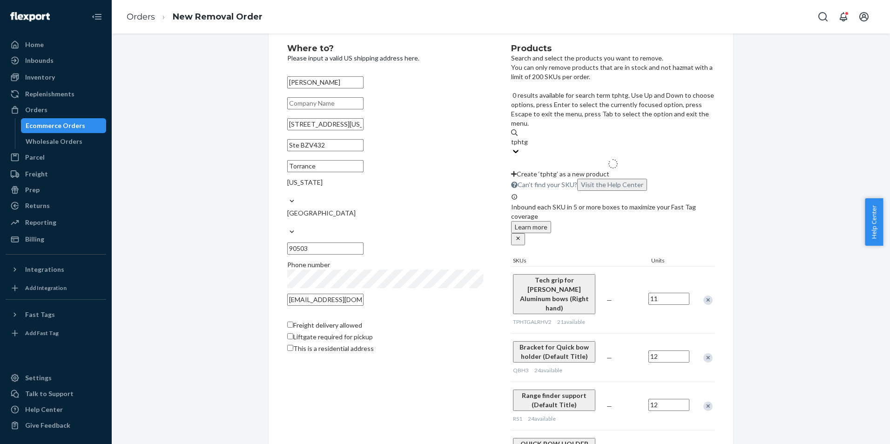
type input "tphtgc"
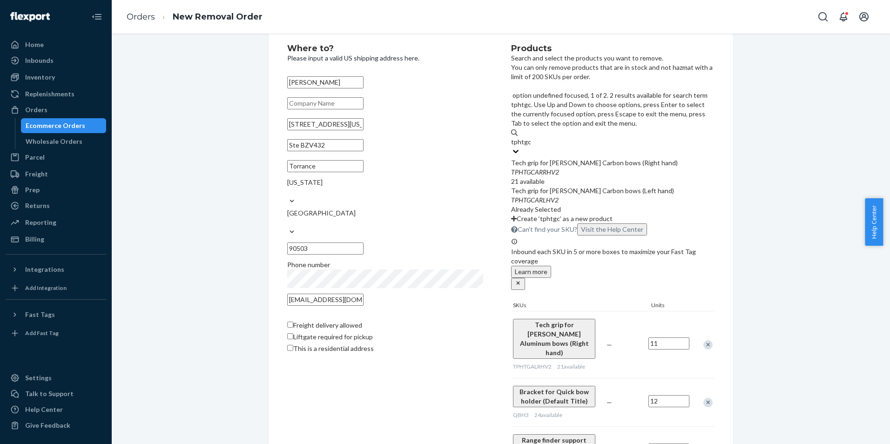
click at [607, 158] on div "Tech grip for [PERSON_NAME] Carbon bows (Right hand)" at bounding box center [612, 162] width 203 height 9
click at [531, 137] on input "tphtgc" at bounding box center [521, 141] width 20 height 9
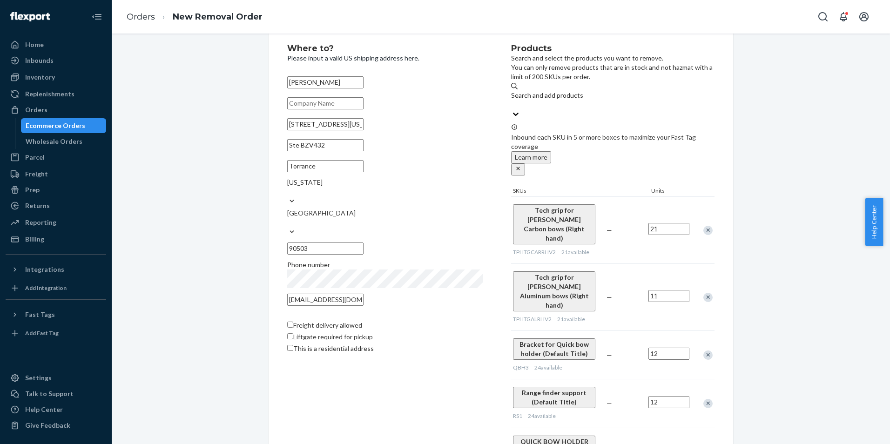
click at [674, 223] on input "21" at bounding box center [668, 229] width 41 height 12
type input "11"
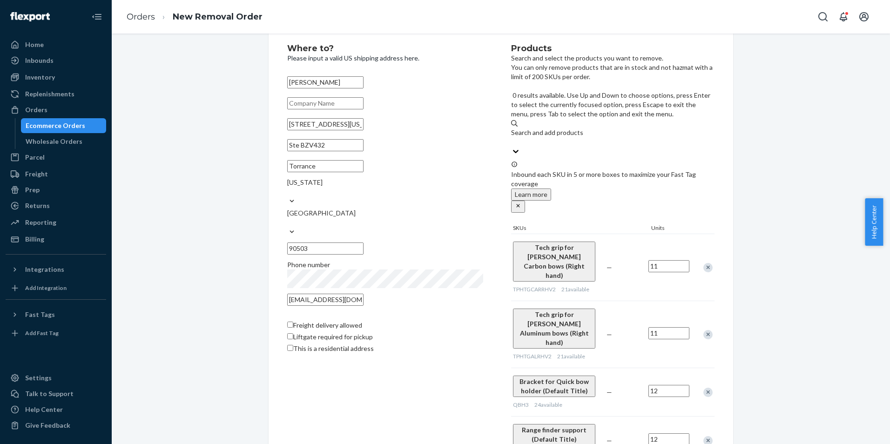
click at [573, 128] on div "Search and add products" at bounding box center [612, 132] width 203 height 9
click at [512, 137] on input "0 results available. Use Up and Down to choose options, press Enter to select t…" at bounding box center [511, 141] width 1 height 9
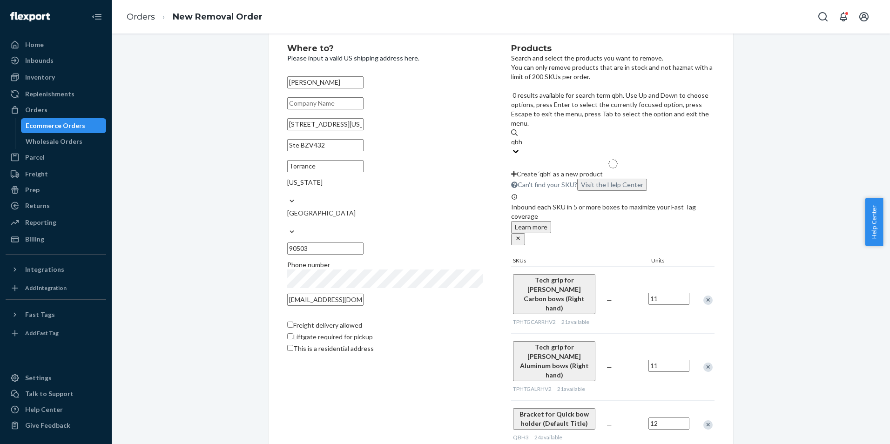
type input "qbh1"
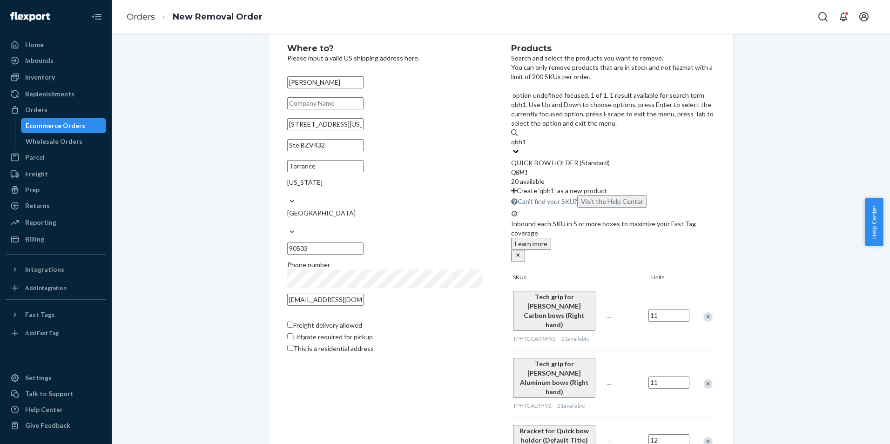
click at [557, 158] on div "QUICK BOW HOLDER (Standard)" at bounding box center [612, 162] width 203 height 9
click at [527, 137] on input "qbh1" at bounding box center [519, 141] width 16 height 9
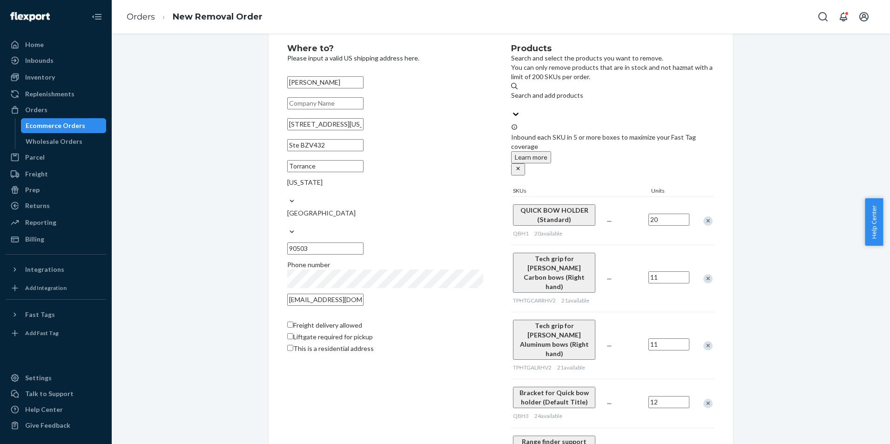
click at [691, 209] on div at bounding box center [702, 221] width 23 height 25
click at [671, 214] on input "20" at bounding box center [668, 220] width 41 height 12
type input "10"
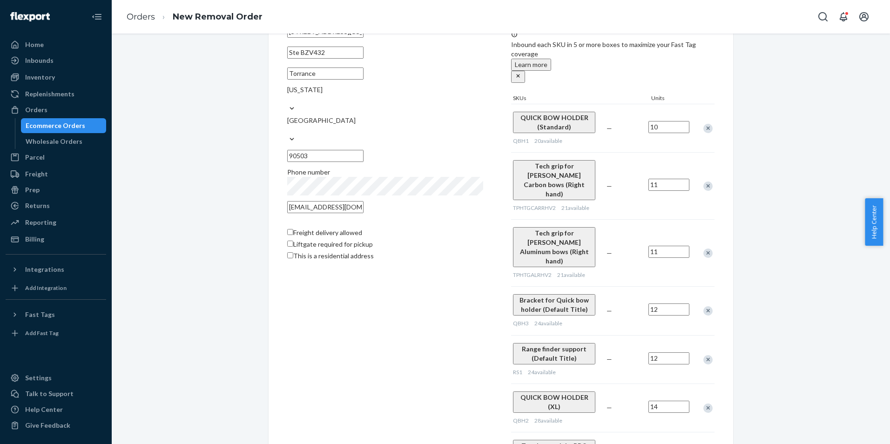
scroll to position [162, 0]
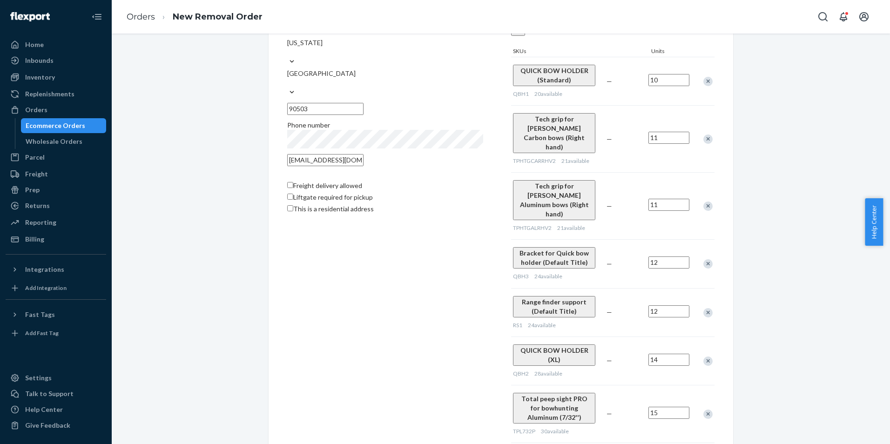
click at [287, 182] on input "Freight delivery allowed" at bounding box center [290, 185] width 6 height 6
checkbox input "true"
drag, startPoint x: 289, startPoint y: 184, endPoint x: 284, endPoint y: 194, distance: 10.4
click at [289, 194] on input "Liftgate required for pickup" at bounding box center [290, 197] width 6 height 6
checkbox input "true"
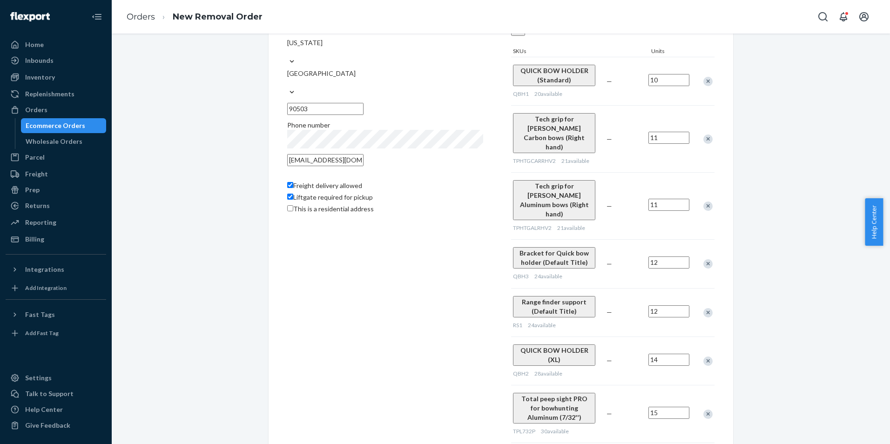
click at [289, 201] on div "Freight delivery allowed Liftgate required for pickup This is a residential add…" at bounding box center [385, 194] width 196 height 44
click at [288, 210] on label "This is a residential address" at bounding box center [330, 208] width 87 height 9
click at [288, 210] on input "This is a residential address" at bounding box center [290, 208] width 6 height 6
click at [287, 206] on input "This is a residential address" at bounding box center [290, 208] width 6 height 6
checkbox input "false"
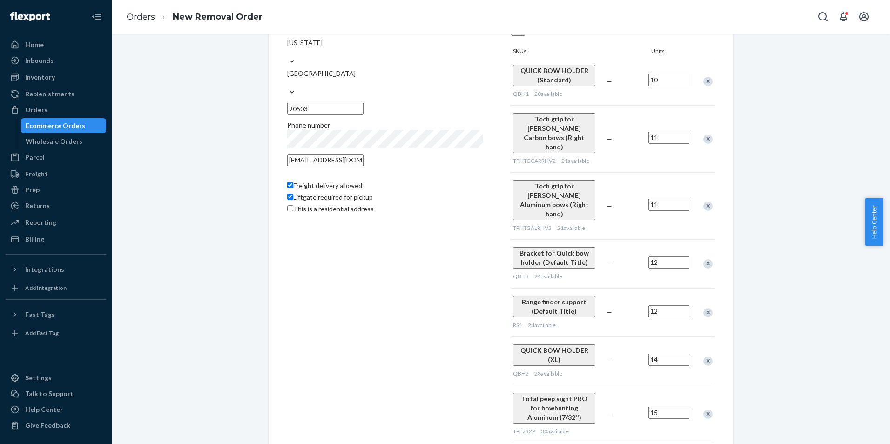
click at [288, 194] on input "Liftgate required for pickup" at bounding box center [290, 197] width 6 height 6
checkbox input "false"
click at [287, 182] on input "Freight delivery allowed" at bounding box center [290, 185] width 6 height 6
checkbox input "false"
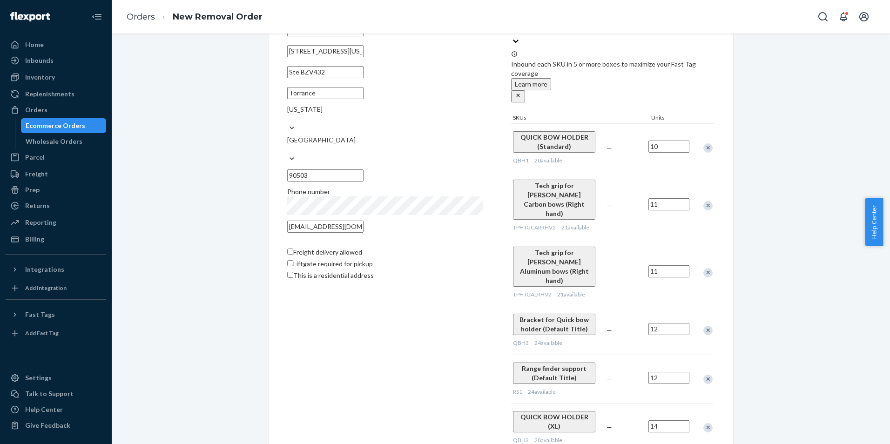
scroll to position [0, 0]
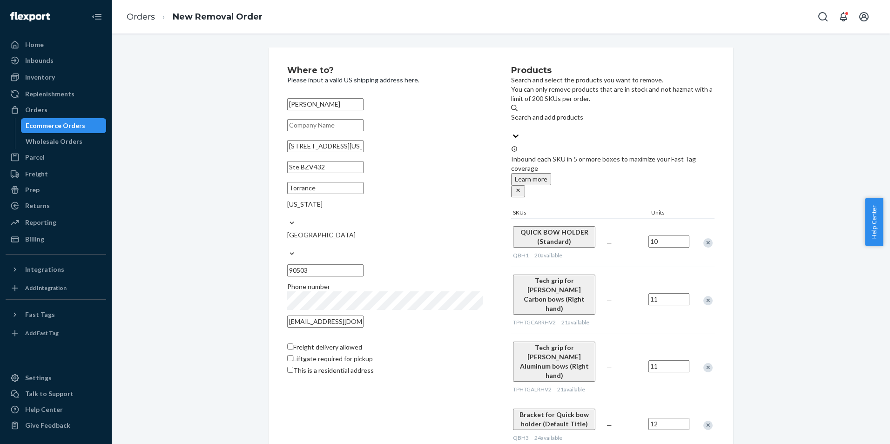
drag, startPoint x: 340, startPoint y: 149, endPoint x: 262, endPoint y: 148, distance: 78.7
drag, startPoint x: 353, startPoint y: 301, endPoint x: 211, endPoint y: 297, distance: 142.0
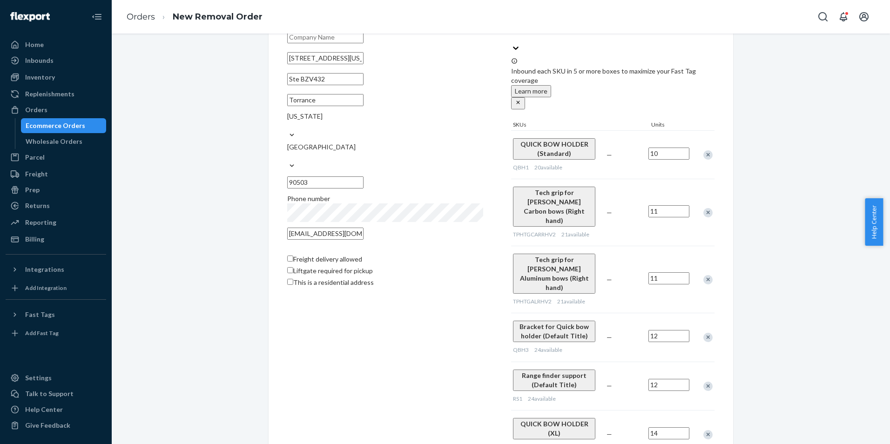
scroll to position [0, 0]
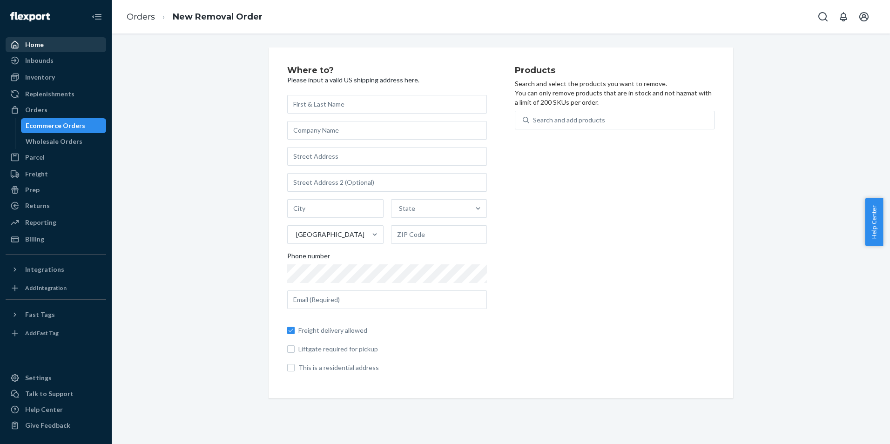
click at [69, 45] on div "Home" at bounding box center [56, 44] width 99 height 13
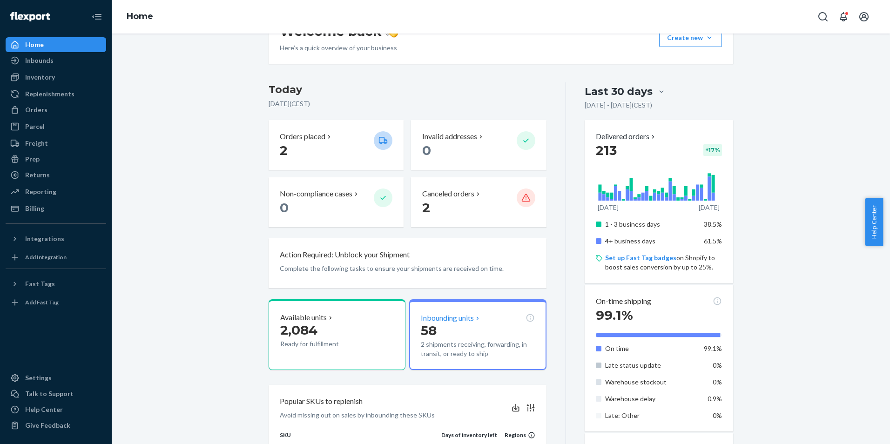
scroll to position [47, 0]
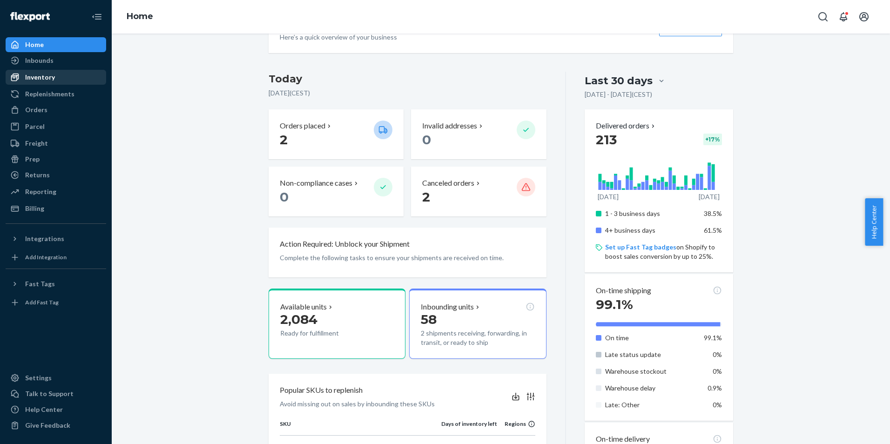
click at [57, 75] on div "Inventory" at bounding box center [56, 77] width 99 height 13
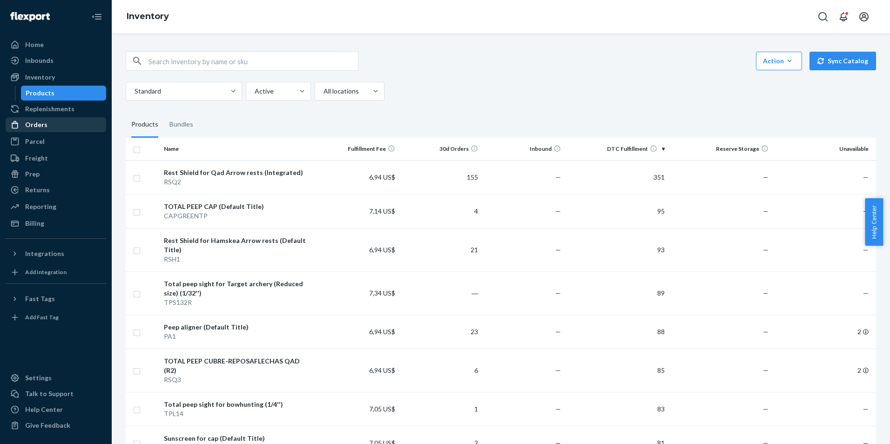
click at [57, 124] on div "Orders" at bounding box center [56, 124] width 99 height 13
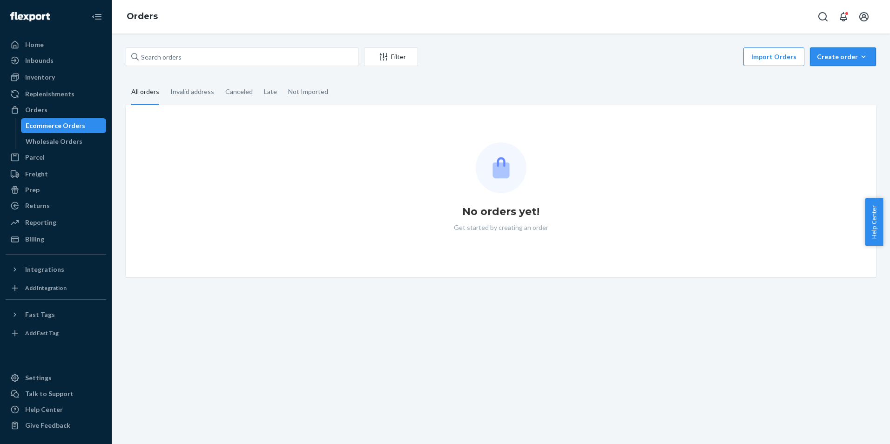
click at [830, 58] on div "Create order" at bounding box center [843, 56] width 52 height 9
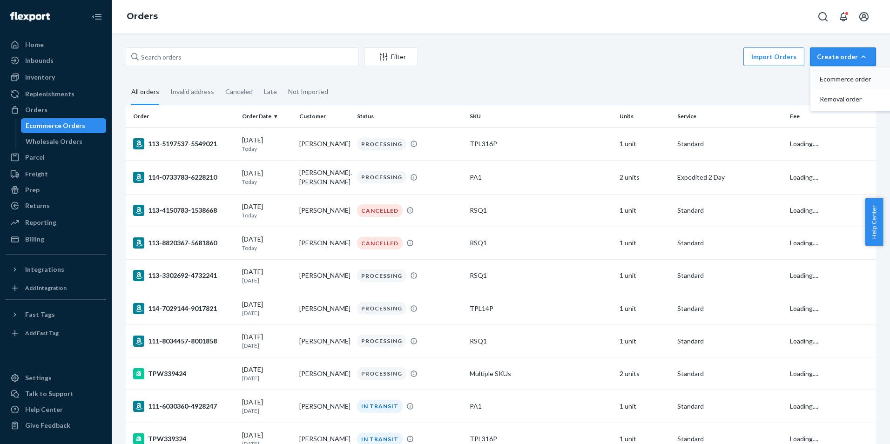
click at [829, 76] on span "Ecommerce order" at bounding box center [849, 79] width 58 height 7
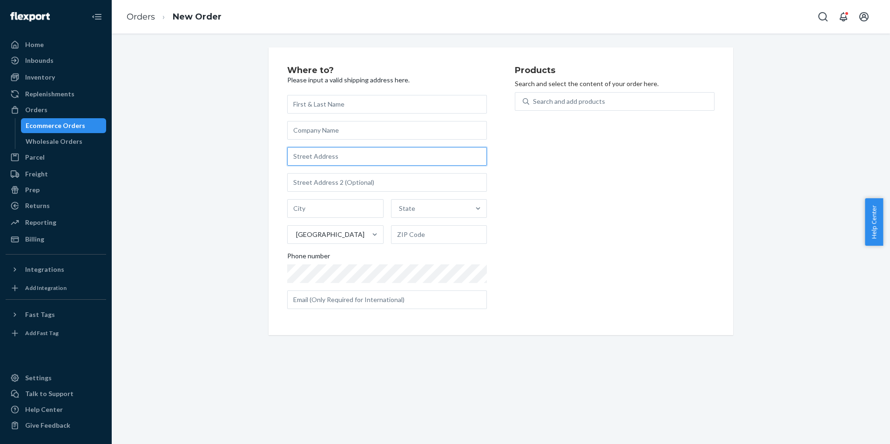
click at [331, 156] on input "text" at bounding box center [387, 156] width 200 height 19
paste input "[STREET_ADDRESS][US_STATE]"
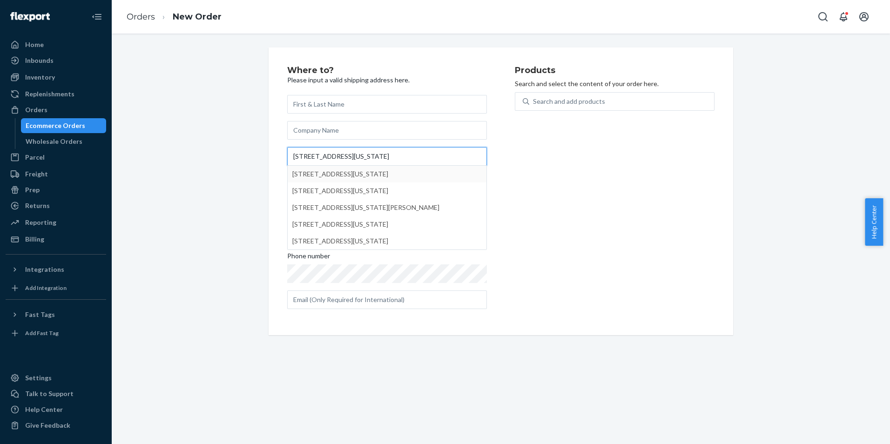
type input "[STREET_ADDRESS][US_STATE]"
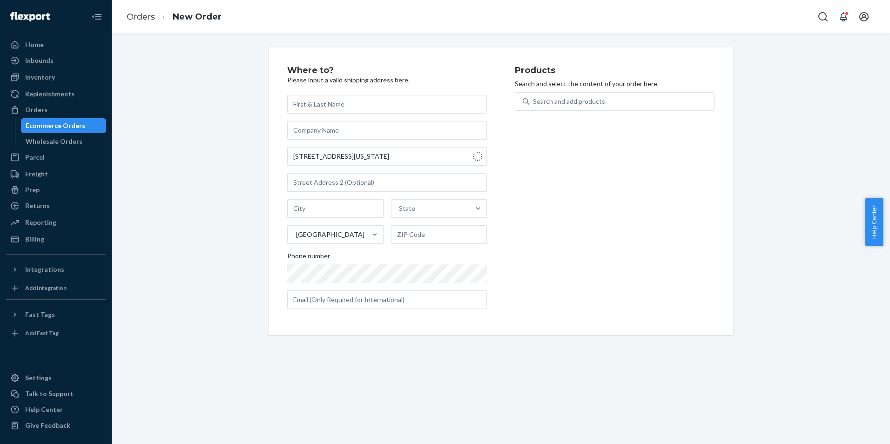
type input "Torrance"
type input "90503"
click at [576, 101] on div "Search and add products" at bounding box center [569, 101] width 72 height 9
click at [534, 101] on input "0 results available. Use Up and Down to choose options, press Enter to select t…" at bounding box center [533, 101] width 1 height 9
click at [568, 102] on div "Search and add products" at bounding box center [569, 101] width 72 height 9
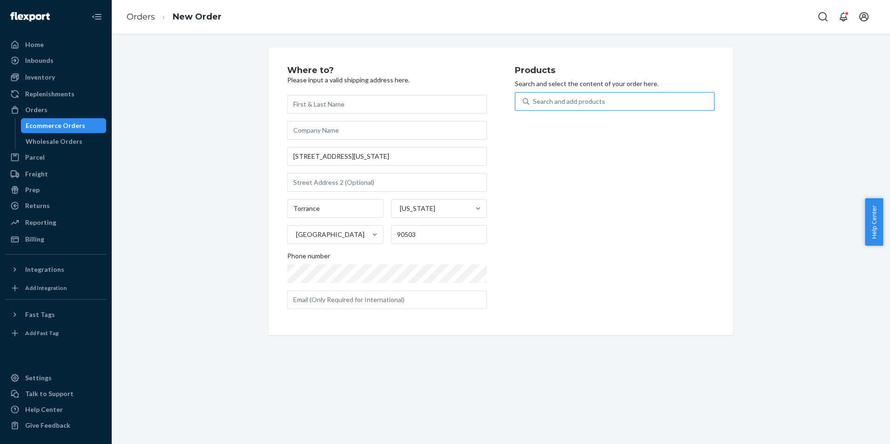
click at [534, 102] on input "Search and add products" at bounding box center [533, 101] width 1 height 9
type input "rsq2"
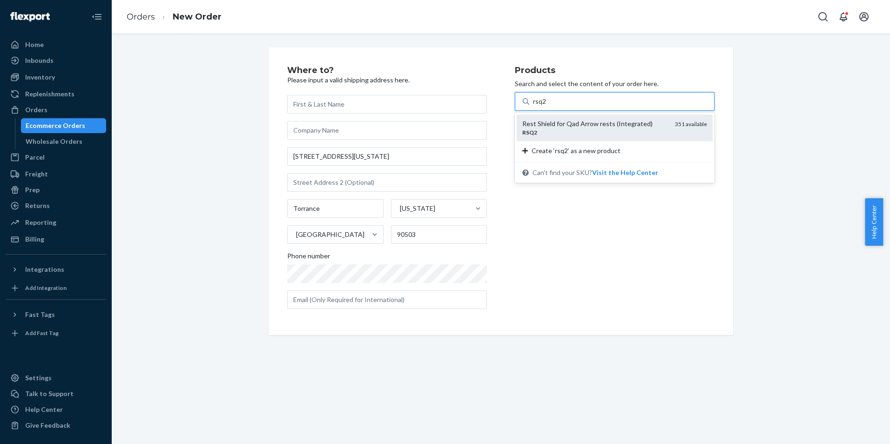
click at [581, 121] on div "Rest Shield for Qad Arrow rests (Integrated)" at bounding box center [594, 123] width 145 height 9
click at [547, 106] on input "rsq2" at bounding box center [540, 101] width 14 height 9
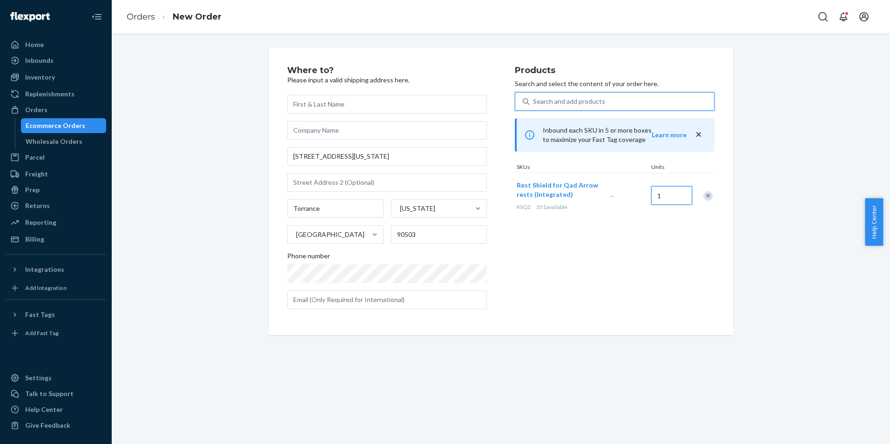
click at [664, 204] on input "1" at bounding box center [671, 195] width 41 height 19
type input "173"
click at [565, 104] on div "Search and add products" at bounding box center [569, 101] width 72 height 9
click at [534, 104] on input "Search and add products" at bounding box center [533, 101] width 1 height 9
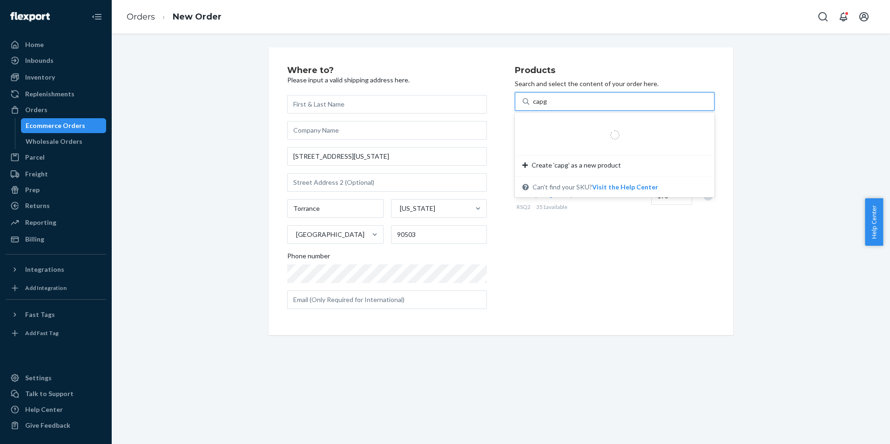
type input "capgr"
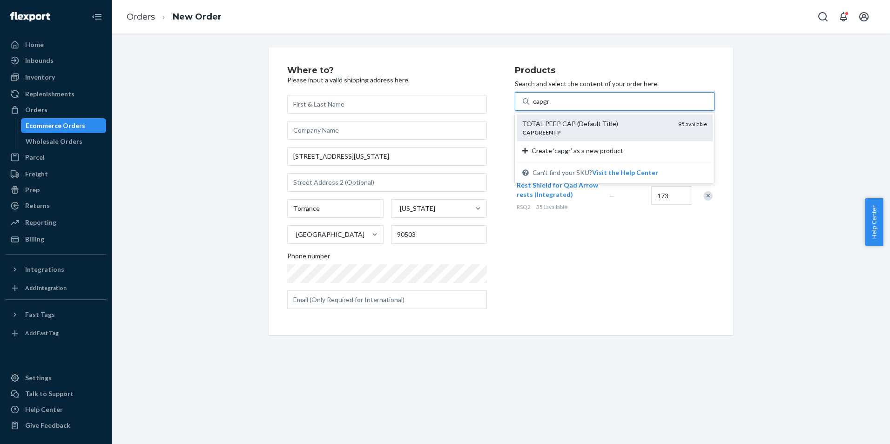
click at [574, 127] on div "TOTAL PEEP CAP (Default Title)" at bounding box center [596, 123] width 148 height 9
click at [550, 106] on input "capgr" at bounding box center [541, 101] width 17 height 9
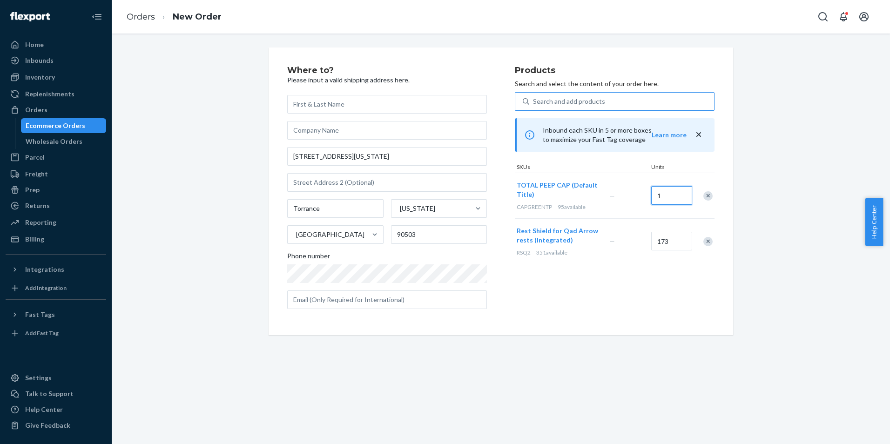
click at [676, 198] on input "1" at bounding box center [671, 195] width 41 height 19
type input "95"
click at [332, 304] on input "text" at bounding box center [387, 299] width 200 height 19
paste input "[EMAIL_ADDRESS][DOMAIN_NAME]"
type input "[EMAIL_ADDRESS][DOMAIN_NAME]"
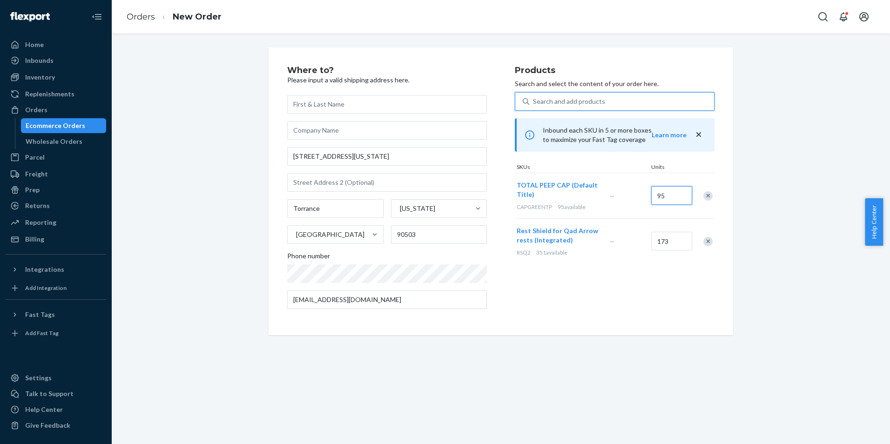
click at [672, 196] on input "95" at bounding box center [671, 195] width 41 height 19
click at [354, 96] on input "text" at bounding box center [387, 104] width 200 height 19
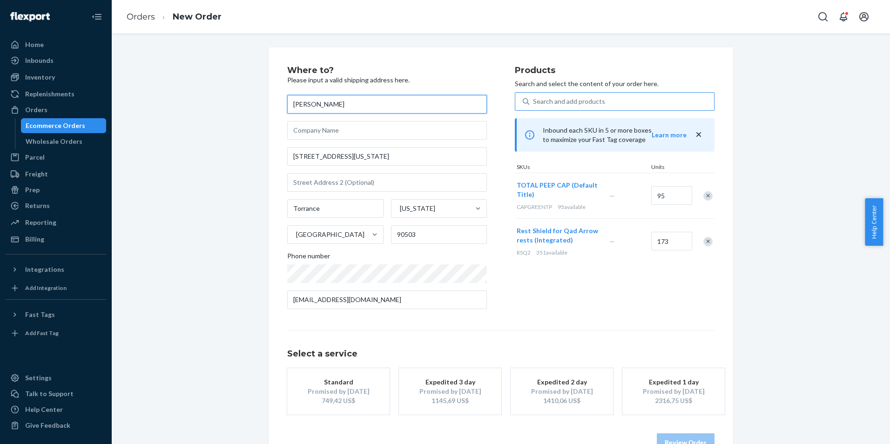
type input "[PERSON_NAME]"
click at [158, 129] on div "Where to? Please input a valid shipping address here. Jorge Burgaleta 444 Alask…" at bounding box center [501, 258] width 764 height 423
click at [703, 195] on div "Remove Item" at bounding box center [707, 195] width 9 height 9
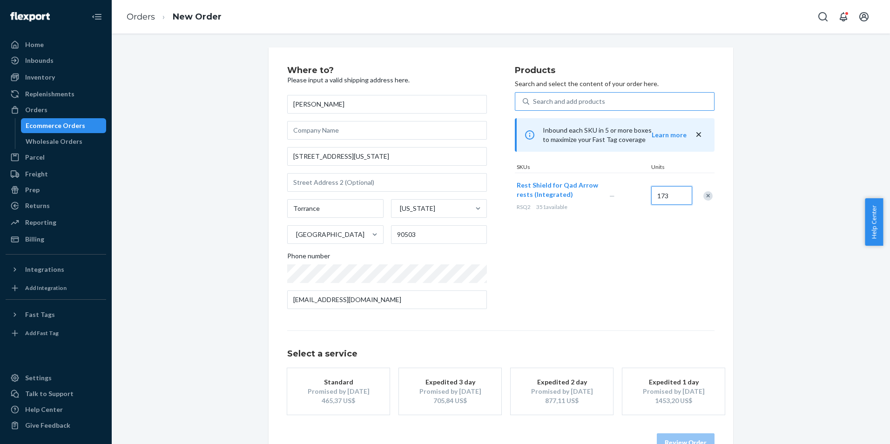
click at [675, 194] on input "173" at bounding box center [671, 195] width 41 height 19
click at [639, 99] on div "Search and add products" at bounding box center [621, 101] width 185 height 17
click at [534, 99] on input "Search and add products" at bounding box center [533, 101] width 1 height 9
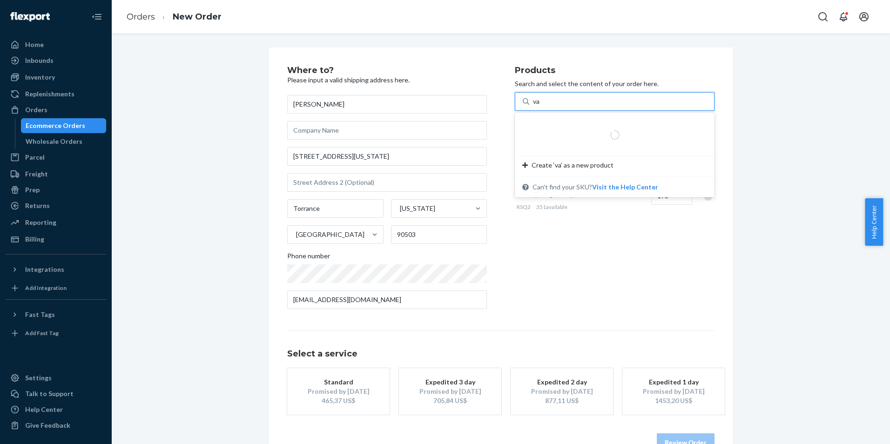
type input "v"
type input "capgreentp"
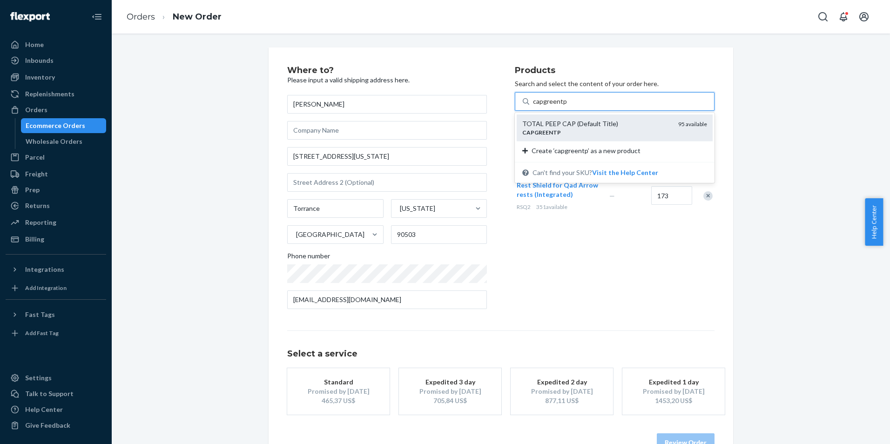
click at [614, 125] on div "TOTAL PEEP CAP (Default Title)" at bounding box center [596, 123] width 148 height 9
click at [567, 106] on input "capgreentp" at bounding box center [550, 101] width 34 height 9
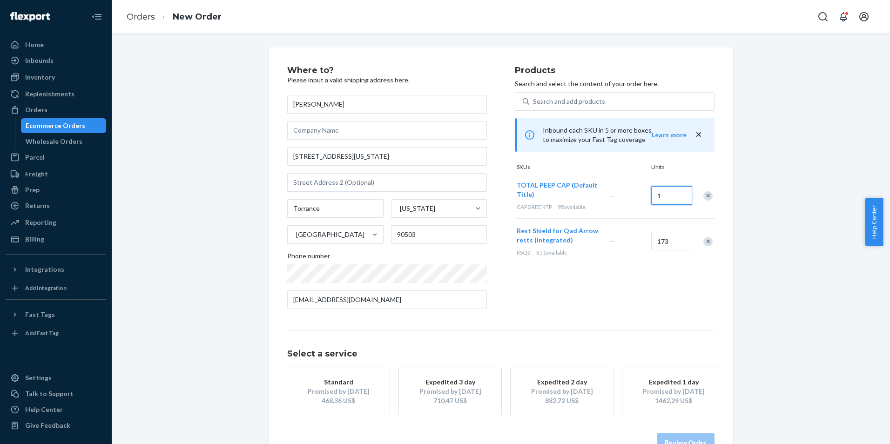
click at [675, 196] on input "1" at bounding box center [671, 195] width 41 height 19
type input "48"
click at [596, 98] on div "Search and add products" at bounding box center [569, 101] width 72 height 9
click at [534, 98] on input "Search and add products" at bounding box center [533, 101] width 1 height 9
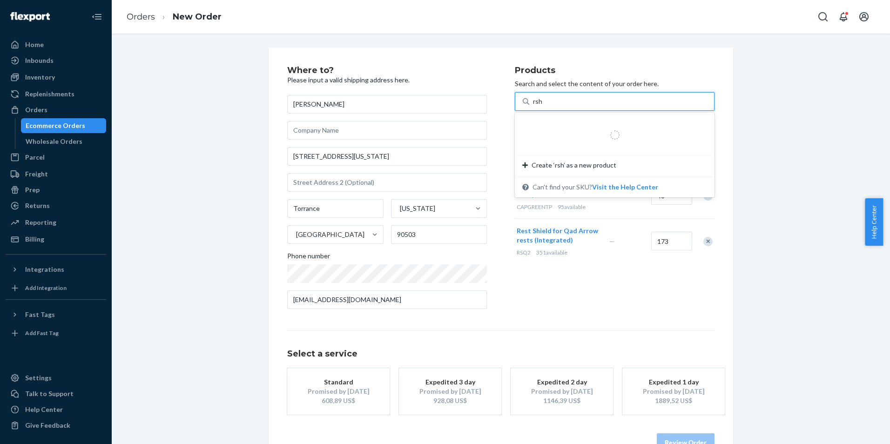
type input "rsh1"
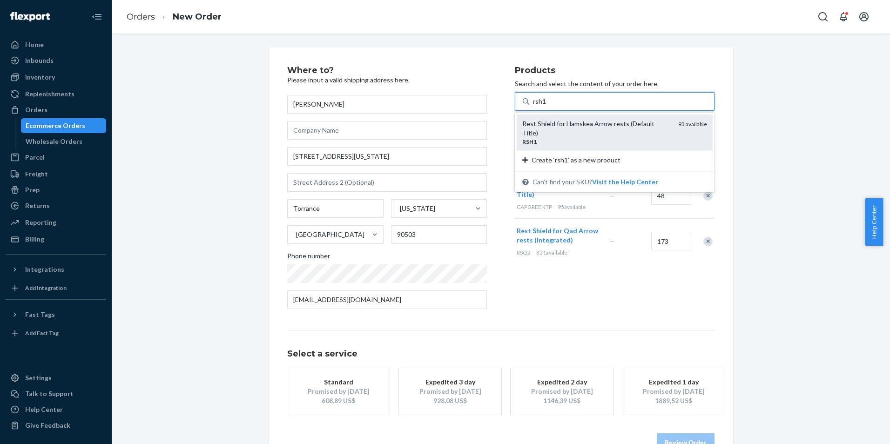
click at [584, 128] on div "Rest Shield for Hamskea Arrow rests (Default Title)" at bounding box center [596, 128] width 148 height 19
click at [547, 106] on input "rsh1" at bounding box center [540, 101] width 14 height 9
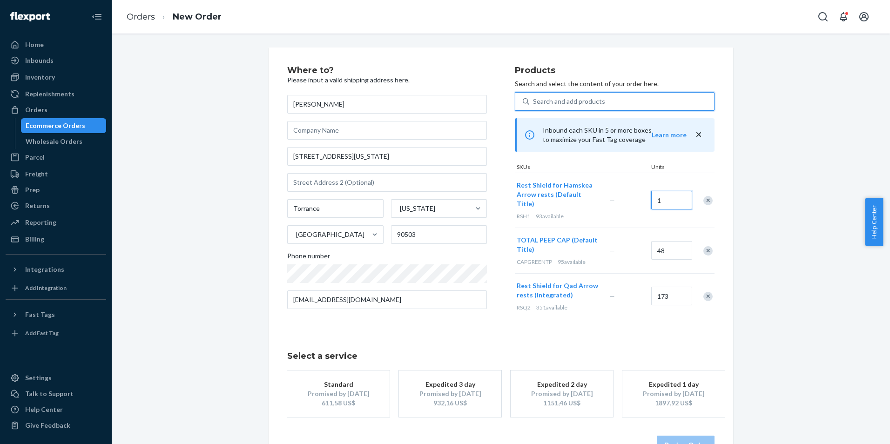
click at [670, 200] on input "1" at bounding box center [671, 200] width 41 height 19
type input "47"
click at [566, 86] on p "Search and select the content of your order here." at bounding box center [615, 83] width 200 height 9
click at [577, 103] on div "Search and add products" at bounding box center [569, 101] width 72 height 9
click at [534, 103] on input "Search and add products" at bounding box center [533, 101] width 1 height 9
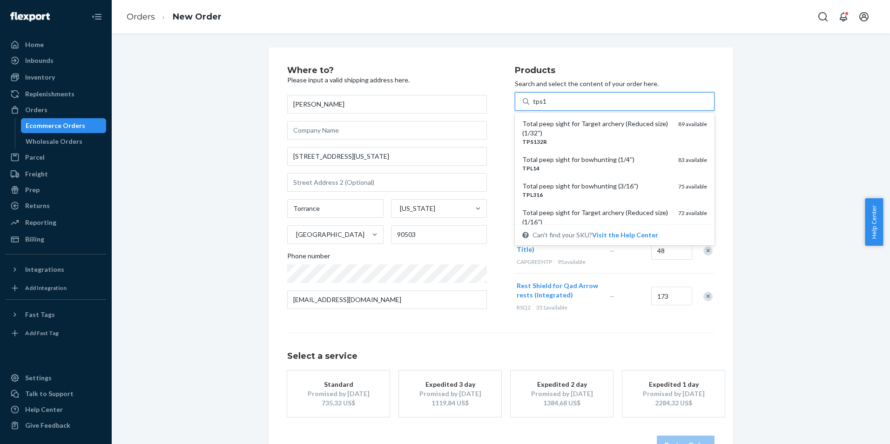
type input "tps132"
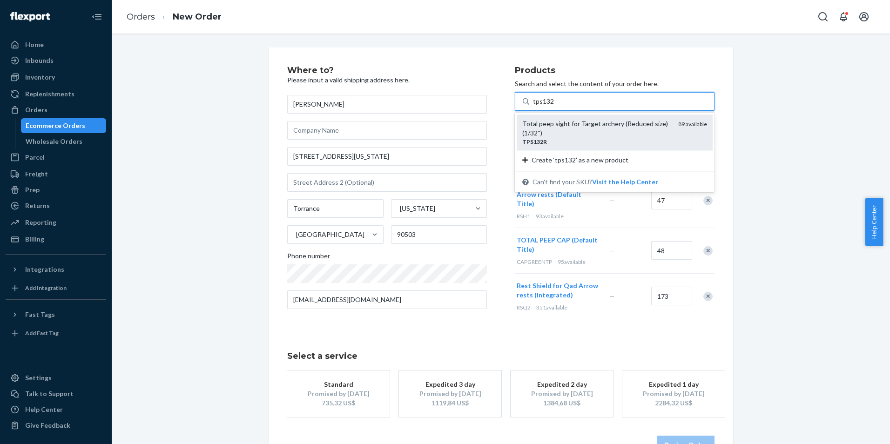
click at [678, 134] on div "89 available" at bounding box center [692, 132] width 29 height 27
click at [554, 106] on input "tps132" at bounding box center [543, 101] width 21 height 9
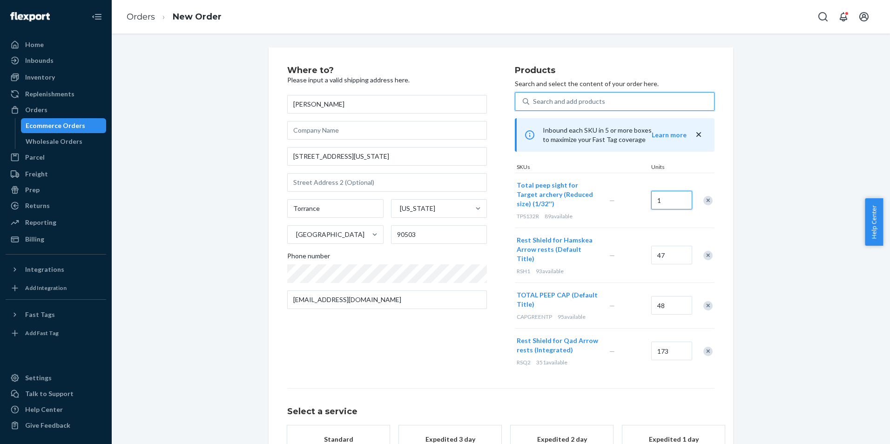
click at [661, 198] on input "1" at bounding box center [671, 200] width 41 height 19
type input "45"
click at [804, 207] on div "Where to? Please input a valid shipping address here. Jorge Burgaleta 444 Alask…" at bounding box center [501, 287] width 764 height 480
click at [620, 100] on div "Search and add products" at bounding box center [621, 101] width 185 height 17
click at [534, 100] on input "Search and add products" at bounding box center [533, 101] width 1 height 9
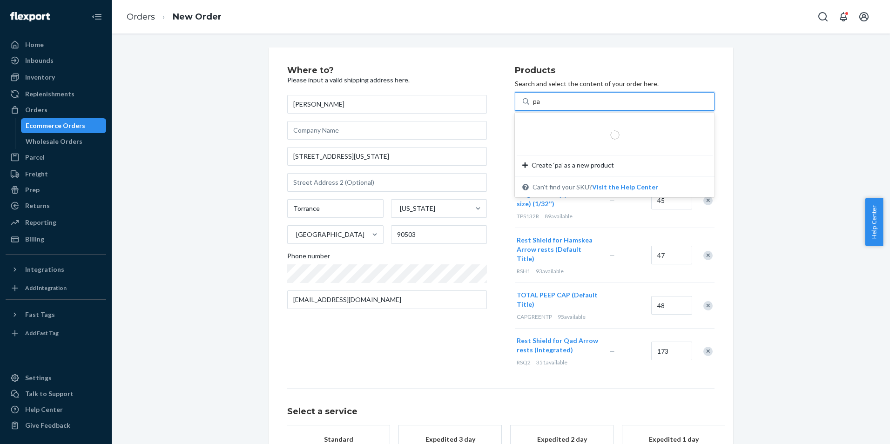
type input "pa1"
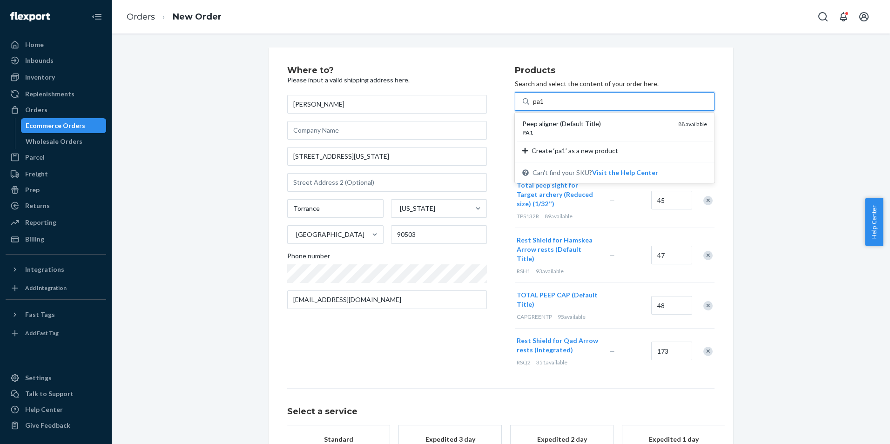
drag, startPoint x: 580, startPoint y: 122, endPoint x: 588, endPoint y: 126, distance: 8.7
click at [580, 121] on div "Peep aligner (Default Title)" at bounding box center [596, 123] width 148 height 9
click at [545, 106] on input "pa1" at bounding box center [539, 101] width 12 height 9
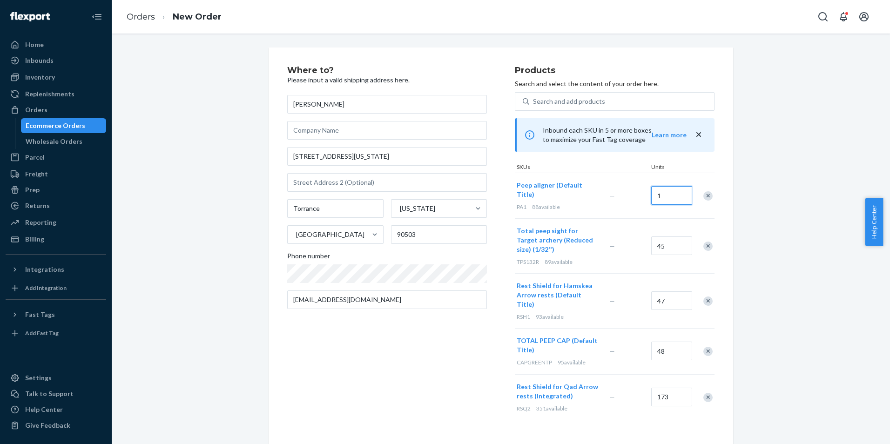
click at [674, 188] on input "1" at bounding box center [671, 195] width 41 height 19
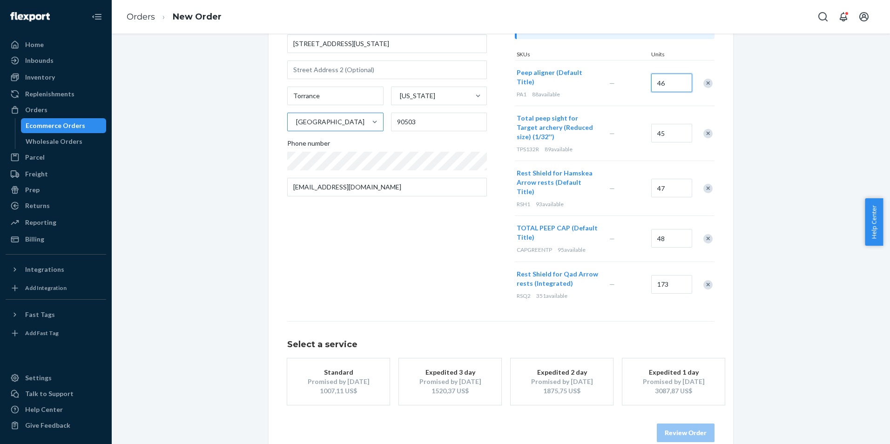
type input "46"
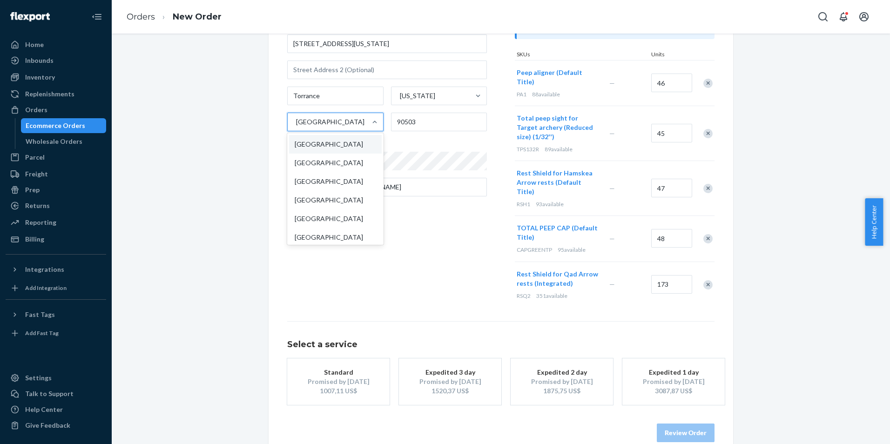
click at [346, 122] on div "[GEOGRAPHIC_DATA]" at bounding box center [327, 122] width 79 height 19
click at [296, 122] on input "option United States focused, 1 of 241. 241 results available. Use Up and Down …" at bounding box center [295, 121] width 1 height 9
type input "can"
click at [330, 159] on div "Canada" at bounding box center [336, 163] width 94 height 19
click at [306, 127] on input "can" at bounding box center [300, 121] width 11 height 9
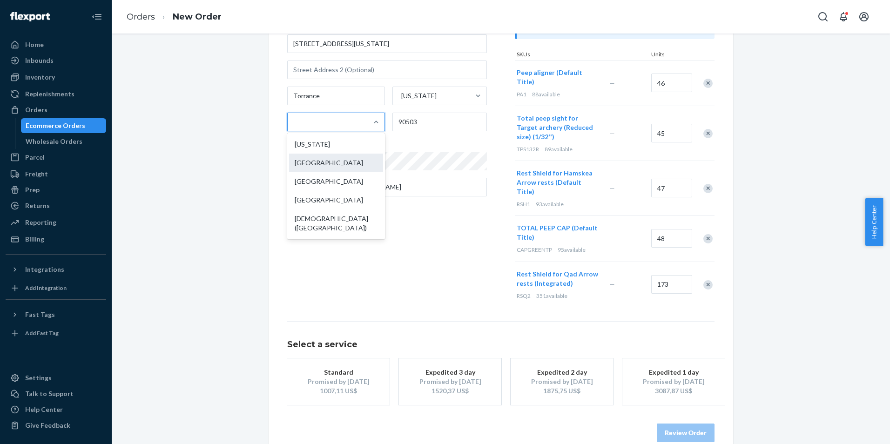
scroll to position [0, 0]
